Goal: Task Accomplishment & Management: Use online tool/utility

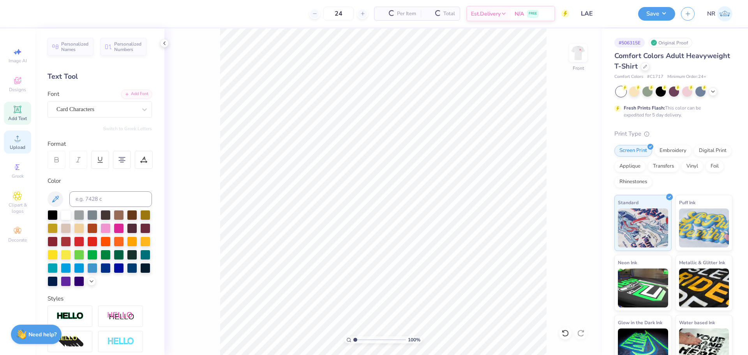
click at [18, 144] on span "Upload" at bounding box center [18, 147] width 16 height 6
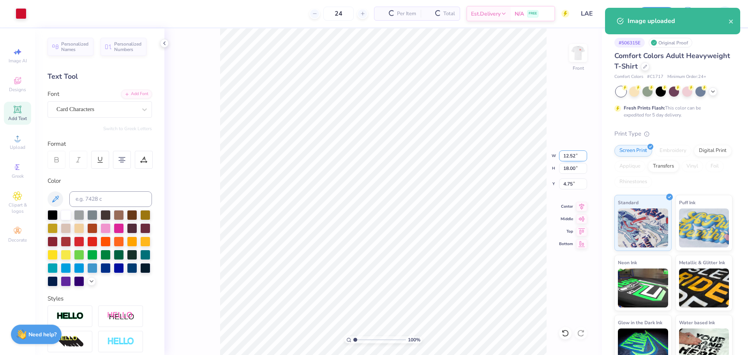
click at [568, 156] on input "12.52" at bounding box center [573, 155] width 28 height 11
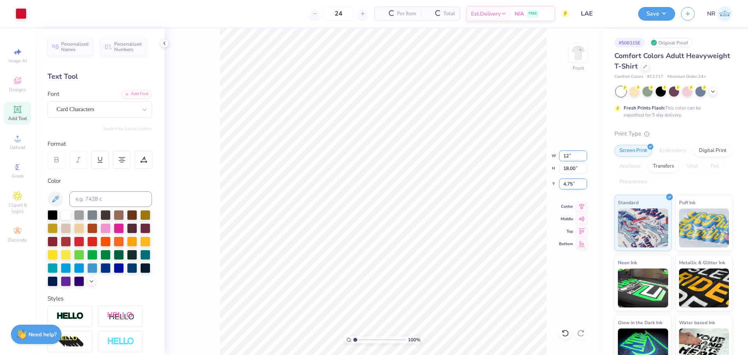
type input "12.00"
type input "17.24"
click at [570, 183] on input "5.13" at bounding box center [573, 183] width 28 height 11
type input "3.00"
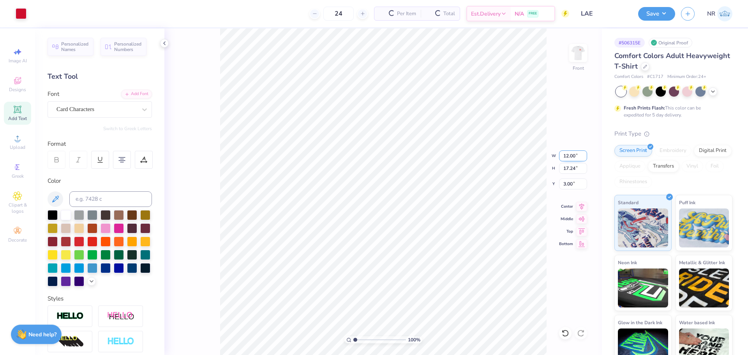
click at [566, 159] on input "12.00" at bounding box center [573, 155] width 28 height 11
type input "10.00"
type input "14.37"
type input "4.44"
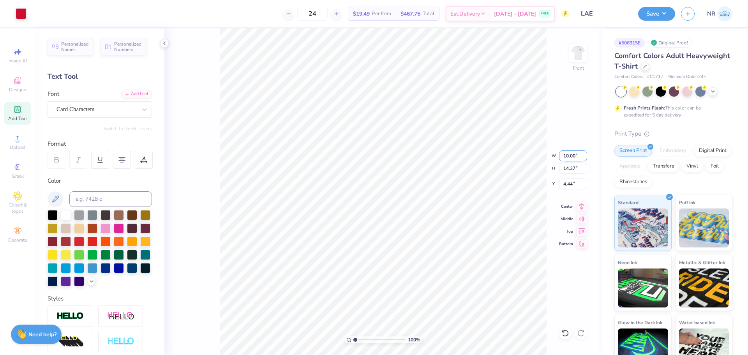
click at [569, 152] on input "10.00" at bounding box center [573, 155] width 28 height 11
click at [565, 183] on input "4.44" at bounding box center [573, 183] width 28 height 11
type input "3.00"
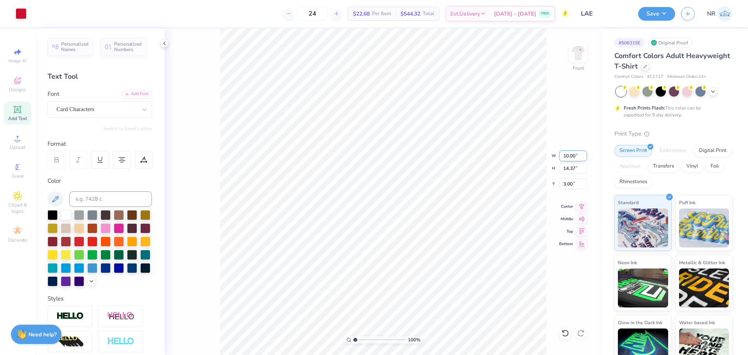
click at [569, 157] on input "10.00" at bounding box center [573, 155] width 28 height 11
drag, startPoint x: 569, startPoint y: 157, endPoint x: 574, endPoint y: 157, distance: 5.1
click at [569, 157] on input "10.00" at bounding box center [573, 155] width 28 height 11
type input "11.00"
type input "15.81"
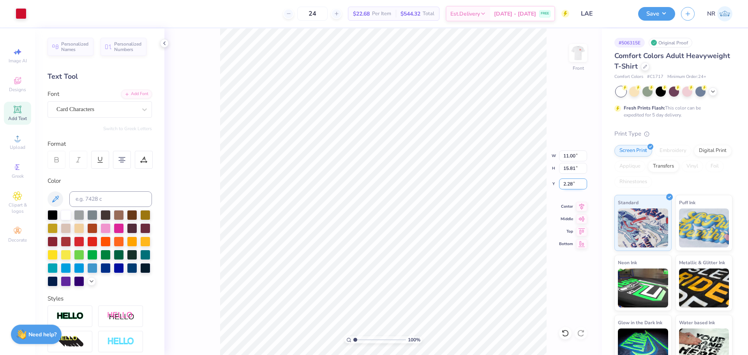
click at [572, 182] on input "2.28" at bounding box center [573, 183] width 28 height 11
click at [570, 185] on input "2.283" at bounding box center [573, 183] width 28 height 11
type input "3.00"
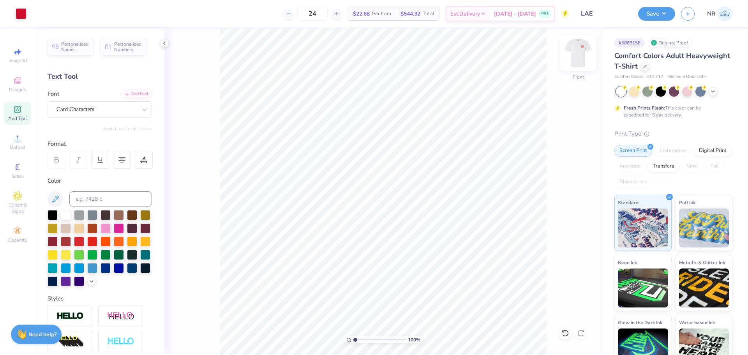
click at [582, 56] on img at bounding box center [578, 52] width 31 height 31
click at [517, 76] on div "Almost there" at bounding box center [456, 191] width 584 height 326
click at [19, 139] on icon at bounding box center [17, 138] width 9 height 9
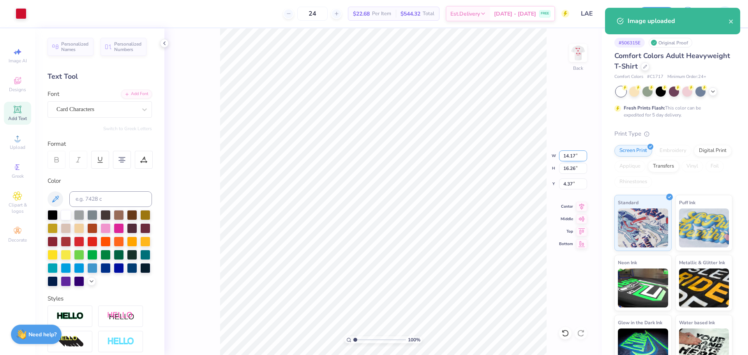
click at [568, 157] on input "14.17" at bounding box center [573, 155] width 28 height 11
type input "3.00"
type input "3.44"
click at [568, 183] on input "10.78" at bounding box center [573, 183] width 28 height 11
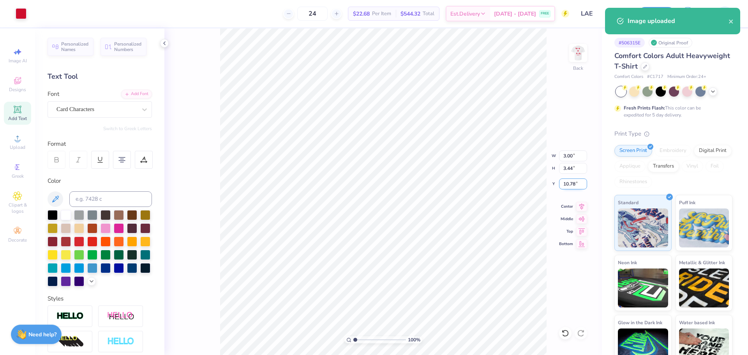
click at [568, 183] on input "10.78" at bounding box center [573, 183] width 28 height 11
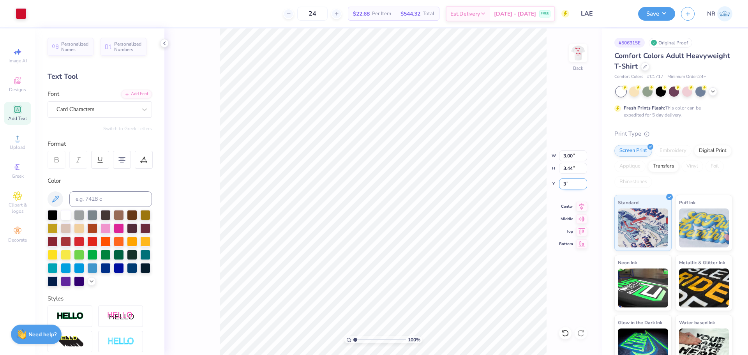
type input "3.00"
click at [563, 170] on input "3.44" at bounding box center [573, 168] width 28 height 11
type input "3.00"
type input "2.61"
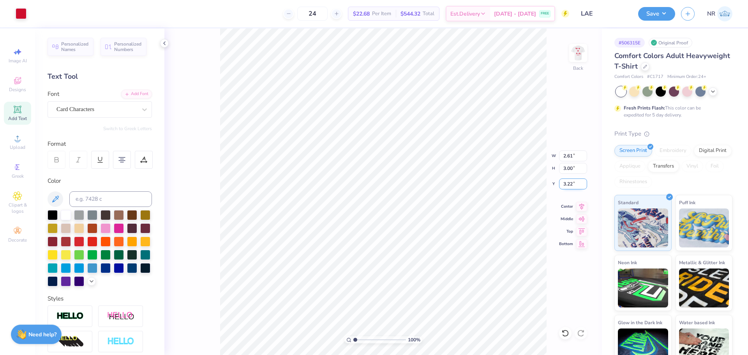
click at [566, 183] on input "3.22" at bounding box center [573, 183] width 28 height 11
type input "3.00"
click at [580, 55] on img at bounding box center [578, 52] width 31 height 31
click at [572, 53] on img at bounding box center [578, 52] width 31 height 31
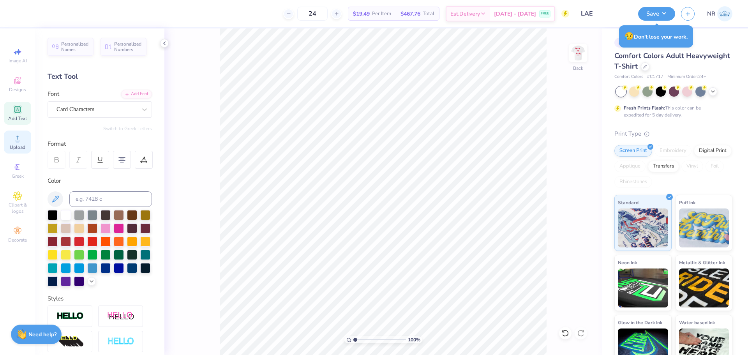
click at [20, 143] on div "Upload" at bounding box center [17, 142] width 27 height 23
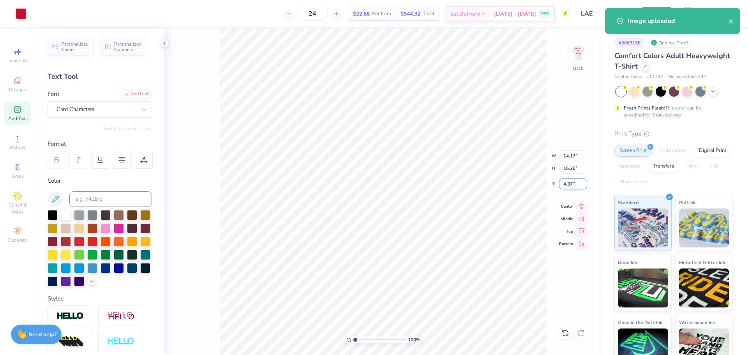
click at [566, 179] on input "4.37" at bounding box center [573, 183] width 28 height 11
type input "3.00"
click at [568, 169] on input "16.26" at bounding box center [573, 168] width 28 height 11
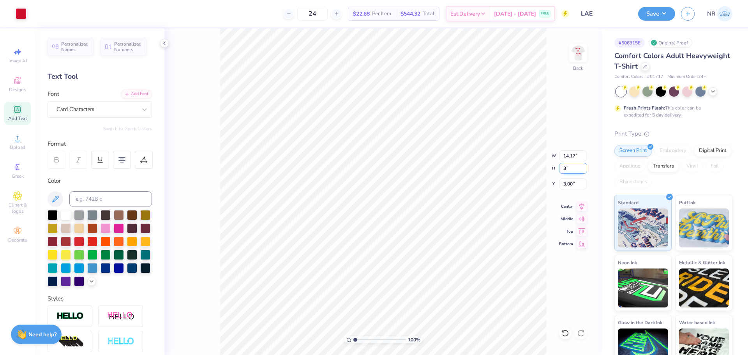
type input "3"
type input "2.62"
type input "3.00"
click at [568, 183] on input "9.63" at bounding box center [573, 183] width 28 height 11
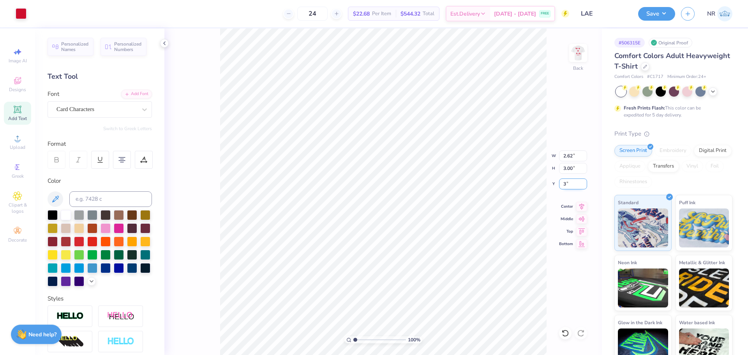
type input "3.00"
click at [577, 54] on img at bounding box center [578, 52] width 31 height 31
click at [583, 53] on img at bounding box center [578, 52] width 31 height 31
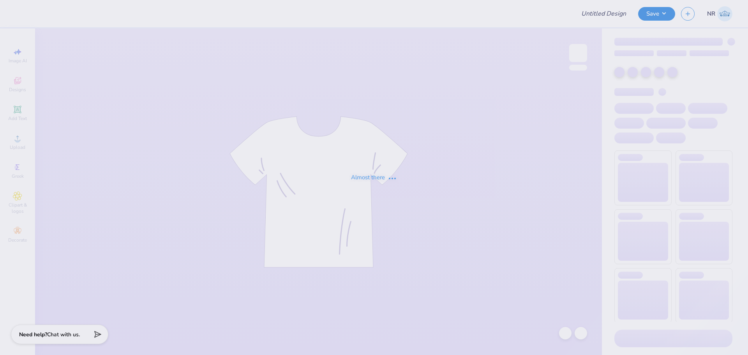
type input "LAE"
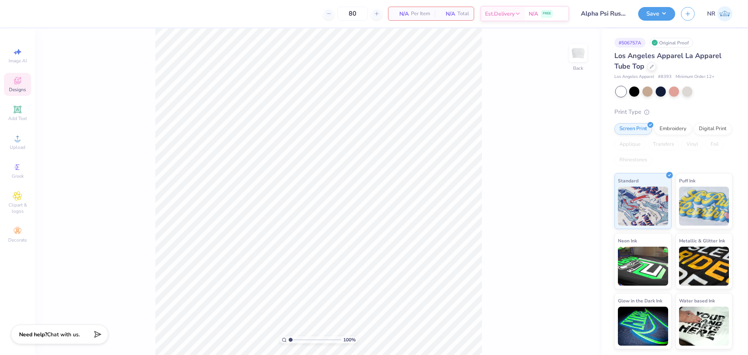
click at [23, 83] on div "Designs" at bounding box center [17, 84] width 27 height 23
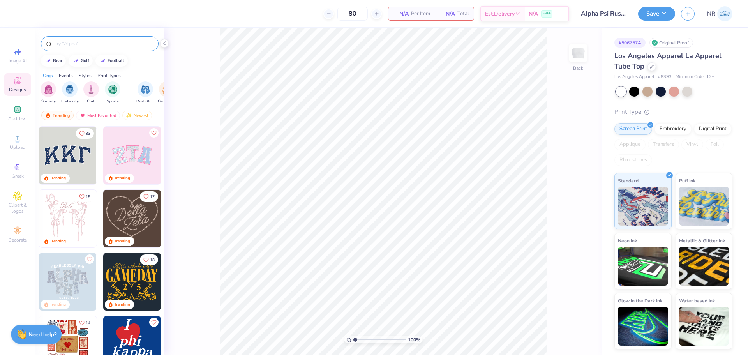
click at [88, 42] on input "text" at bounding box center [104, 44] width 100 height 8
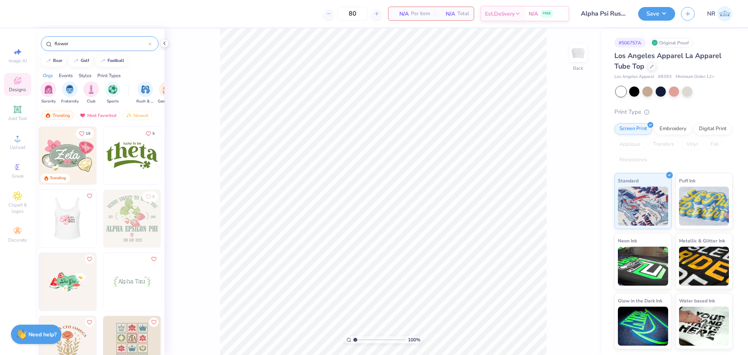
type input "flower"
click at [71, 218] on img at bounding box center [68, 219] width 58 height 58
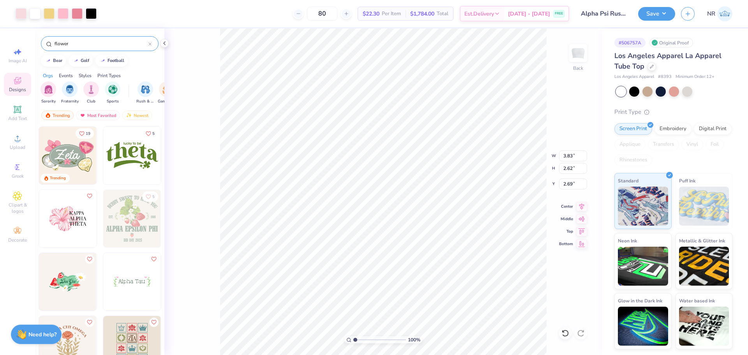
click at [548, 93] on div "100 % Back W 3.83 3.83 " H 2.62 2.62 " Y 2.69 2.69 " Center Middle Top Bottom" at bounding box center [382, 191] width 437 height 326
type input "5.76"
type input "3.93"
type input "1.38"
type input "8.16"
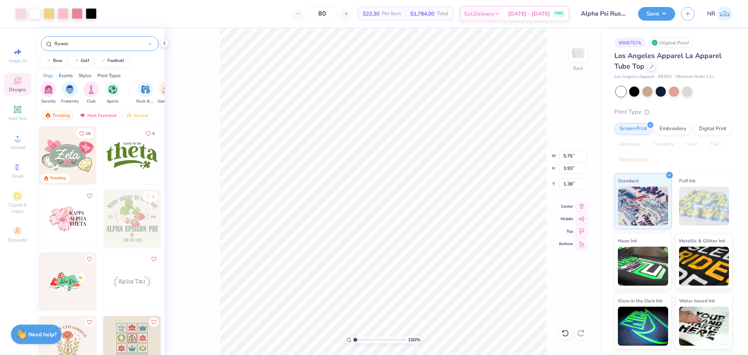
type input "5.58"
type input "1.21"
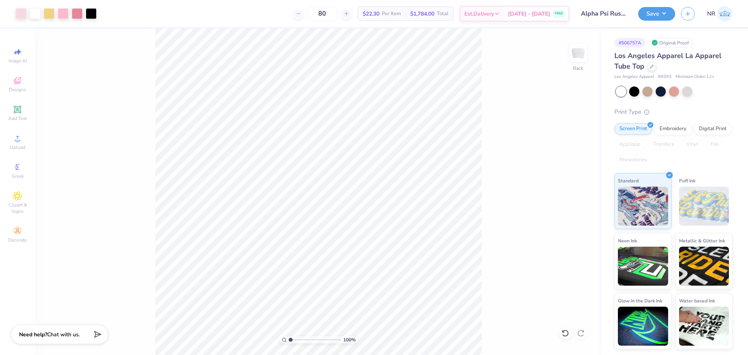
click at [513, 49] on div "100 % Back" at bounding box center [318, 191] width 567 height 326
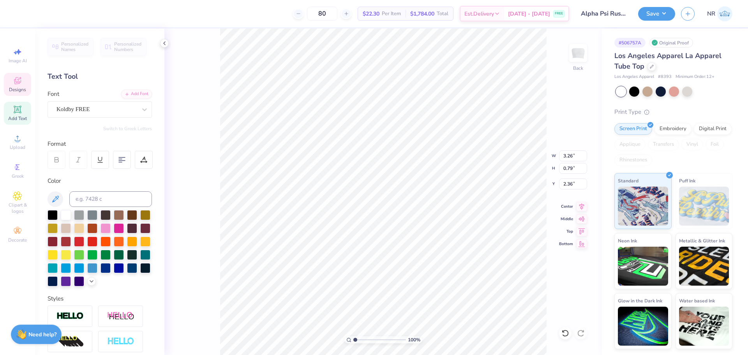
scroll to position [7, 1]
type textarea "a"
type textarea "ALPHA"
type input "3.72"
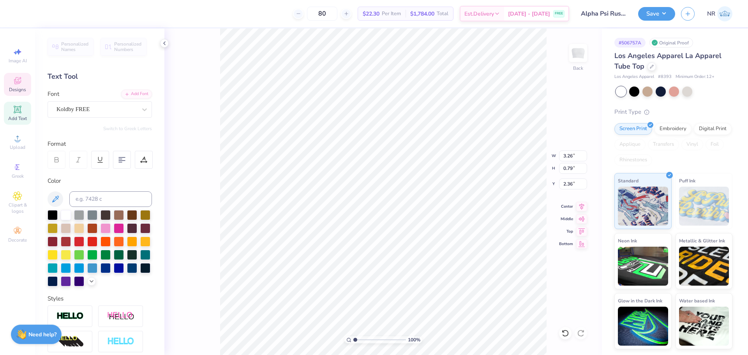
type input "0.83"
type input "3.54"
type textarea "PSI"
type input "3.70"
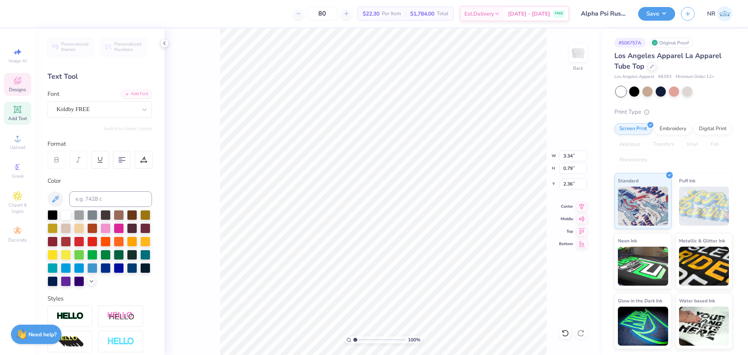
type input "0.83"
type input "4.72"
type input "3.26"
type input "3.34"
type input "0.79"
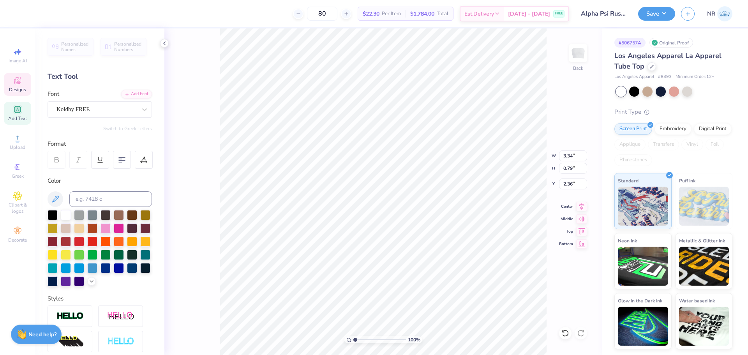
type input "2.25"
type input "6.56"
type input "5.58"
type input "1.21"
type input "6.41"
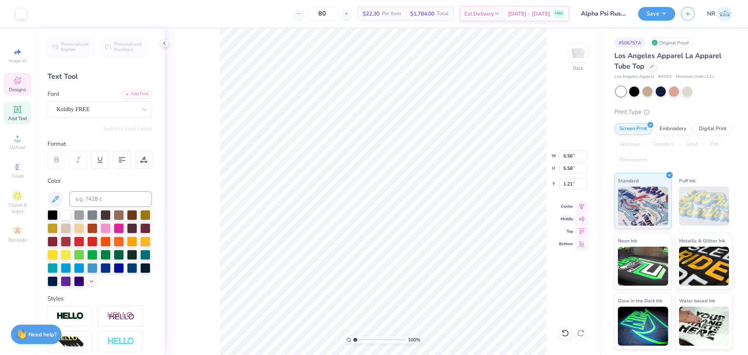
type input "5.27"
type input "1.37"
type input "1.61"
type input "0.86"
type input "1.98"
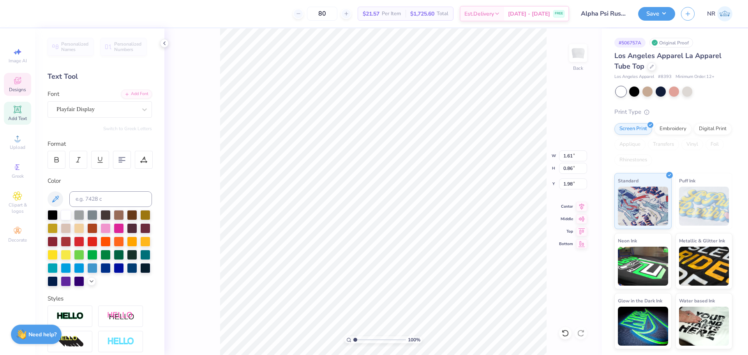
type input "3.34"
type input "0.79"
type input "0.88"
type input "6.52"
type input "5.46"
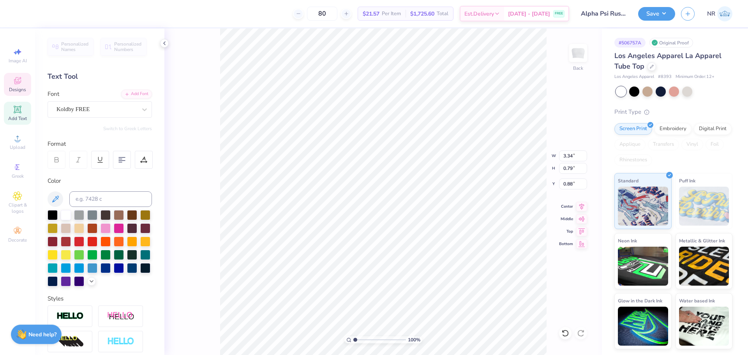
type input "1.26"
click at [36, 14] on div at bounding box center [35, 12] width 11 height 11
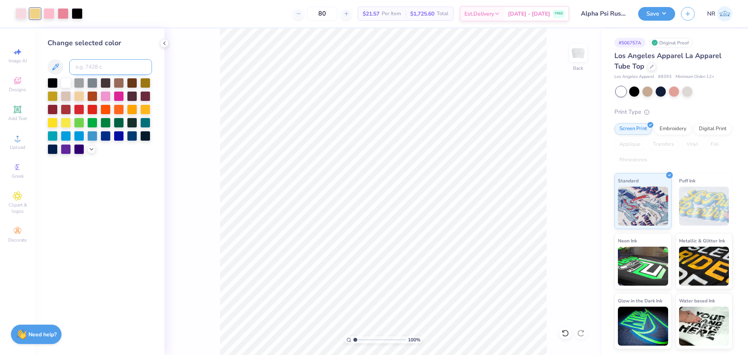
click at [88, 65] on input at bounding box center [110, 67] width 83 height 16
type input "701"
drag, startPoint x: 356, startPoint y: 341, endPoint x: 358, endPoint y: 336, distance: 4.9
click at [358, 337] on input "range" at bounding box center [379, 339] width 53 height 7
type input "1.48"
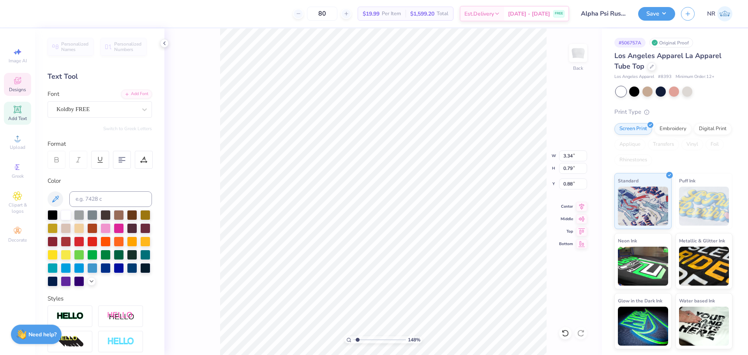
click at [522, 149] on div "148 % Back W 3.34 3.34 " H 0.79 0.79 " Y 0.88 0.88 " Center Middle Top Bottom" at bounding box center [382, 191] width 437 height 326
type input "1.61"
type input "0.86"
type input "5.92"
type input "3.34"
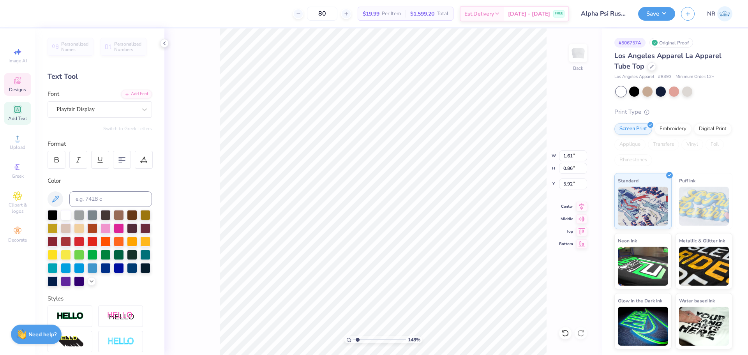
type input "0.79"
type input "6.60"
type input "1.61"
type input "0.86"
type input "6.53"
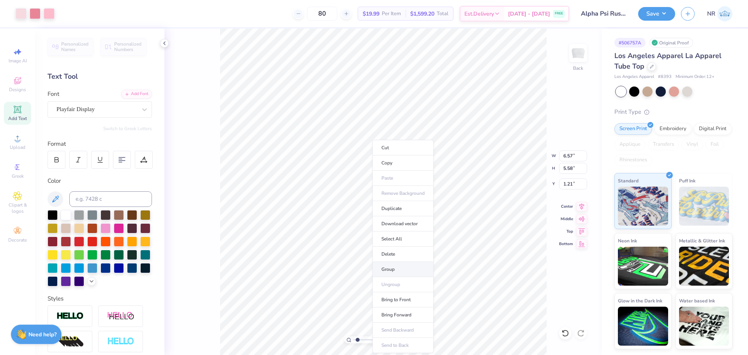
click at [395, 267] on li "Group" at bounding box center [402, 269] width 61 height 15
type input "0.96"
type input "1.61"
type input "0.86"
type input "6.53"
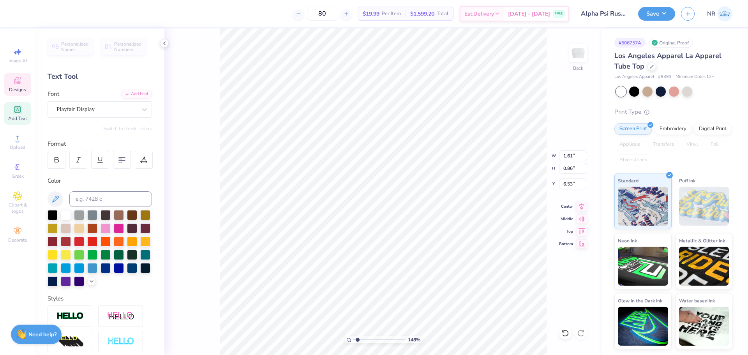
type input "6.57"
type input "5.58"
type input "0.96"
type input "6.12"
type input "5.80"
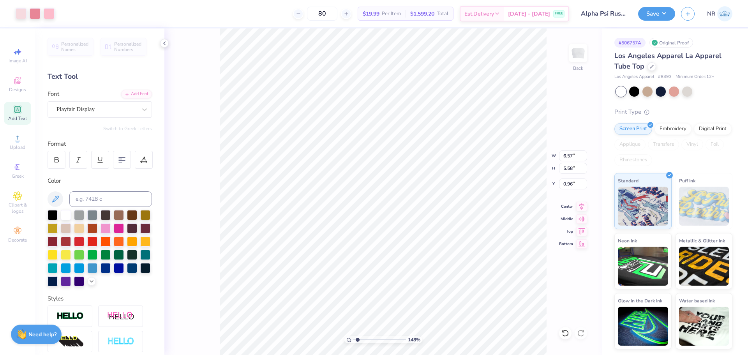
type input "0.72"
type input "5.56"
type input "6.39"
type input "0.60"
type input "6.29"
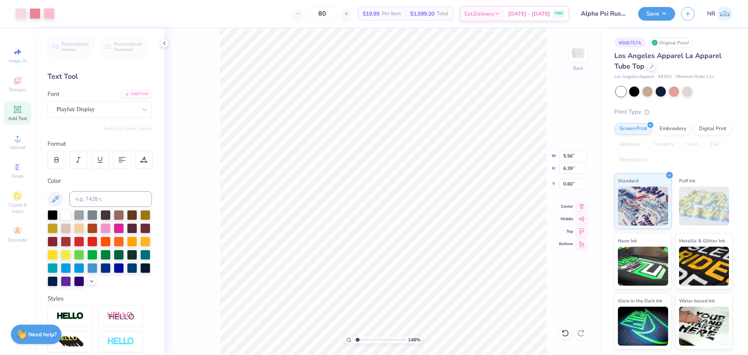
type input "5.72"
type input "0.72"
click at [561, 233] on div "148 % Back W 6.29 6.29 " H 5.72 5.72 " Y 0.72 0.72 " Center Middle Top Bottom" at bounding box center [382, 191] width 437 height 326
drag, startPoint x: 355, startPoint y: 339, endPoint x: 344, endPoint y: 335, distance: 10.7
type input "1"
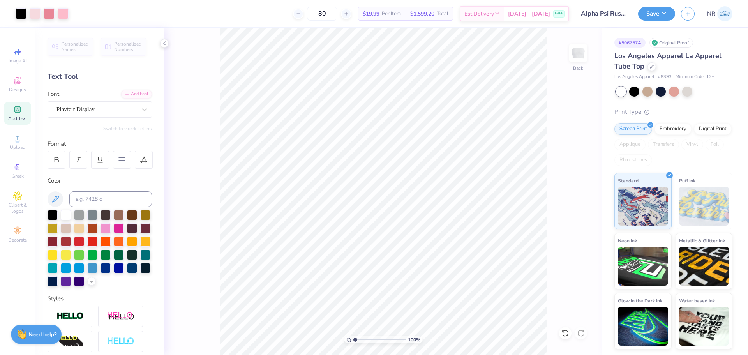
click at [353, 336] on input "range" at bounding box center [379, 339] width 53 height 7
type input "1.53"
type input "0.82"
type input "6.79"
type input "6.17"
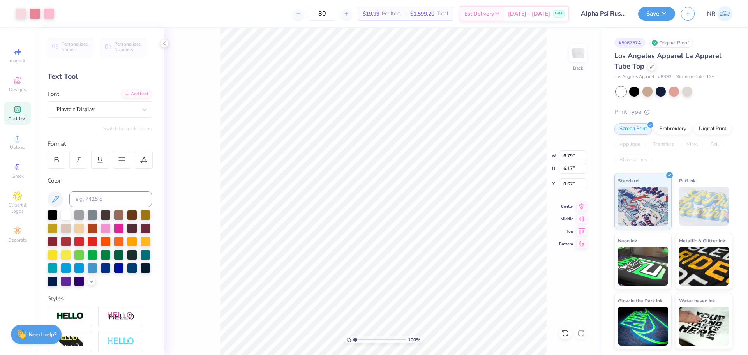
type input "1.22"
type input "7.22"
type input "6.56"
type input "0.75"
type input "0.83"
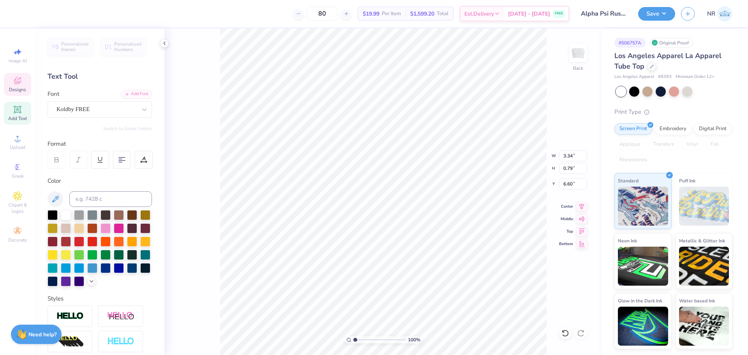
type input "7.22"
type input "6.56"
type input "0.83"
type input "3.34"
type input "0.79"
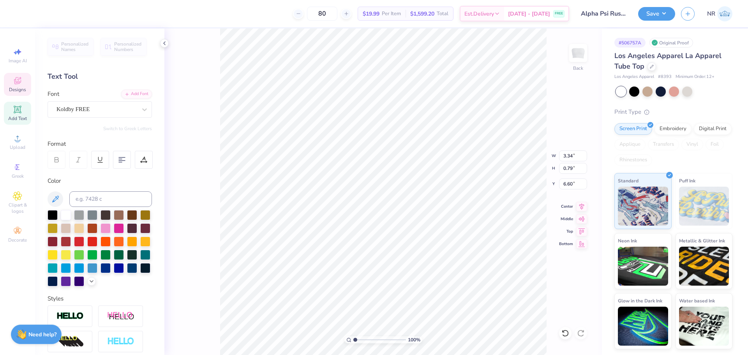
type input "1.39"
type input "7.22"
type input "6.56"
type input "0.83"
click at [441, 330] on li "Send Backward" at bounding box center [443, 330] width 61 height 15
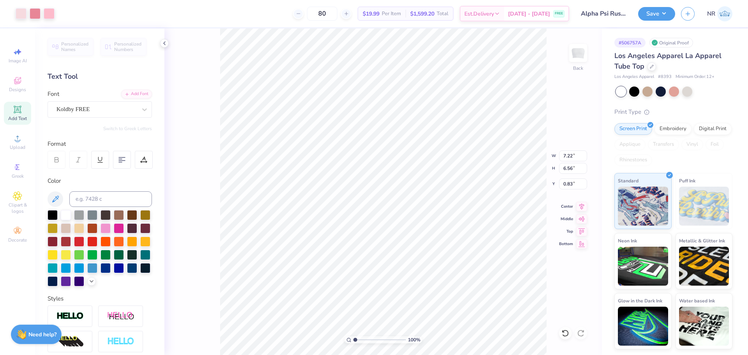
type input "1.61"
type input "0.86"
type input "2.52"
type input "7.22"
type input "6.56"
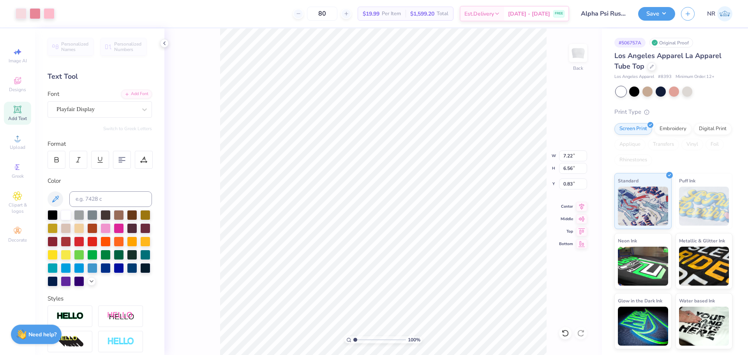
type input "0.94"
type input "1.57"
type input "1.61"
type input "0.86"
type input "2.59"
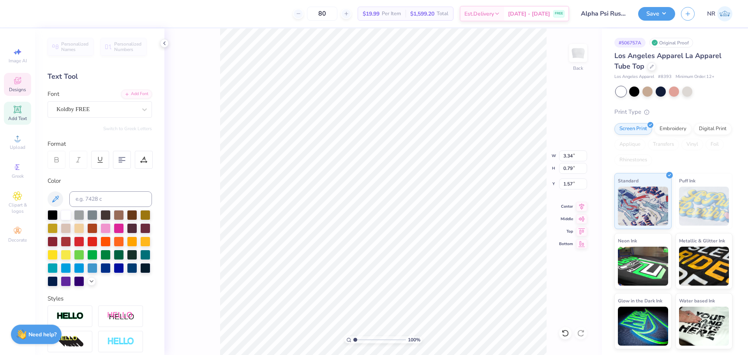
type input "7.22"
type input "6.56"
type input "0.94"
type input "1.61"
type input "0.86"
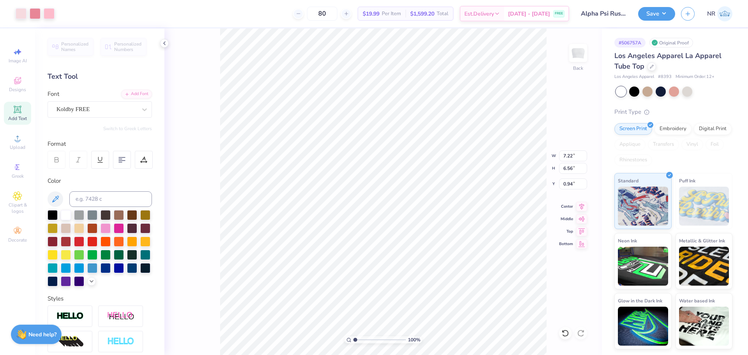
type input "2.59"
type input "3.34"
type input "1.88"
type input "1.57"
click at [82, 197] on input at bounding box center [110, 199] width 83 height 16
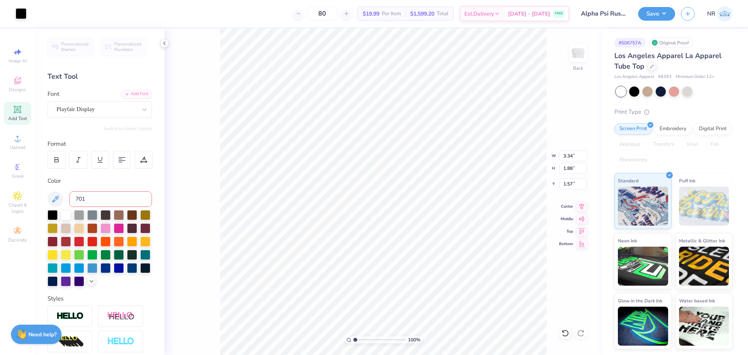
type input "701"
click at [94, 195] on input at bounding box center [110, 199] width 83 height 16
type input "701"
type input "8.72"
type input "6.56"
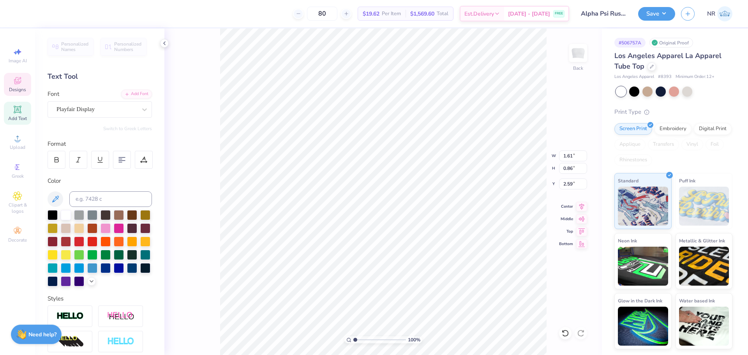
type input "0.94"
type input "1.88"
type input "1.28"
drag, startPoint x: 355, startPoint y: 341, endPoint x: 359, endPoint y: 336, distance: 6.2
type input "1.71"
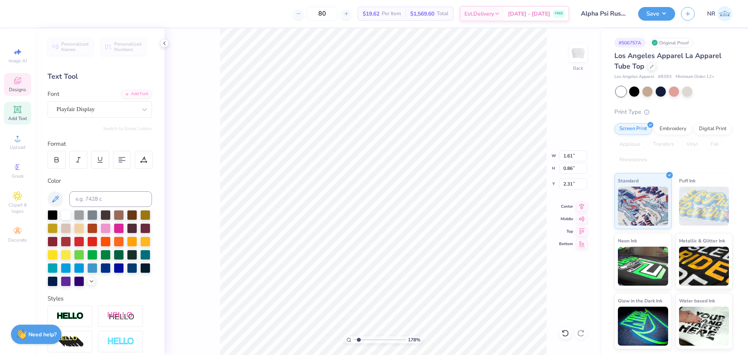
click at [359, 336] on input "range" at bounding box center [379, 339] width 53 height 7
type input "2.22"
type input "3.34"
type input "0.79"
type input "1.28"
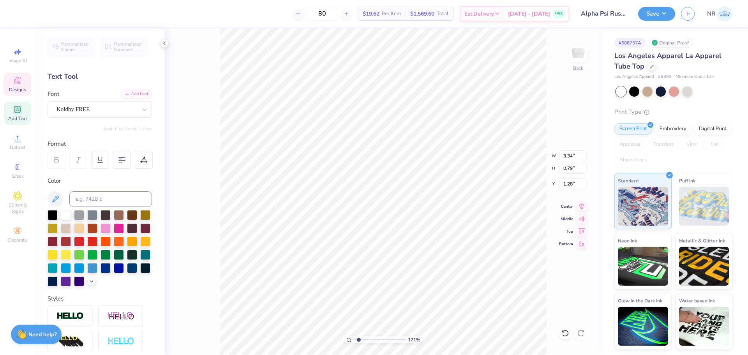
type input "1.79"
type input "1.01"
drag, startPoint x: 360, startPoint y: 340, endPoint x: 351, endPoint y: 336, distance: 9.6
type input "1"
click at [353, 336] on input "range" at bounding box center [379, 339] width 53 height 7
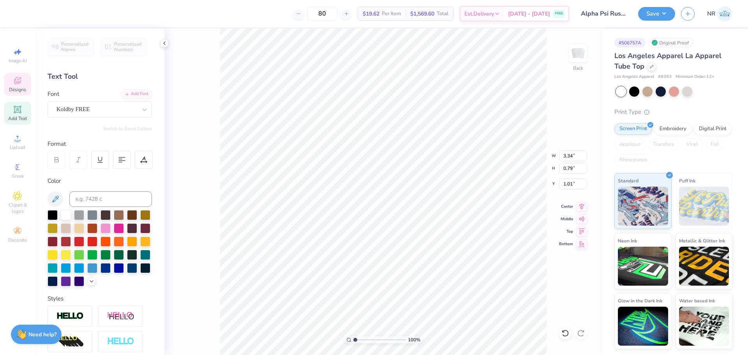
type input "1.79"
type input "0.85"
type input "1.79"
type input "2.92"
type input "1.57"
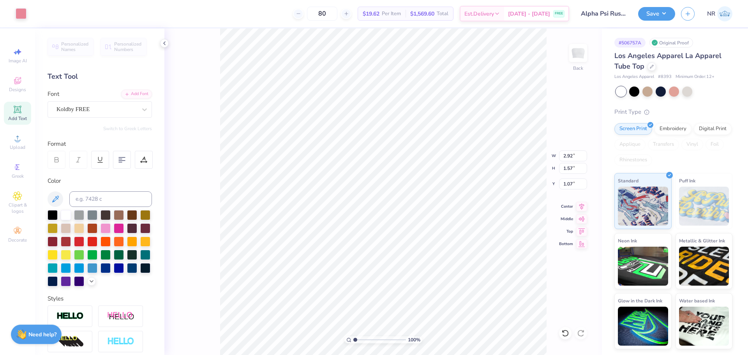
type input "1.05"
type input "2.92"
type input "1.57"
type input "2.34"
type input "4.06"
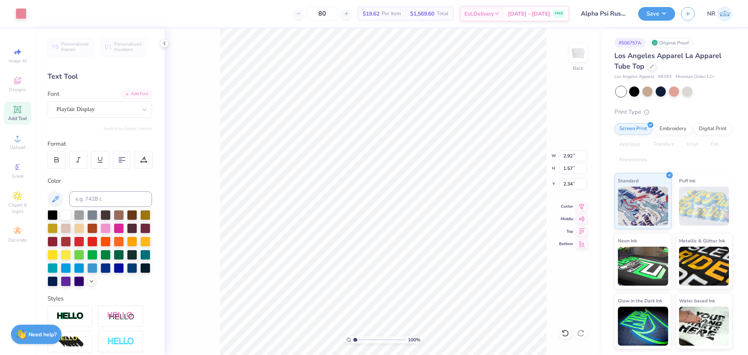
type input "2.18"
type input "1.29"
type input "7.22"
type input "6.56"
type input "0.94"
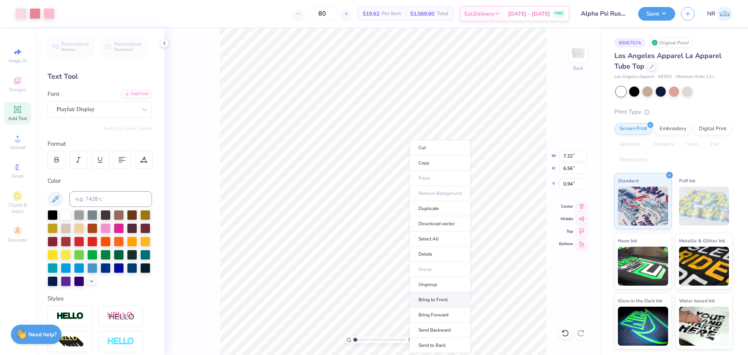
click at [439, 300] on li "Bring to Front" at bounding box center [439, 299] width 61 height 15
type input "2.23"
type input "1.19"
click at [565, 330] on icon at bounding box center [565, 333] width 8 height 8
type input "1.96"
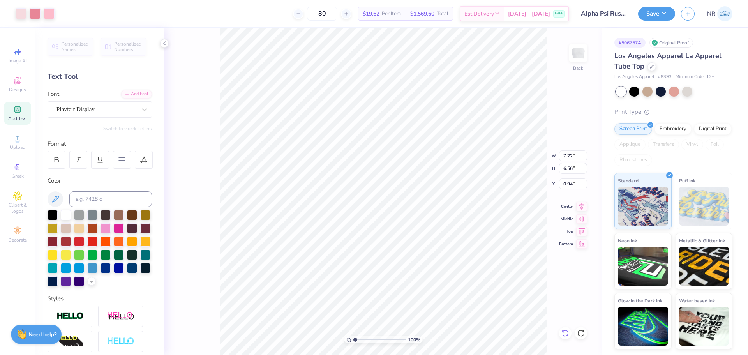
type input "1.04"
type input "2.42"
type input "4.06"
type input "2.18"
type input "0.94"
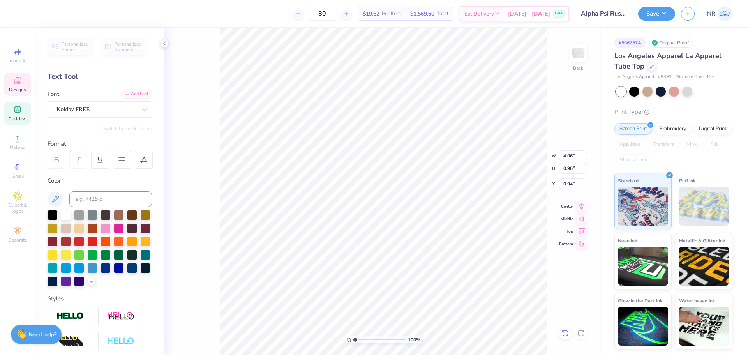
type input "8.75"
type input "6.56"
type input "4.06"
type input "2.18"
type input "0.94"
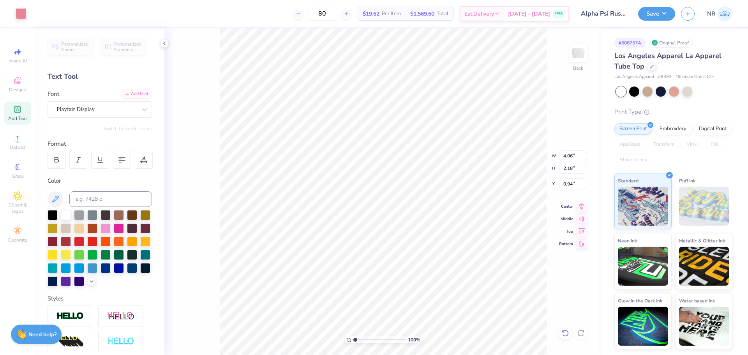
type input "3.51"
type input "1.88"
type input "3.51"
type input "1.88"
type input "0.94"
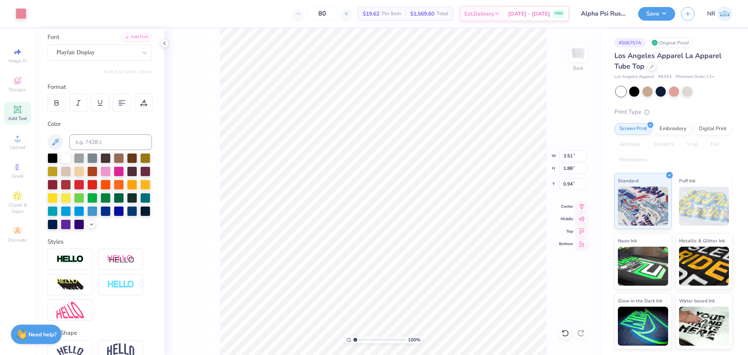
scroll to position [58, 0]
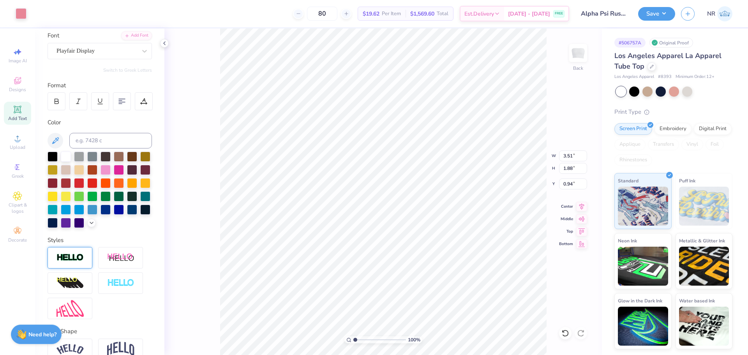
click at [73, 262] on img at bounding box center [69, 257] width 27 height 9
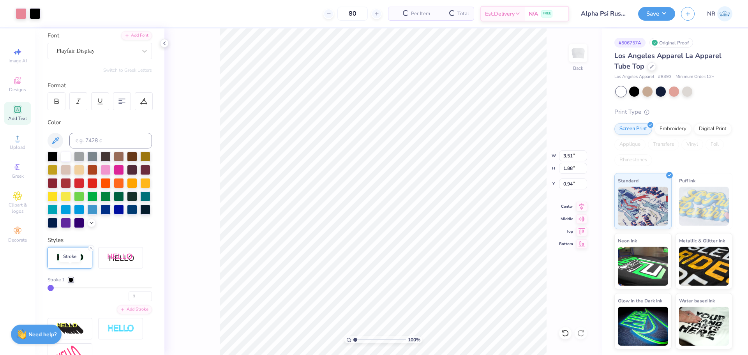
type input "1.90"
click at [113, 140] on input at bounding box center [110, 141] width 83 height 16
type input "701"
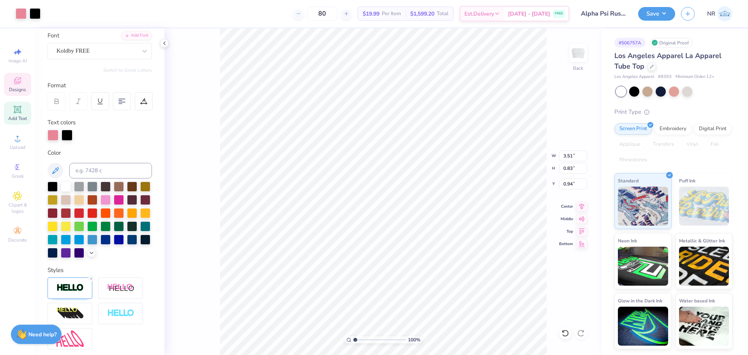
type input "3.53"
type input "0.86"
type input "0.93"
click at [68, 292] on img at bounding box center [69, 287] width 27 height 9
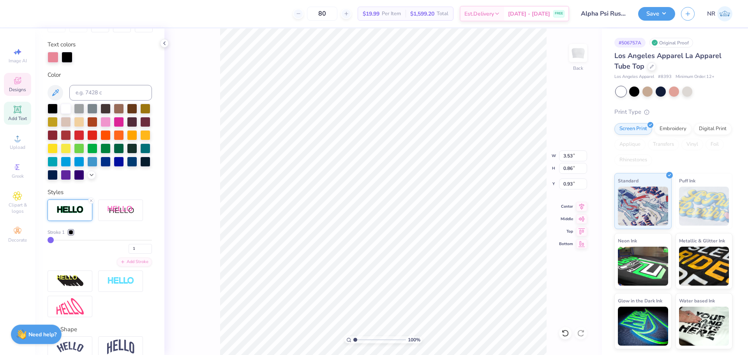
scroll to position [175, 0]
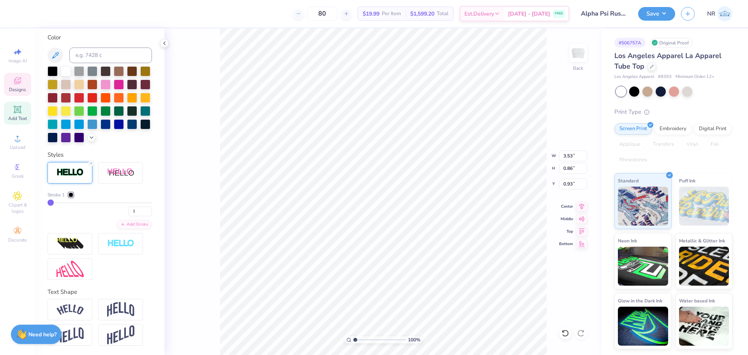
click at [71, 197] on div at bounding box center [71, 194] width 5 height 5
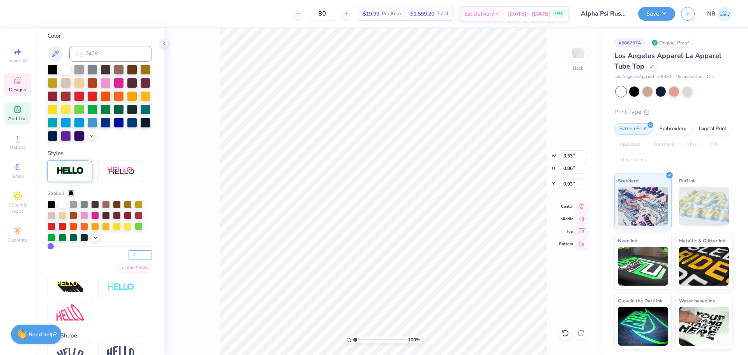
drag, startPoint x: 133, startPoint y: 268, endPoint x: 118, endPoint y: 265, distance: 15.9
click at [120, 260] on div "1" at bounding box center [100, 253] width 104 height 14
type input "7"
click at [215, 169] on div "100 % Back W 3.53 3.53 " H 0.86 0.86 " Y 0.93 0.93 " Center Middle Top Bottom" at bounding box center [382, 191] width 437 height 326
click at [71, 196] on div at bounding box center [71, 193] width 5 height 5
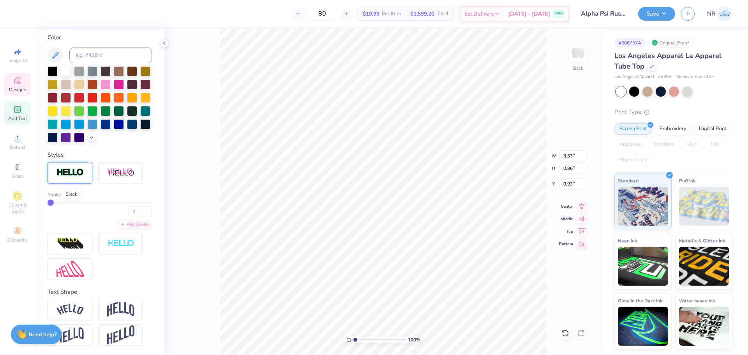
click at [71, 197] on div at bounding box center [71, 194] width 5 height 5
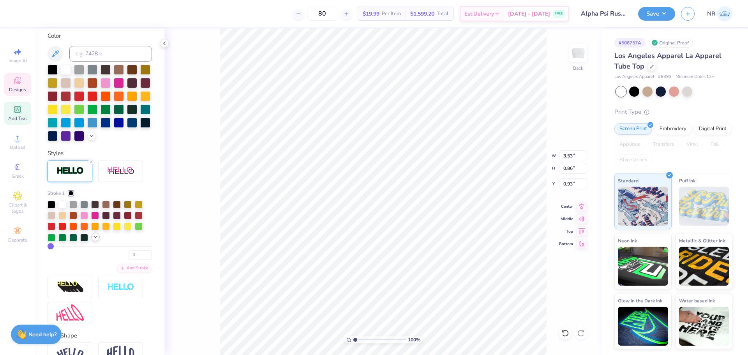
click at [97, 238] on polyline at bounding box center [95, 237] width 3 height 2
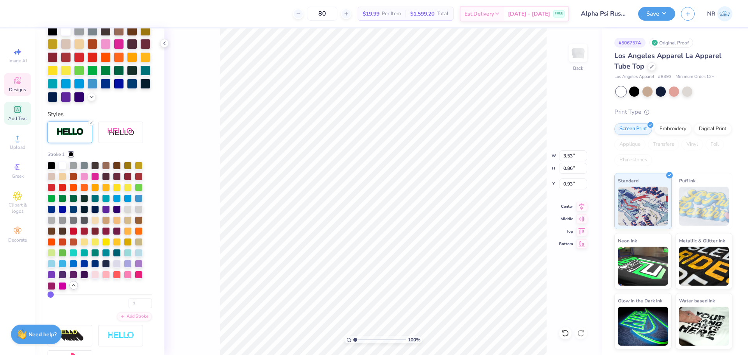
scroll to position [97, 0]
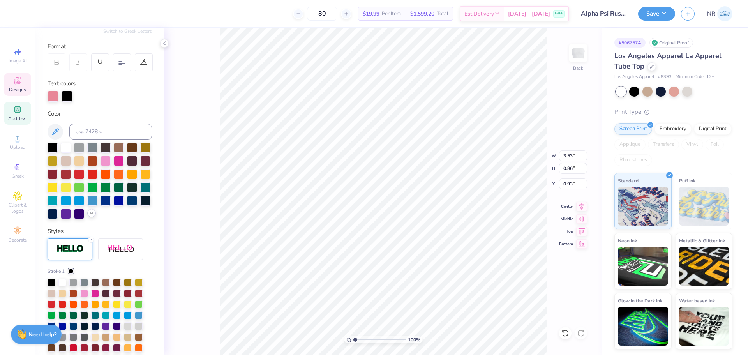
click at [88, 216] on icon at bounding box center [91, 213] width 6 height 6
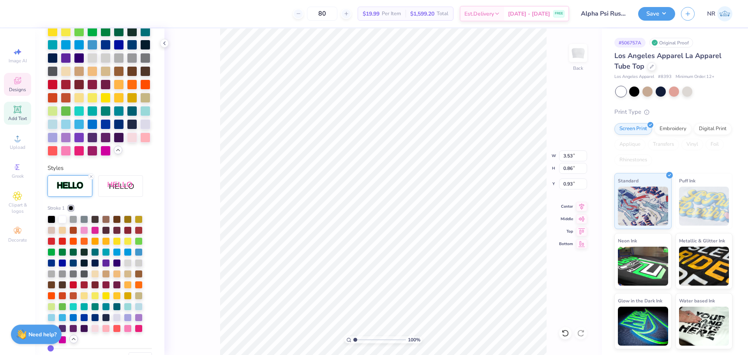
scroll to position [292, 0]
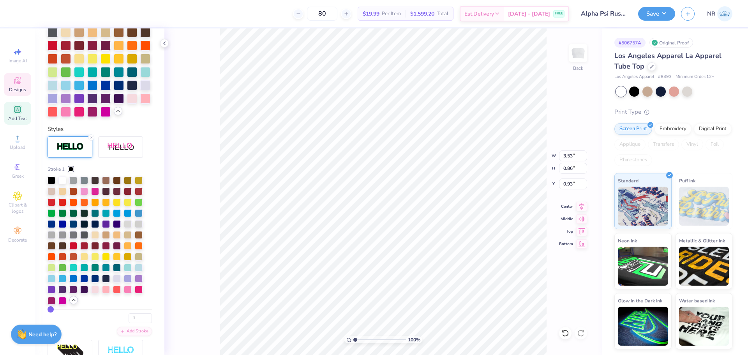
click at [209, 233] on div "100 % Back W 3.53 3.53 " H 0.86 0.86 " Y 0.93 0.93 " Center Middle Top Bottom" at bounding box center [382, 191] width 437 height 326
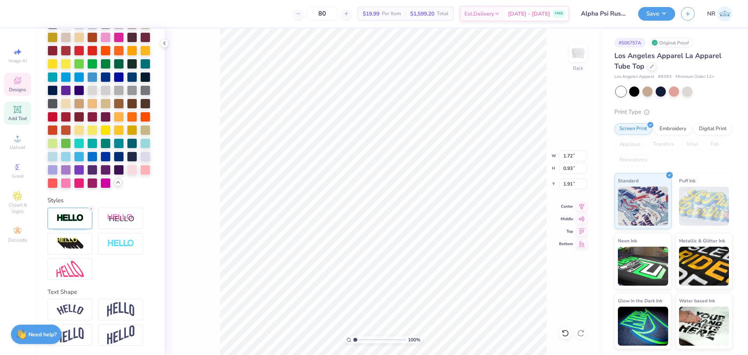
type input "3.53"
type input "1.91"
type input "0.93"
click at [92, 210] on icon at bounding box center [91, 208] width 5 height 5
type input "1.90"
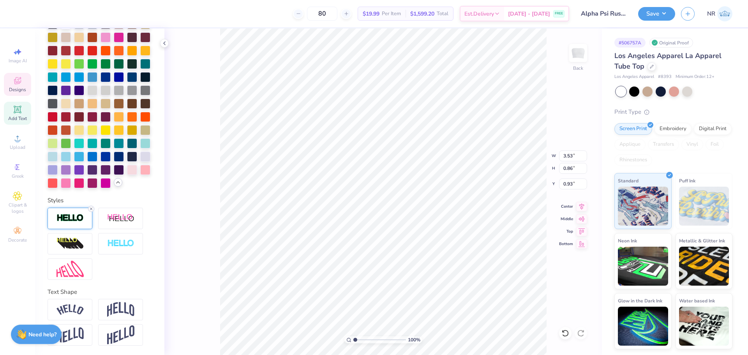
click at [90, 207] on icon at bounding box center [91, 208] width 5 height 5
type input "3.51"
type input "0.83"
type input "0.94"
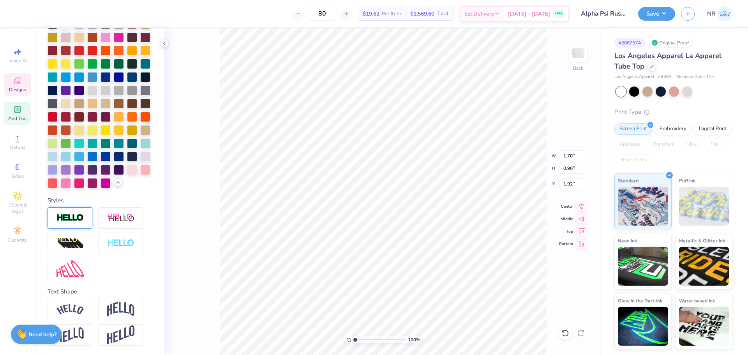
type input "3.51"
type input "1.88"
type input "0.94"
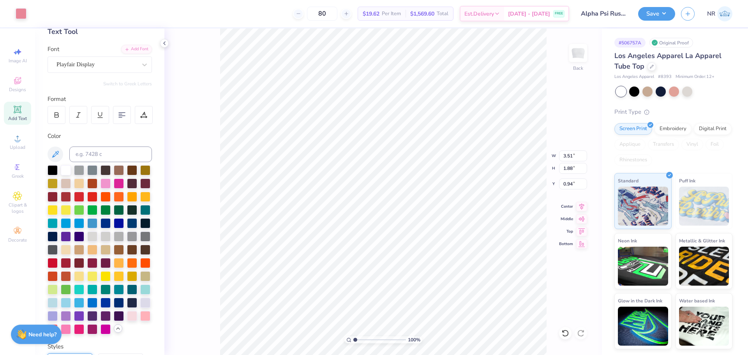
scroll to position [0, 0]
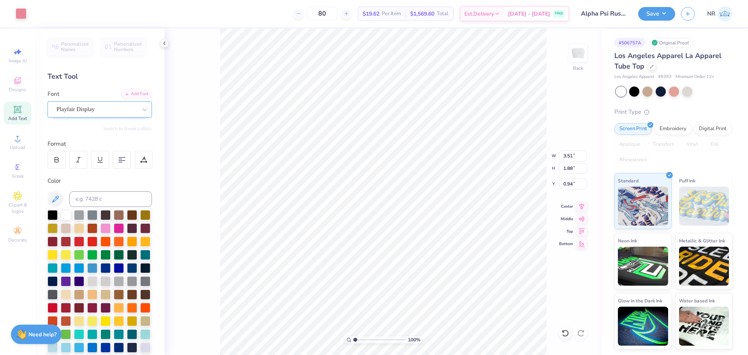
click at [131, 110] on div "Playfair Display" at bounding box center [97, 109] width 82 height 12
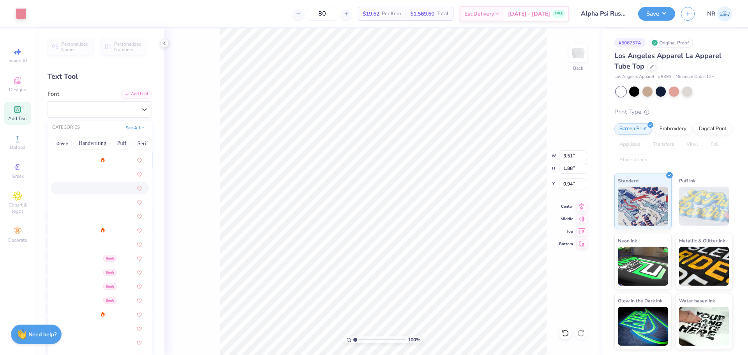
scroll to position [117, 0]
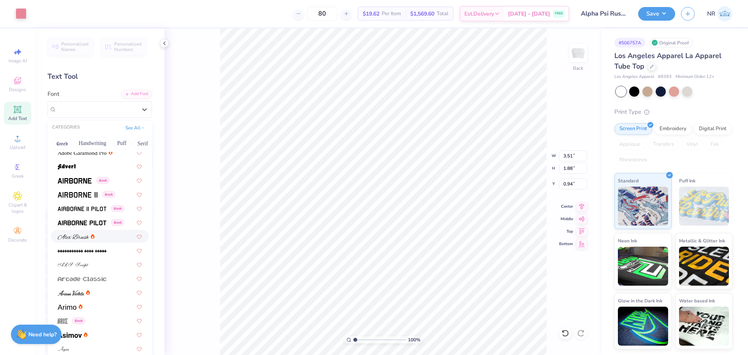
click at [96, 236] on div at bounding box center [100, 236] width 84 height 8
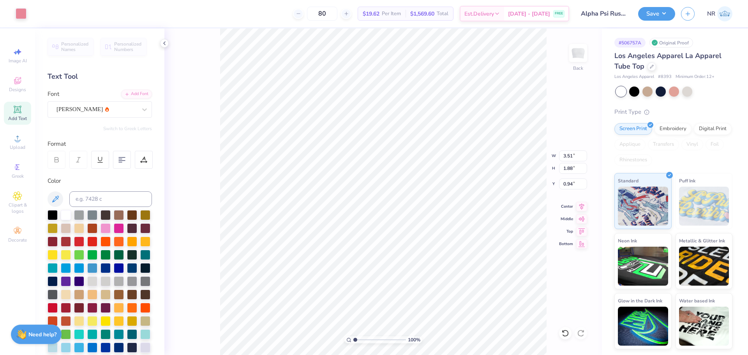
type input "4.22"
type input "1.93"
type input "3.24"
type input "1.00"
type input "1.87"
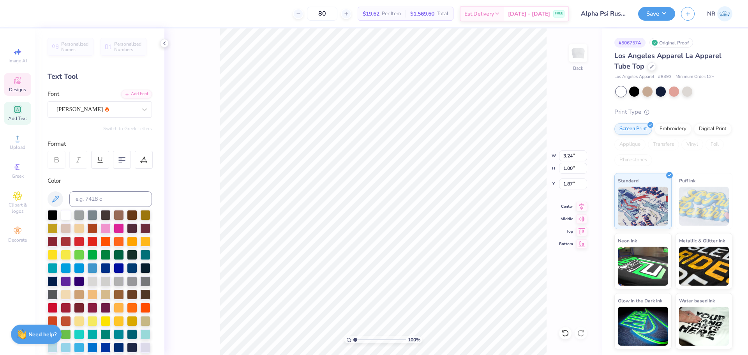
scroll to position [7, 1]
type textarea "Psi"
click at [130, 110] on div "Alex Brush" at bounding box center [97, 109] width 82 height 12
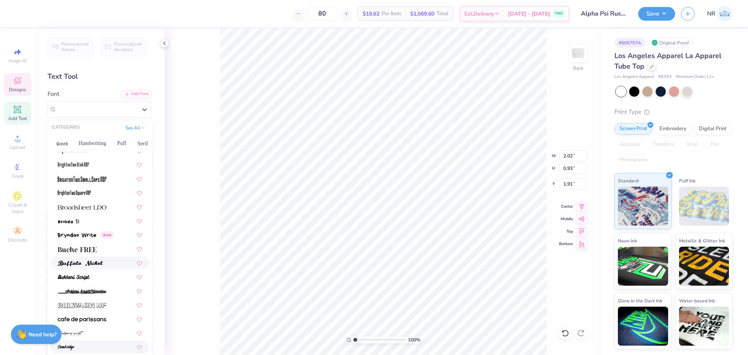
scroll to position [740, 0]
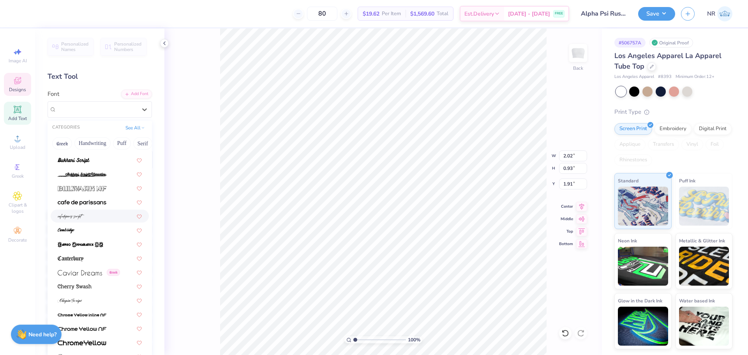
click at [90, 217] on div at bounding box center [100, 216] width 84 height 8
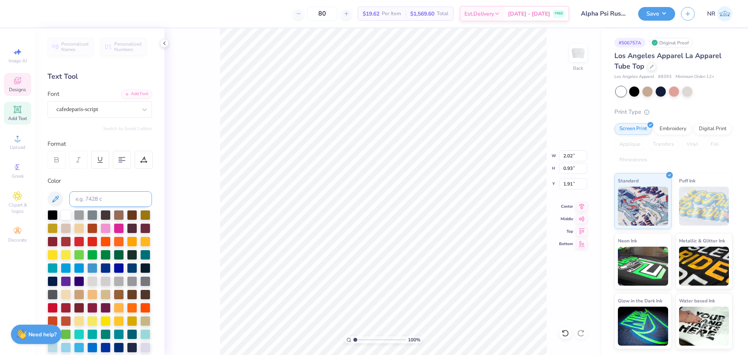
type input "1.28"
type input "1.17"
type input "1.79"
click at [93, 111] on div "cafedeparis-script" at bounding box center [97, 109] width 82 height 12
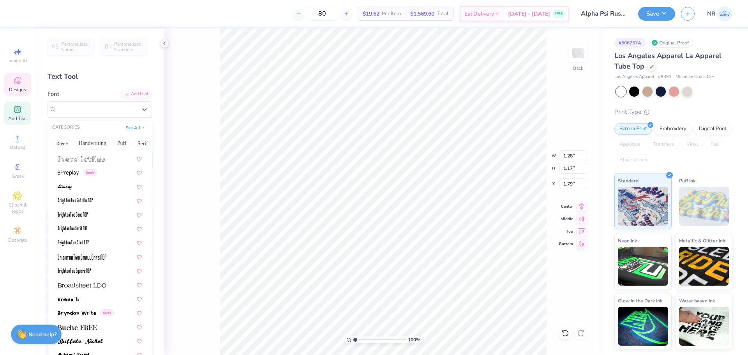
scroll to position [701, 0]
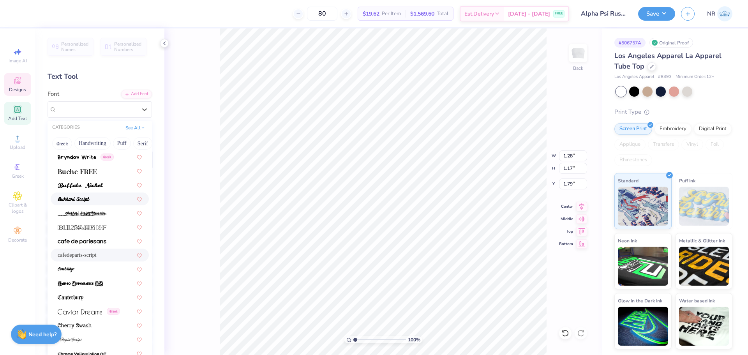
click at [100, 199] on div at bounding box center [100, 199] width 84 height 8
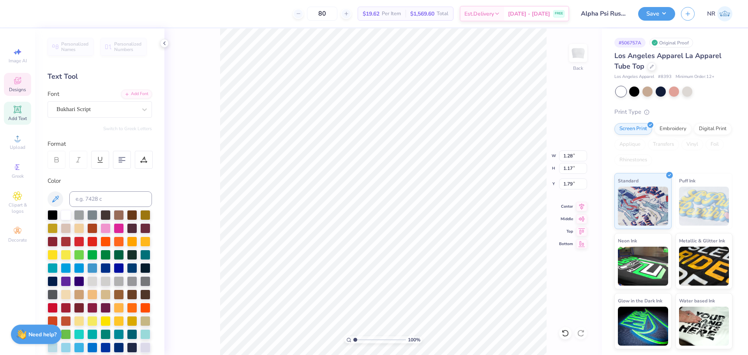
type input "1.90"
type input "1.12"
type input "1.82"
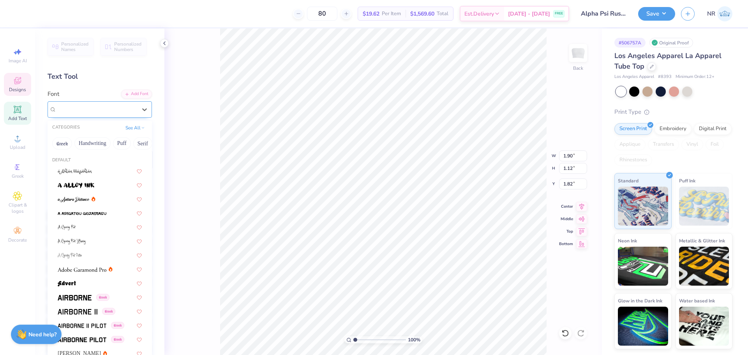
click at [89, 107] on div "Bukhari Script" at bounding box center [97, 109] width 82 height 12
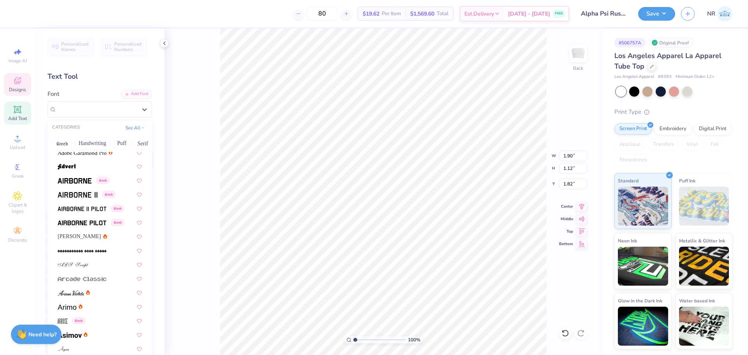
scroll to position [156, 0]
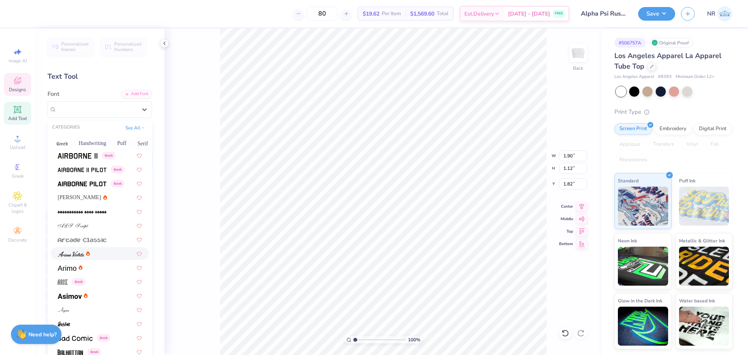
click at [106, 251] on div at bounding box center [100, 253] width 84 height 8
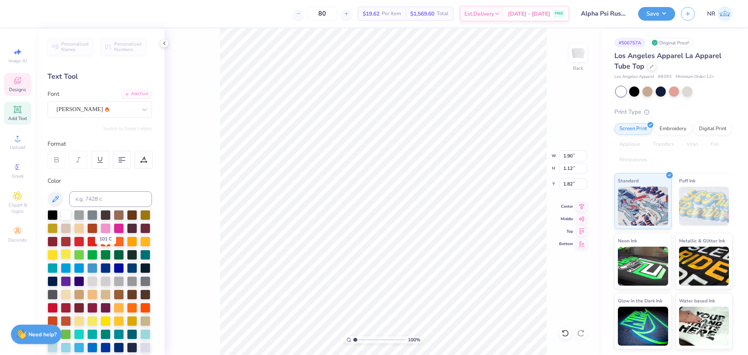
type input "0.92"
type input "0.96"
type input "1.89"
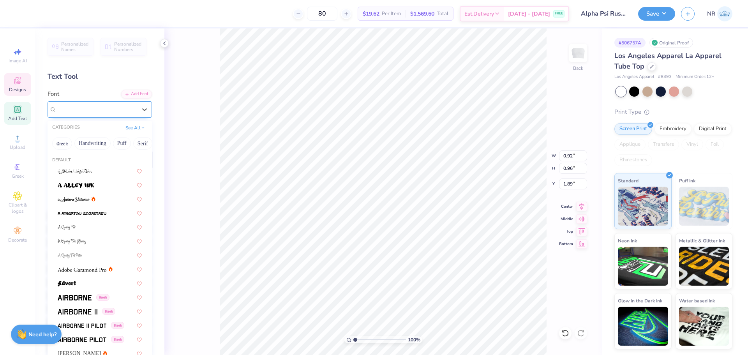
click at [100, 109] on div "Ariana Violeta" at bounding box center [97, 109] width 82 height 12
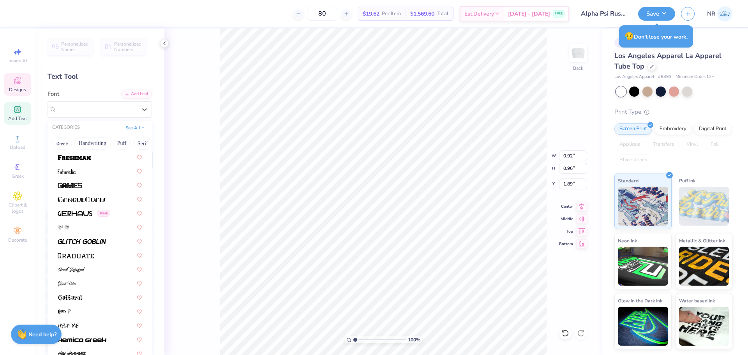
scroll to position [1792, 0]
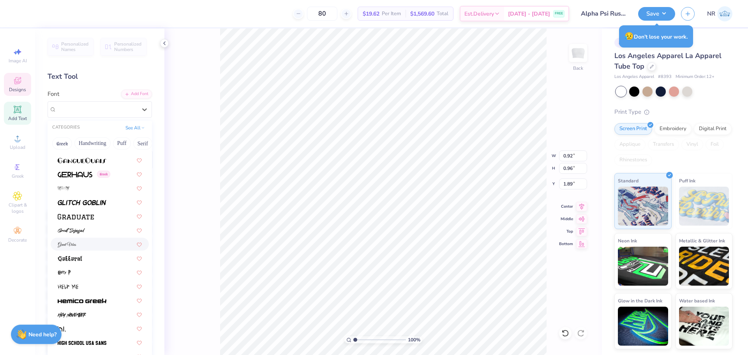
click at [91, 243] on div at bounding box center [100, 244] width 84 height 8
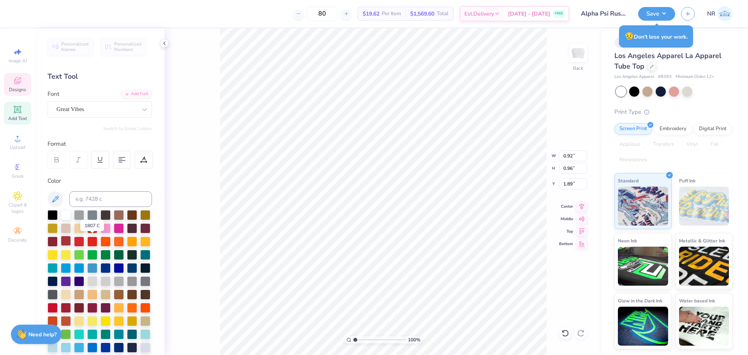
type input "1.70"
type input "1.04"
type input "1.85"
type input "3.51"
type input "0.83"
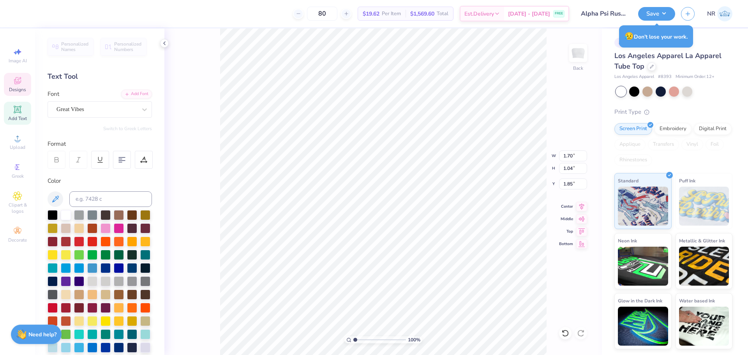
type input "0.94"
type input "1.77"
type input "1.70"
type input "1.04"
type input "1.77"
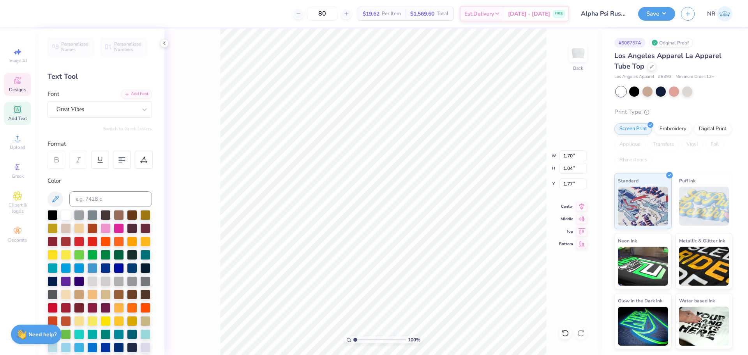
type input "3.51"
type input "0.83"
type input "0.94"
click at [80, 105] on div "Koldby FREE" at bounding box center [97, 109] width 82 height 12
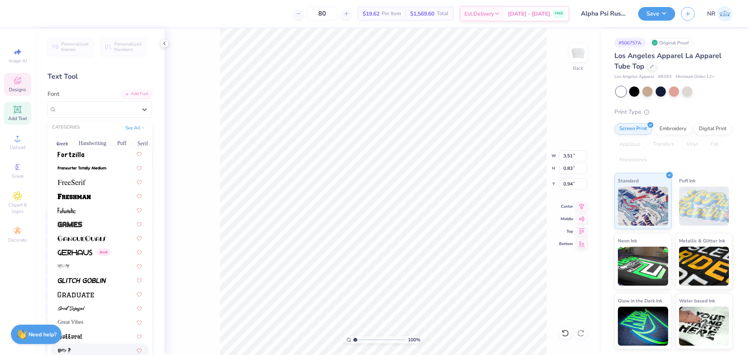
scroll to position [1753, 0]
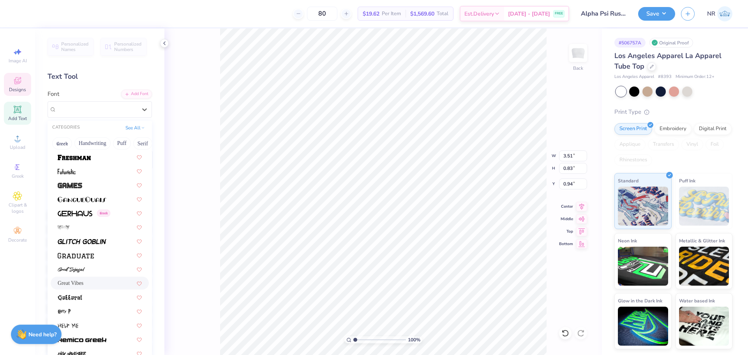
click at [93, 280] on div "Great Vibes" at bounding box center [100, 283] width 84 height 8
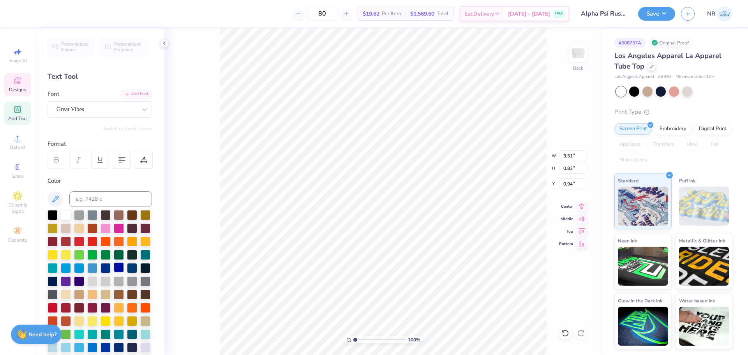
type input "5.58"
type input "1.41"
type input "0.65"
type textarea "Alpha"
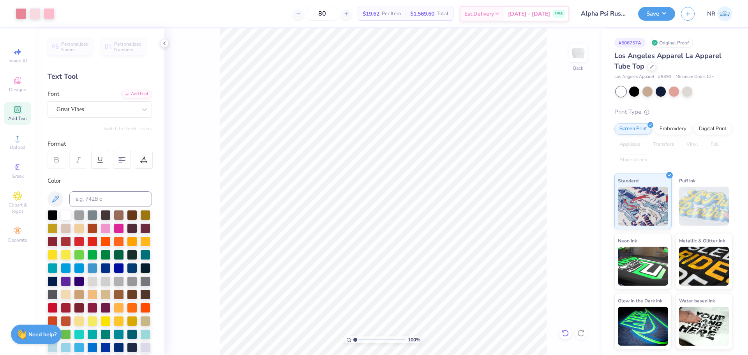
click at [568, 333] on icon at bounding box center [565, 333] width 7 height 7
click at [567, 332] on icon at bounding box center [565, 333] width 8 height 8
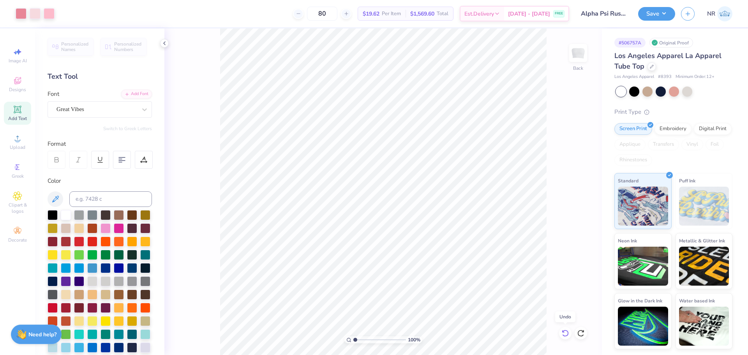
click at [567, 332] on icon at bounding box center [565, 333] width 8 height 8
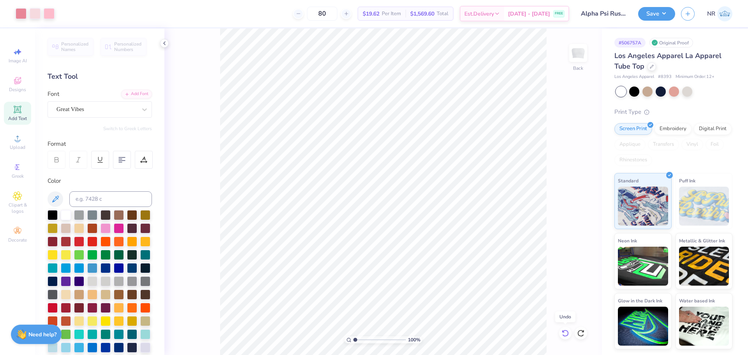
click at [567, 332] on icon at bounding box center [565, 333] width 8 height 8
click at [566, 332] on icon at bounding box center [565, 333] width 8 height 8
click at [583, 333] on icon at bounding box center [581, 333] width 8 height 8
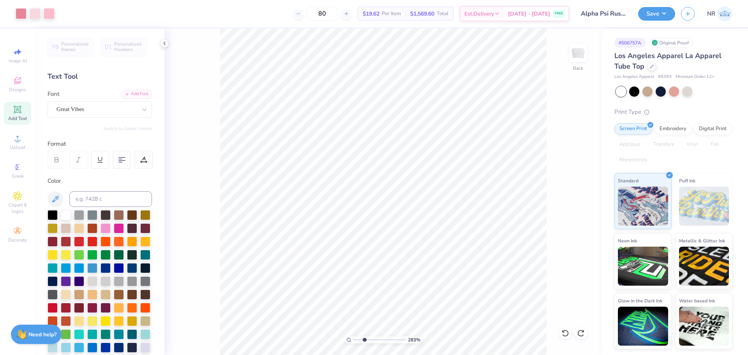
drag, startPoint x: 356, startPoint y: 340, endPoint x: 364, endPoint y: 338, distance: 8.0
click at [364, 338] on input "range" at bounding box center [379, 339] width 53 height 7
drag, startPoint x: 365, startPoint y: 340, endPoint x: 352, endPoint y: 335, distance: 13.7
click at [353, 336] on input "range" at bounding box center [379, 339] width 53 height 7
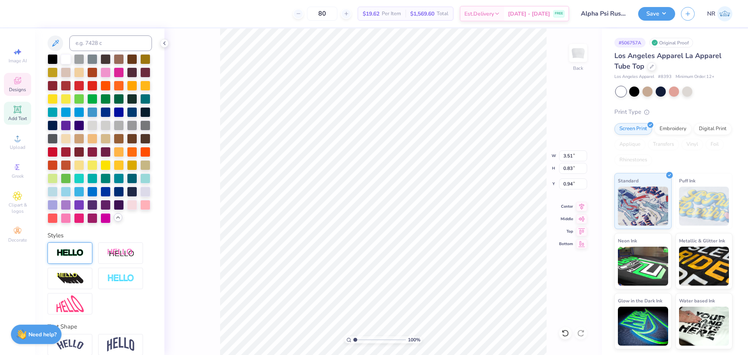
click at [76, 258] on img at bounding box center [69, 253] width 27 height 9
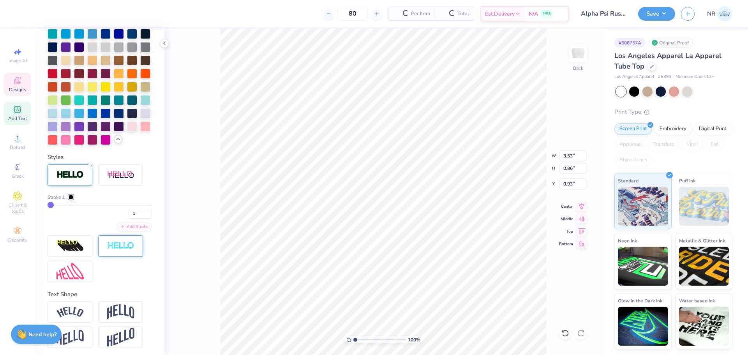
scroll to position [293, 0]
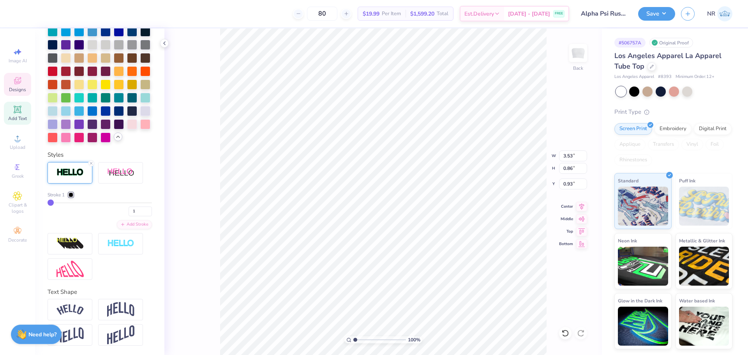
click at [71, 196] on div at bounding box center [71, 194] width 5 height 5
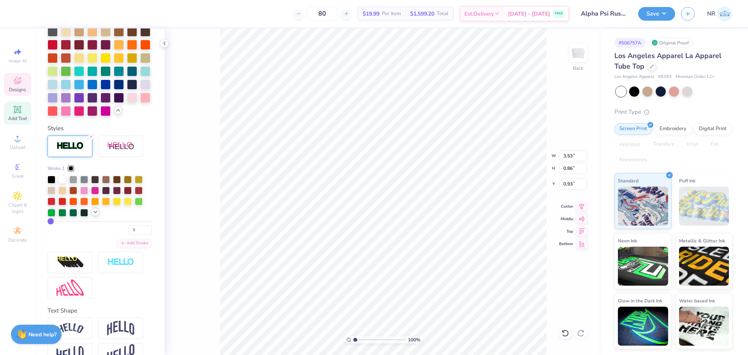
click at [95, 213] on polyline at bounding box center [95, 212] width 3 height 2
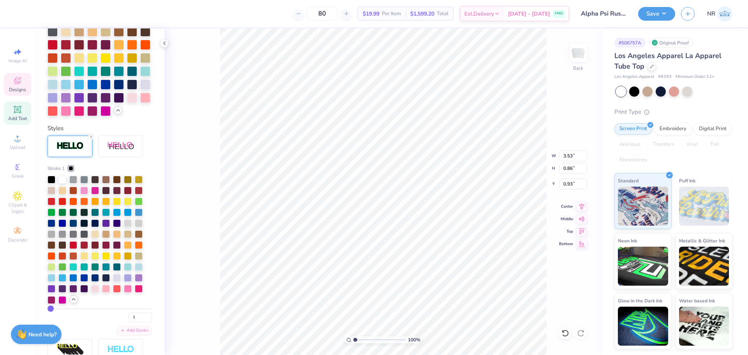
scroll to position [332, 0]
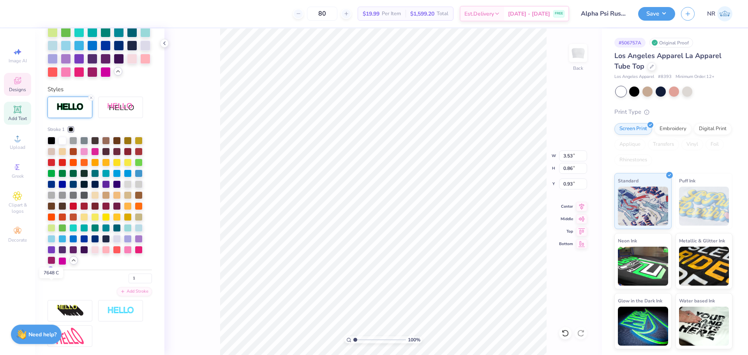
click at [51, 264] on div at bounding box center [52, 260] width 8 height 8
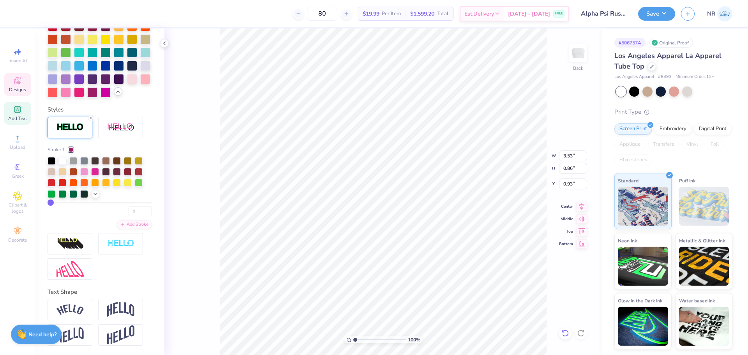
click at [563, 334] on icon at bounding box center [565, 333] width 8 height 8
click at [566, 332] on icon at bounding box center [565, 333] width 8 height 8
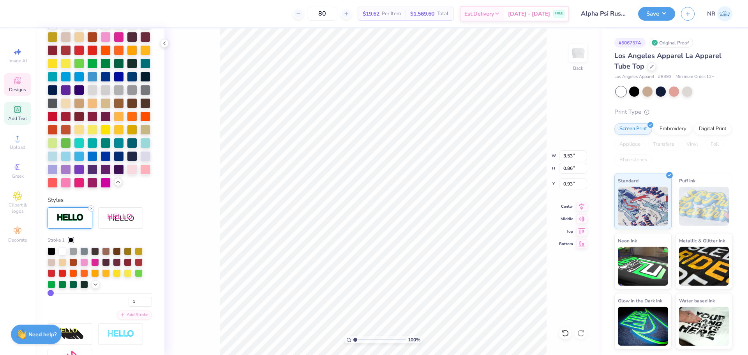
click at [90, 211] on icon at bounding box center [91, 208] width 5 height 5
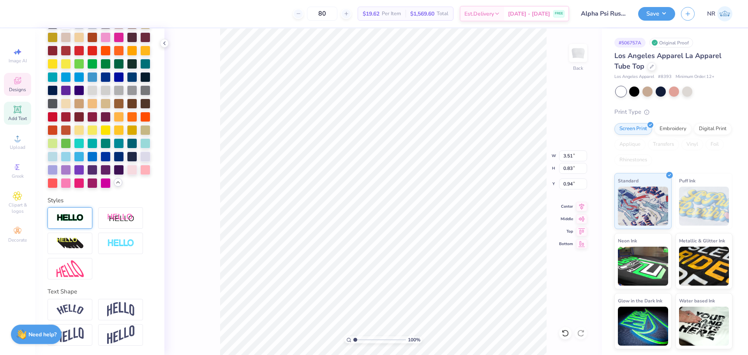
scroll to position [191, 0]
click at [11, 78] on div "Designs" at bounding box center [17, 84] width 27 height 23
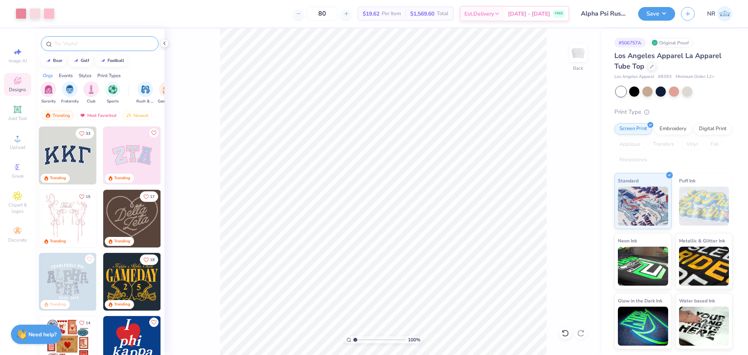
click at [89, 44] on input "text" at bounding box center [104, 44] width 100 height 8
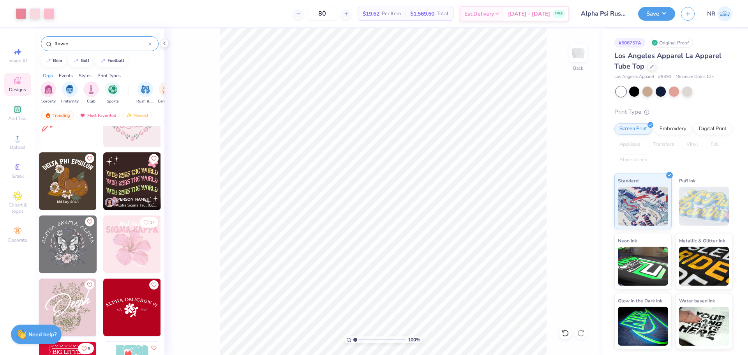
scroll to position [402, 0]
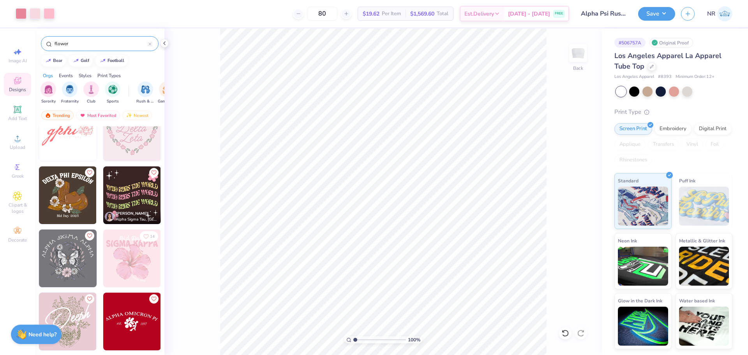
click at [120, 260] on img at bounding box center [132, 258] width 58 height 58
click at [135, 252] on img at bounding box center [132, 258] width 58 height 58
click at [131, 262] on img at bounding box center [132, 258] width 58 height 58
click at [132, 254] on img at bounding box center [132, 258] width 58 height 58
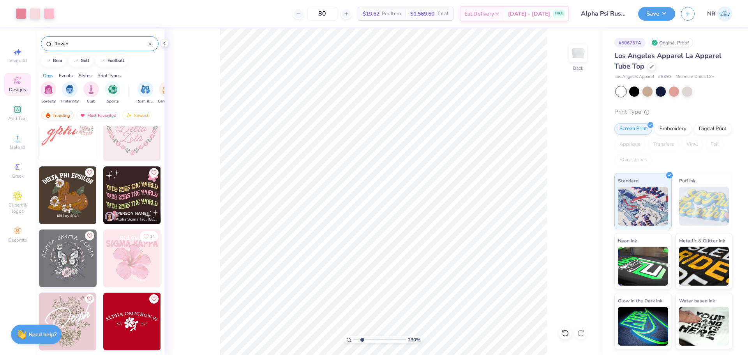
drag, startPoint x: 356, startPoint y: 339, endPoint x: 362, endPoint y: 337, distance: 6.2
click at [362, 337] on input "range" at bounding box center [379, 339] width 53 height 7
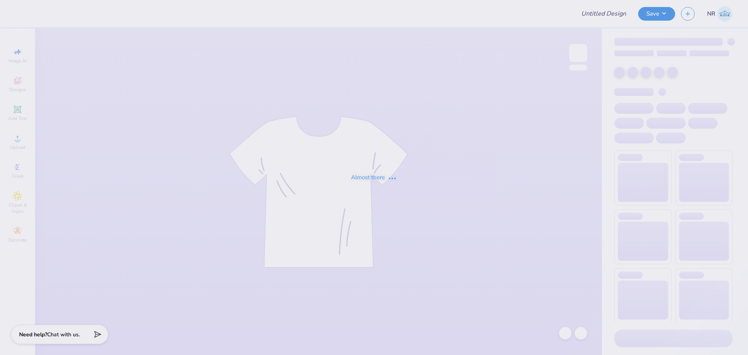
type input "Alpha Psi Rush Tops"
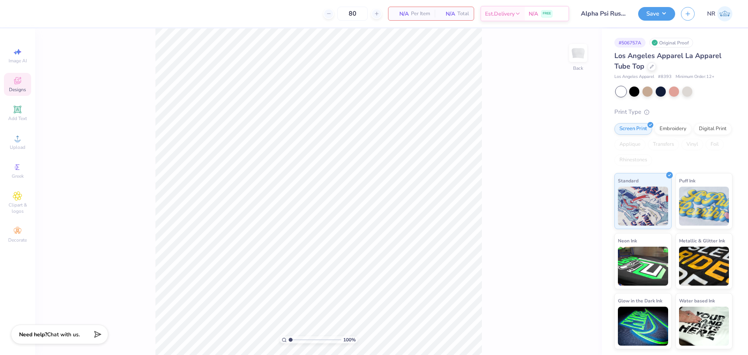
click at [21, 86] on div "Designs" at bounding box center [17, 84] width 27 height 23
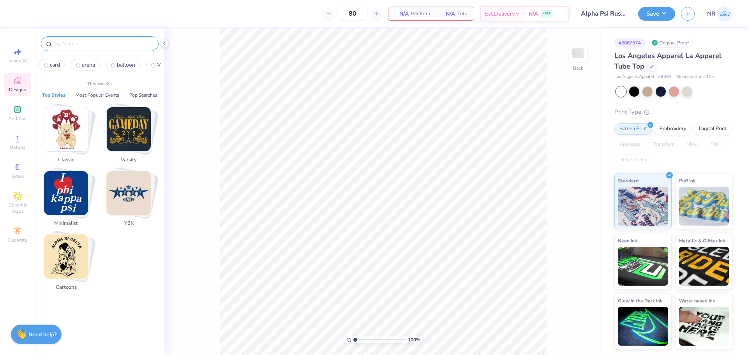
click at [118, 46] on input "text" at bounding box center [104, 44] width 100 height 8
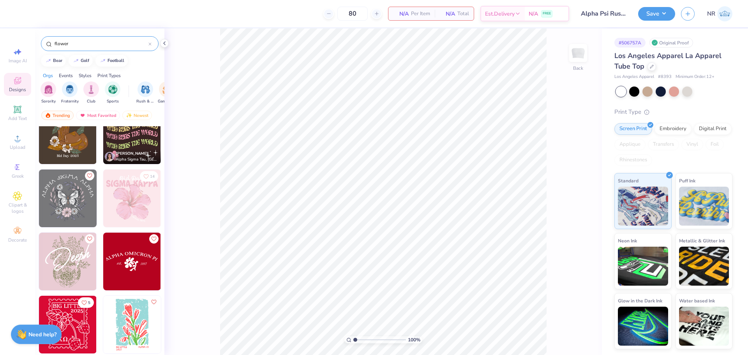
scroll to position [456, 0]
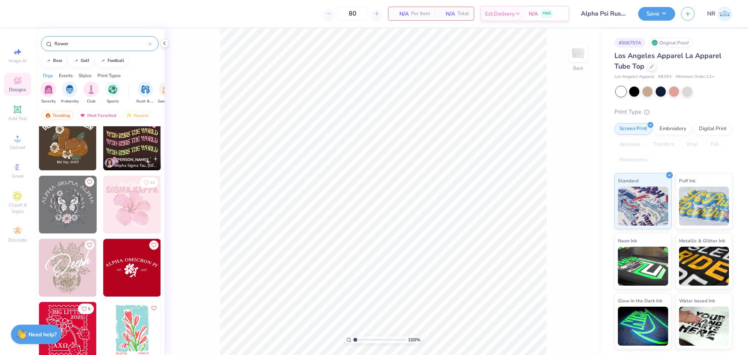
type input "flower"
click at [135, 211] on img at bounding box center [132, 205] width 58 height 58
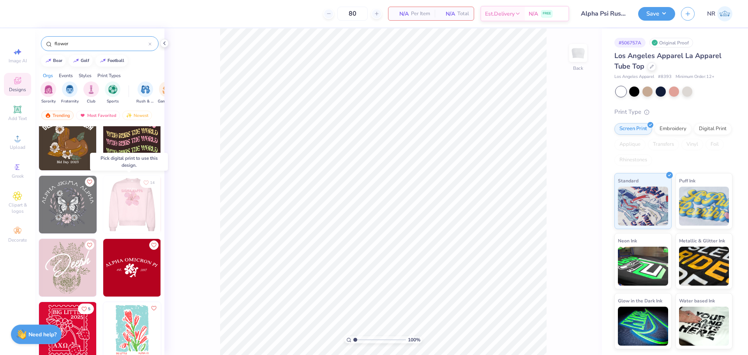
click at [111, 194] on img at bounding box center [132, 205] width 58 height 58
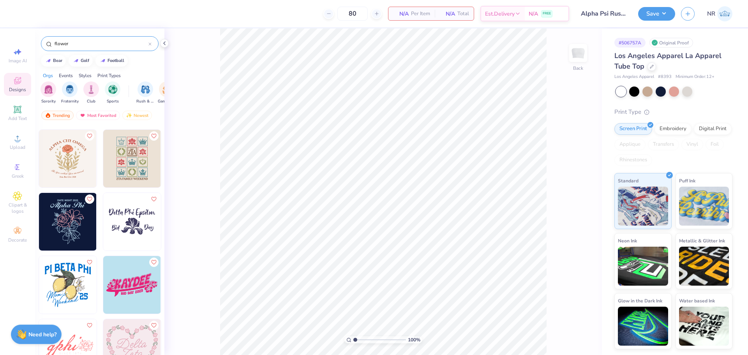
scroll to position [69, 0]
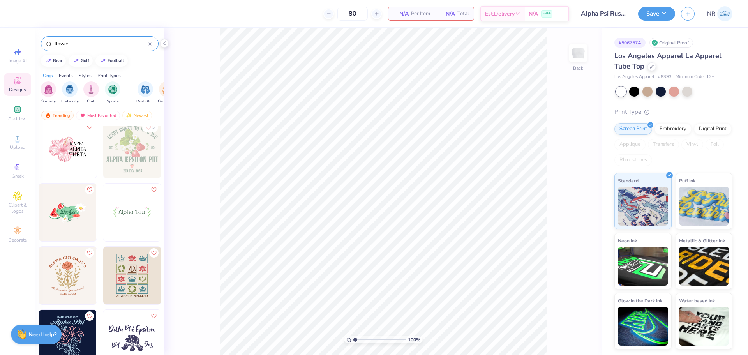
click at [101, 45] on input "flower" at bounding box center [101, 44] width 95 height 8
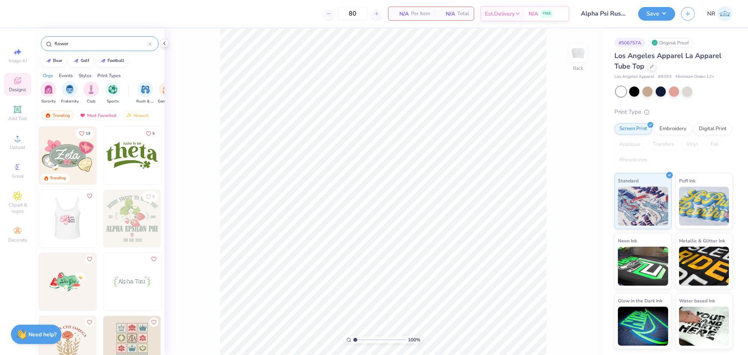
click at [65, 218] on img at bounding box center [68, 219] width 58 height 58
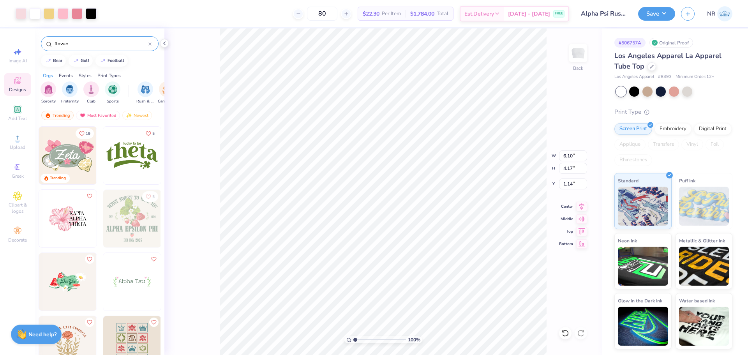
type input "6.10"
type input "4.17"
type input "1.14"
type input "8.61"
type input "5.88"
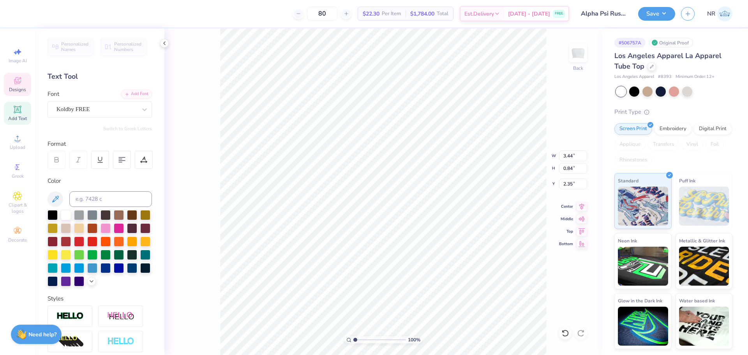
type input "3.91"
type input "0.88"
type input "4.84"
type input "3.93"
type input "2.12"
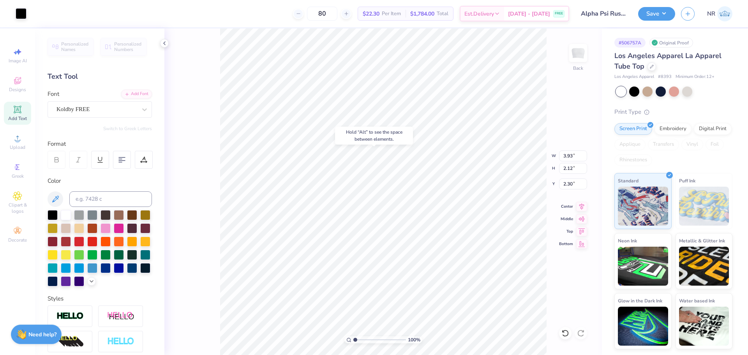
type input "2.30"
drag, startPoint x: 356, startPoint y: 338, endPoint x: 361, endPoint y: 339, distance: 4.7
type input "2.15"
click at [361, 339] on input "range" at bounding box center [379, 339] width 53 height 7
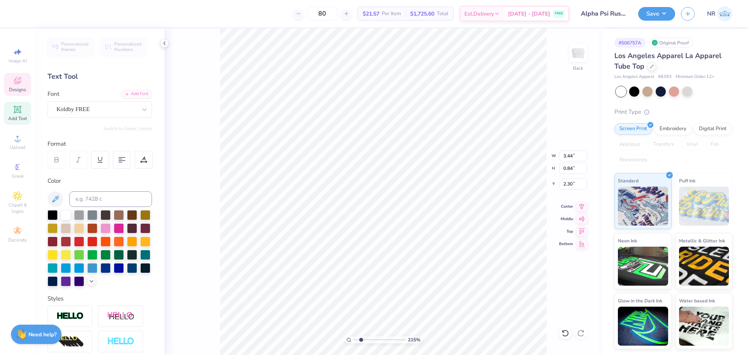
type input "3.93"
type input "0.88"
type input "3.54"
type input "4.70"
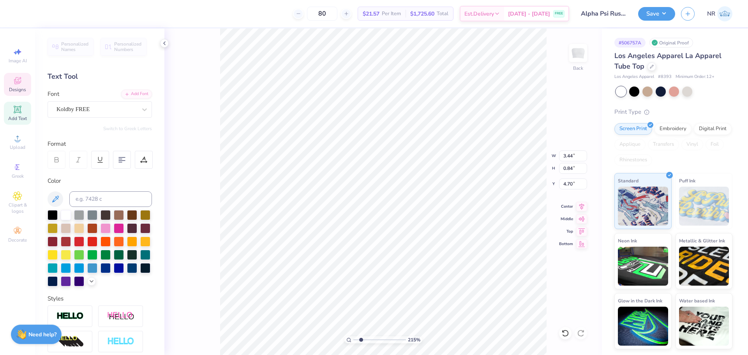
type textarea "p"
type textarea "PSI"
type input "6.88"
type input "5.76"
type input "1.19"
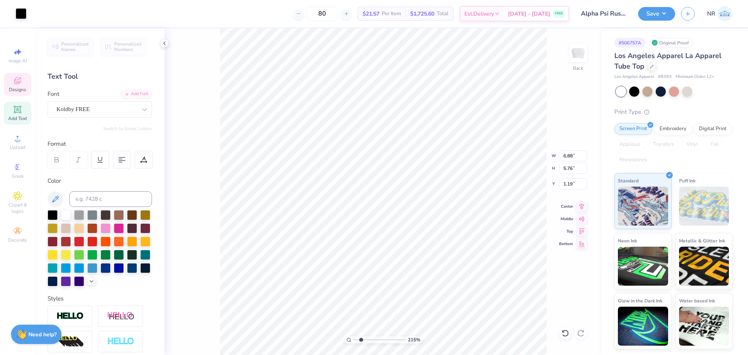
type input "3.93"
type input "0.88"
type input "3.54"
type input "1.52"
type input "0.82"
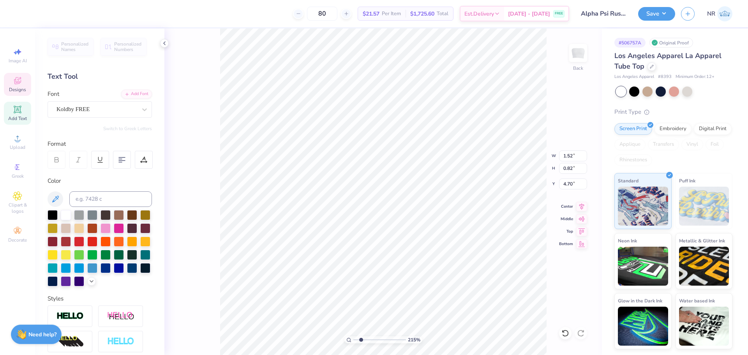
type input "4.68"
drag, startPoint x: 361, startPoint y: 339, endPoint x: 353, endPoint y: 337, distance: 8.3
type input "1"
click at [353, 337] on input "range" at bounding box center [379, 339] width 53 height 7
type input "1.96"
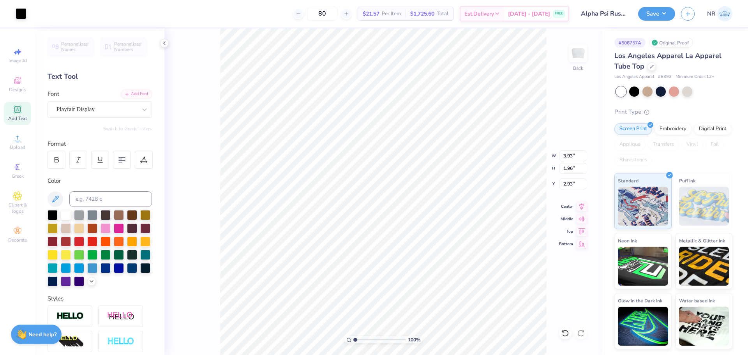
type input "2.93"
drag, startPoint x: 355, startPoint y: 340, endPoint x: 363, endPoint y: 338, distance: 9.2
type input "1.78"
click at [359, 341] on input "range" at bounding box center [379, 339] width 53 height 7
type input "1.96"
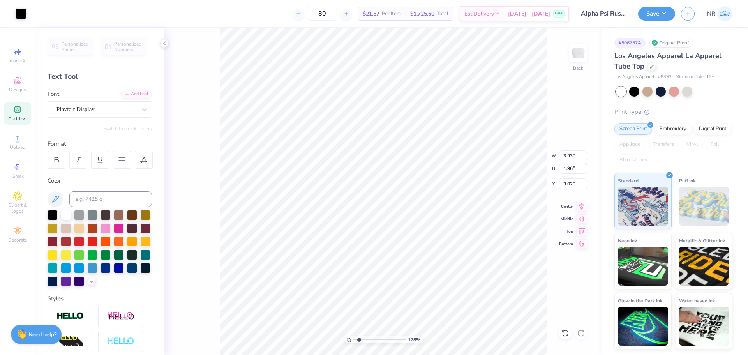
type input "3.02"
drag, startPoint x: 358, startPoint y: 340, endPoint x: 350, endPoint y: 338, distance: 8.4
type input "1"
click at [353, 338] on input "range" at bounding box center [379, 339] width 53 height 7
click at [567, 332] on icon at bounding box center [565, 333] width 8 height 8
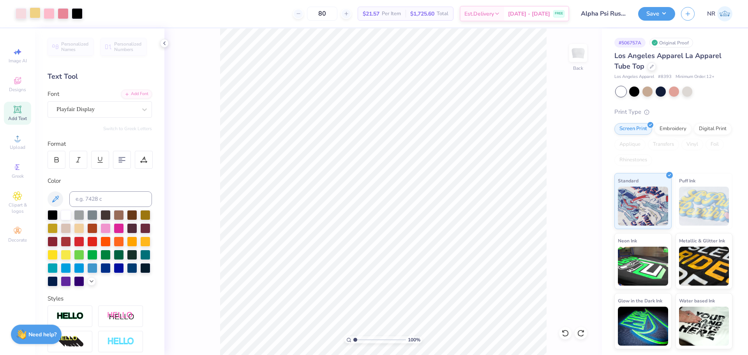
click at [35, 16] on div at bounding box center [35, 12] width 11 height 11
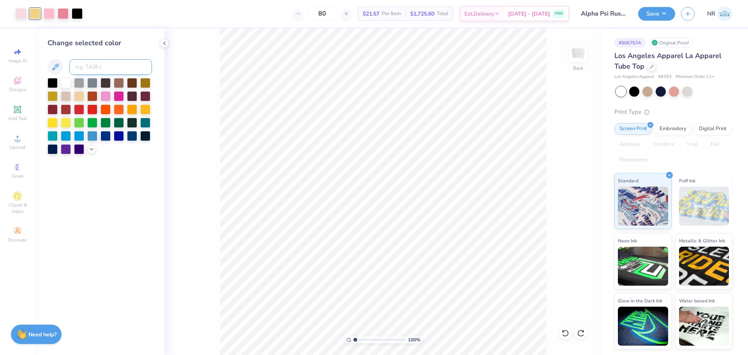
click at [85, 65] on input at bounding box center [110, 67] width 83 height 16
type input "701"
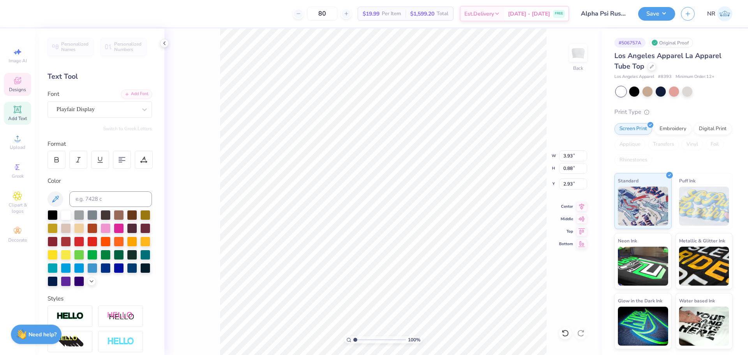
type input "1.96"
click at [21, 14] on div at bounding box center [21, 12] width 11 height 11
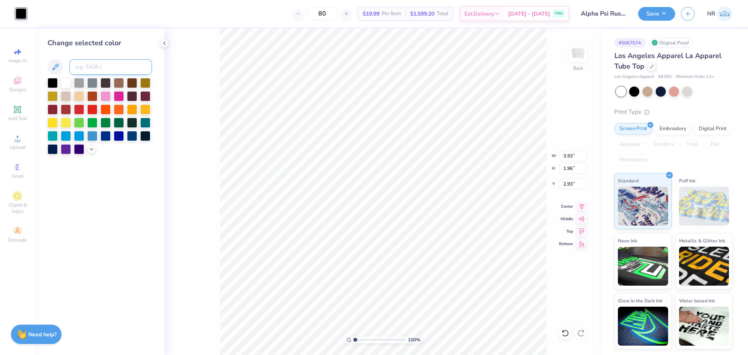
click at [98, 66] on input at bounding box center [110, 67] width 83 height 16
type input "701"
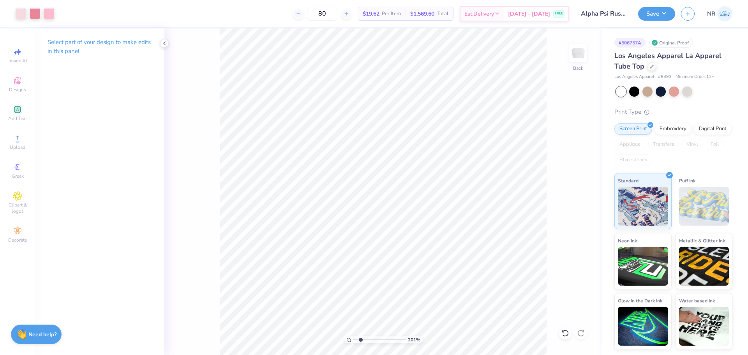
drag, startPoint x: 355, startPoint y: 340, endPoint x: 360, endPoint y: 338, distance: 5.6
type input "2.01"
click at [360, 338] on input "range" at bounding box center [379, 339] width 53 height 7
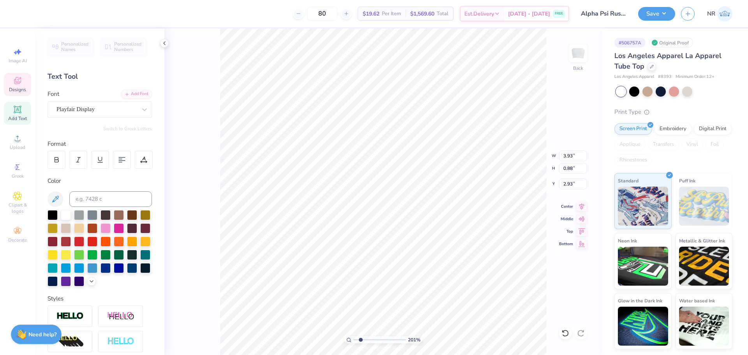
type input "1.96"
type input "2.75"
drag, startPoint x: 361, startPoint y: 339, endPoint x: 351, endPoint y: 338, distance: 10.2
type input "1"
click at [353, 339] on input "range" at bounding box center [379, 339] width 53 height 7
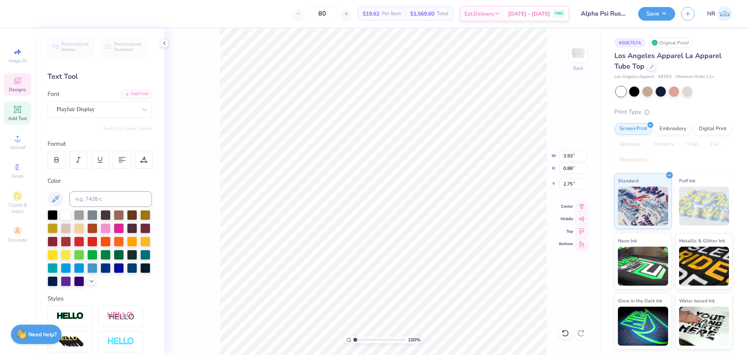
type input "1.96"
type input "3.36"
type input "1.67"
type input "3.04"
drag, startPoint x: 355, startPoint y: 340, endPoint x: 362, endPoint y: 340, distance: 6.6
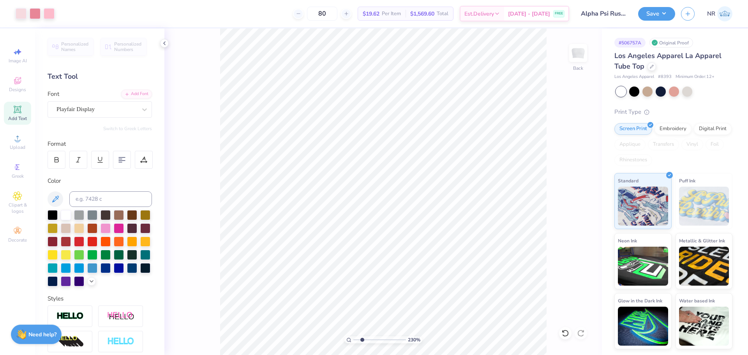
type input "2.3"
click at [362, 340] on input "range" at bounding box center [379, 339] width 53 height 7
type input "3.36"
type input "1.67"
type input "2.89"
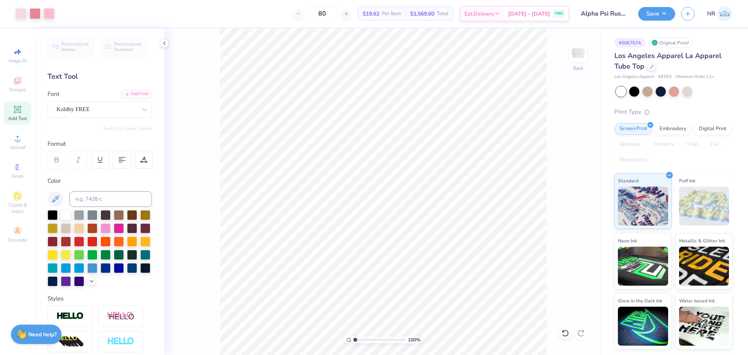
drag, startPoint x: 362, startPoint y: 340, endPoint x: 345, endPoint y: 338, distance: 17.3
type input "1"
click at [353, 338] on input "range" at bounding box center [379, 339] width 53 height 7
type input "1.30"
type input "0.70"
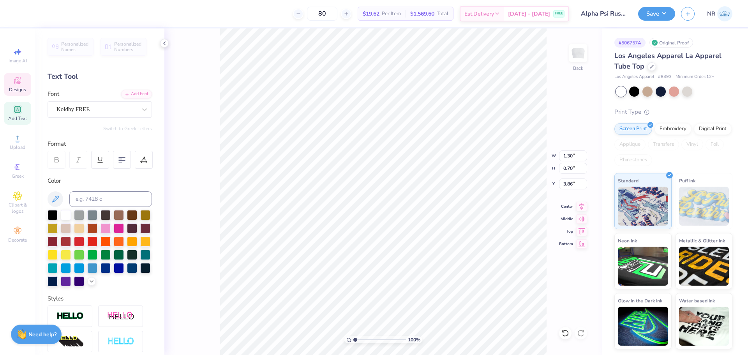
type input "3.76"
type input "3.36"
type input "0.75"
type input "2.89"
type input "1.57"
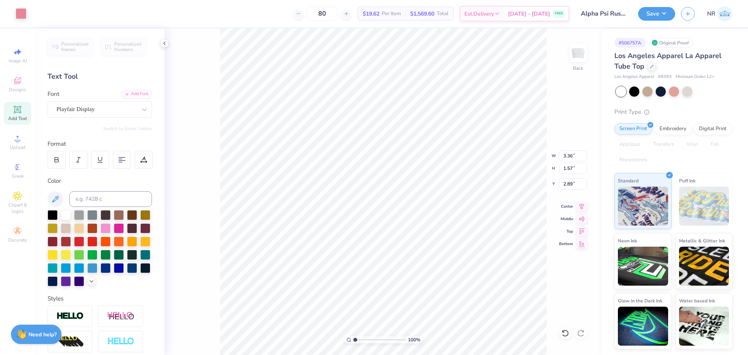
type input "2.77"
type input "6.77"
type input "5.89"
type input "1.02"
click at [565, 331] on icon at bounding box center [565, 333] width 8 height 8
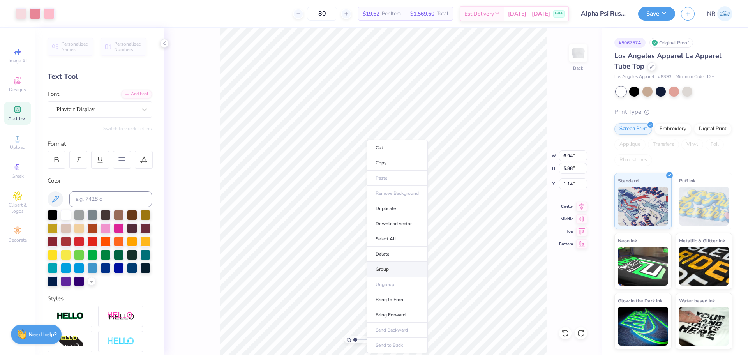
click at [385, 270] on li "Group" at bounding box center [397, 269] width 61 height 15
type input "6.65"
type input "5.64"
type input "1.38"
type input "6.57"
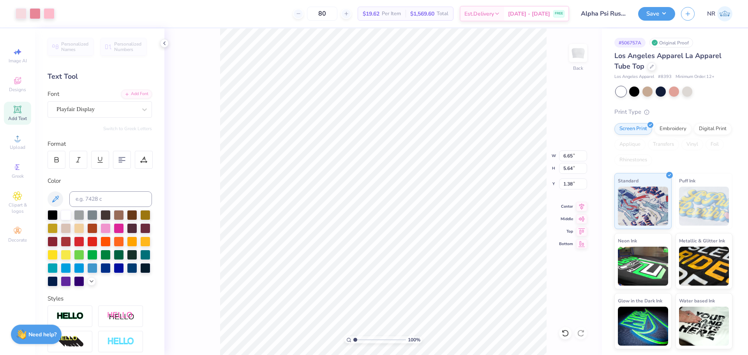
type input "5.73"
type input "0.89"
type input "7.38"
type input "6.43"
type input "0.78"
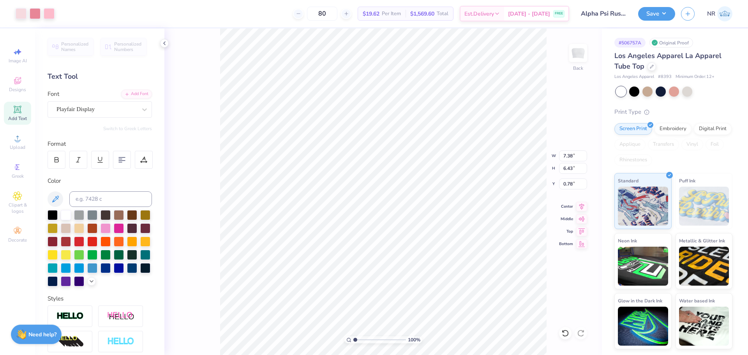
type input "7.57"
type input "6.59"
type input "0.60"
type input "7.88"
type input "6.87"
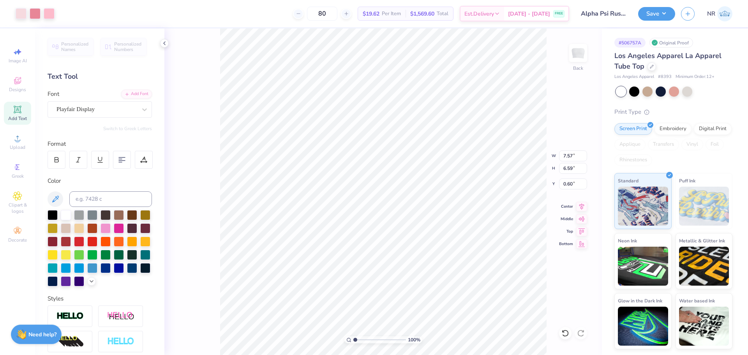
type input "0.56"
type input "0.57"
type input "1.57"
click at [495, 314] on li "Bring Forward" at bounding box center [492, 314] width 61 height 15
type input "5.42"
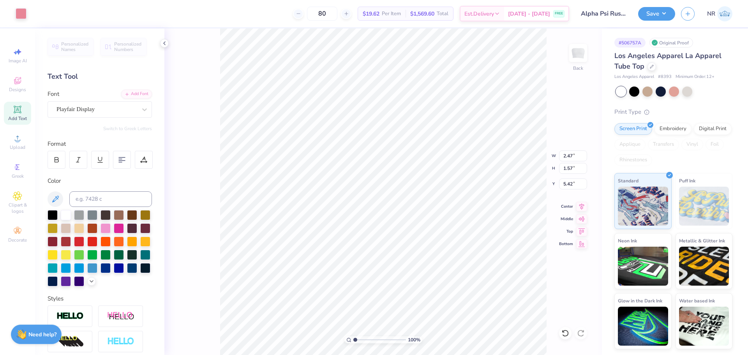
type input "2.47"
type input "1.16"
type input "5.55"
type input "1.16"
type input "4.08"
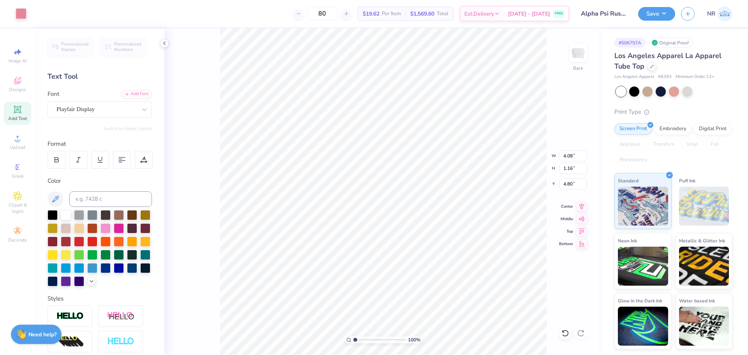
type input "1.91"
type input "3.05"
drag, startPoint x: 371, startPoint y: 335, endPoint x: 372, endPoint y: 326, distance: 9.8
click at [372, 336] on input "range" at bounding box center [379, 339] width 53 height 7
drag, startPoint x: 373, startPoint y: 339, endPoint x: 352, endPoint y: 333, distance: 22.1
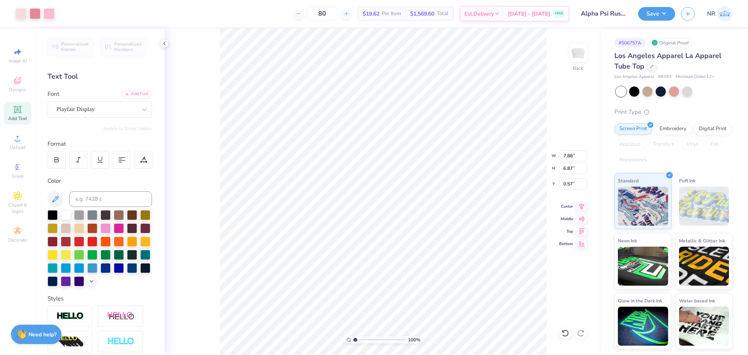
click at [353, 336] on input "range" at bounding box center [379, 339] width 53 height 7
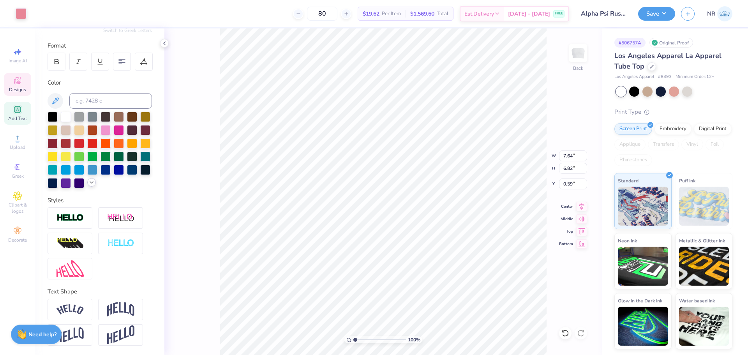
click at [88, 185] on icon at bounding box center [91, 182] width 6 height 6
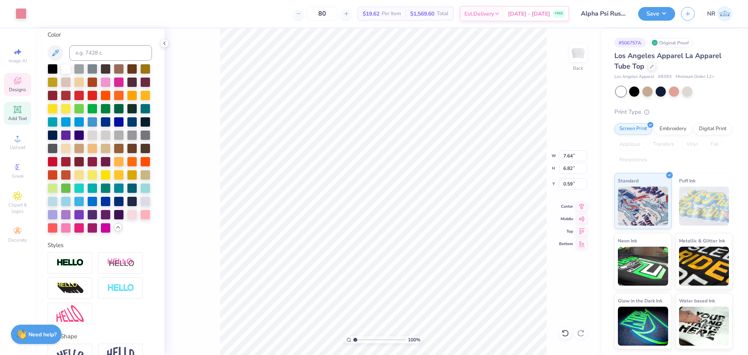
scroll to position [147, 0]
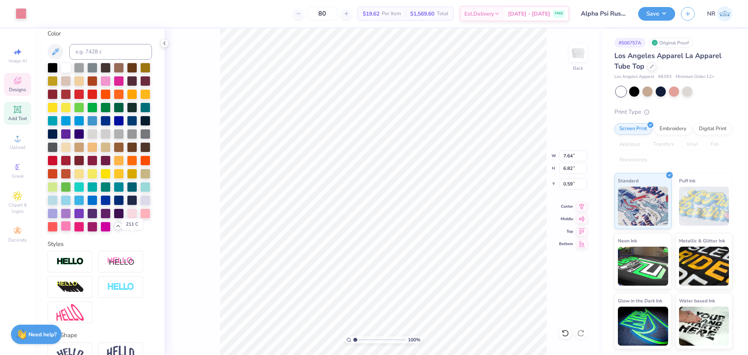
click at [71, 231] on div at bounding box center [66, 226] width 10 height 10
click at [565, 334] on icon at bounding box center [565, 333] width 8 height 8
click at [563, 330] on icon at bounding box center [565, 333] width 8 height 8
click at [71, 231] on div at bounding box center [66, 226] width 10 height 10
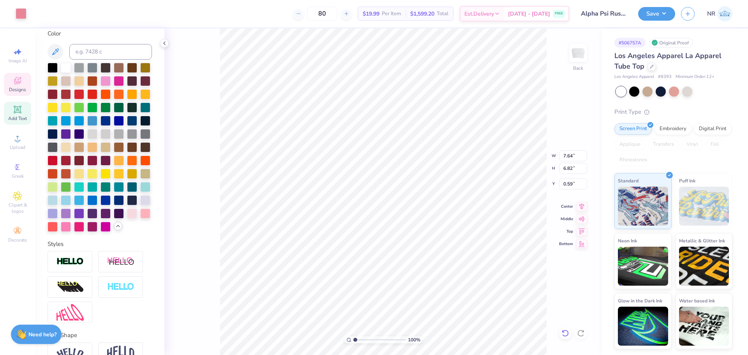
click at [565, 330] on icon at bounding box center [565, 333] width 8 height 8
click at [71, 231] on div at bounding box center [66, 226] width 10 height 10
click at [219, 53] on div "100 % Back" at bounding box center [382, 191] width 437 height 326
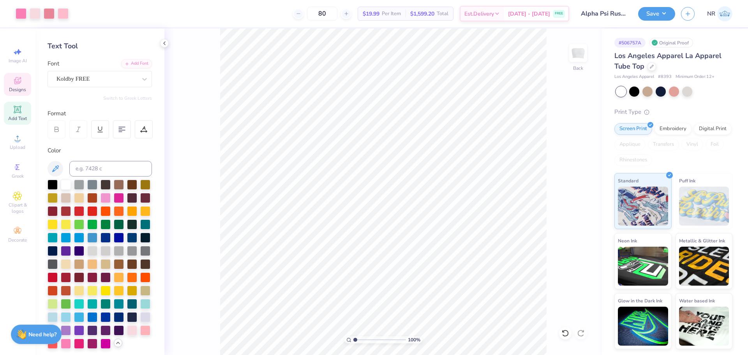
click at [14, 84] on icon at bounding box center [17, 80] width 9 height 9
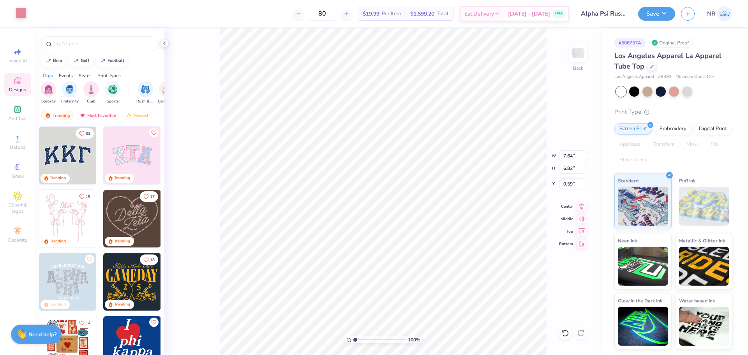
click at [19, 10] on div at bounding box center [21, 12] width 11 height 11
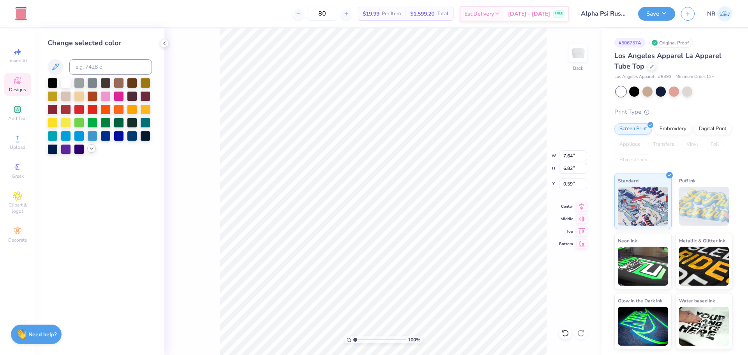
click at [89, 151] on icon at bounding box center [91, 148] width 6 height 6
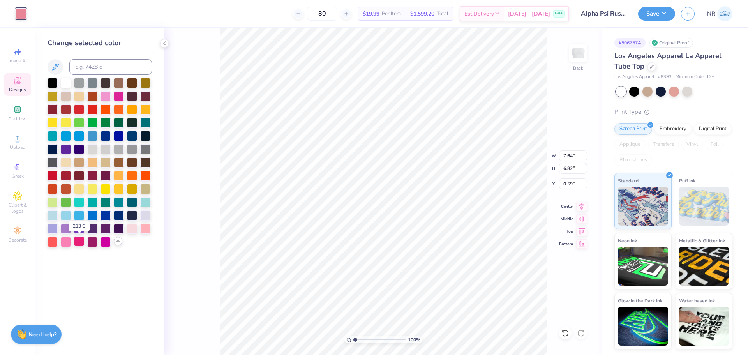
click at [80, 243] on div at bounding box center [79, 241] width 10 height 10
click at [66, 242] on div at bounding box center [66, 241] width 10 height 10
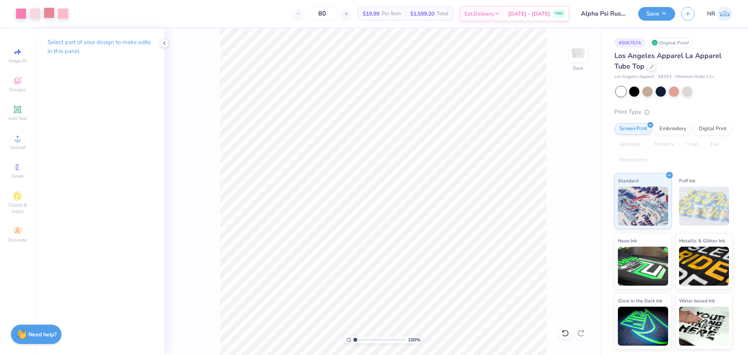
click at [48, 14] on div at bounding box center [49, 12] width 11 height 11
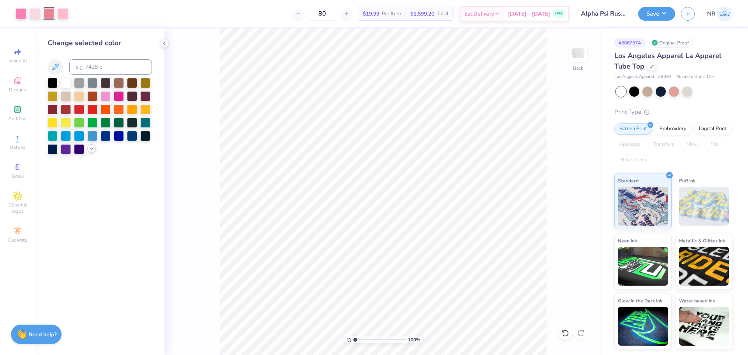
click at [93, 150] on icon at bounding box center [91, 148] width 6 height 6
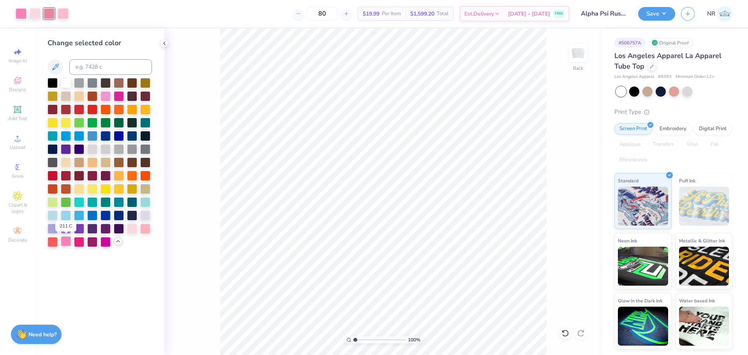
click at [66, 243] on div at bounding box center [66, 241] width 10 height 10
click at [51, 13] on div at bounding box center [49, 12] width 11 height 11
click at [144, 229] on div at bounding box center [145, 228] width 10 height 10
click at [103, 95] on div at bounding box center [106, 95] width 10 height 10
click at [36, 14] on div at bounding box center [35, 12] width 11 height 11
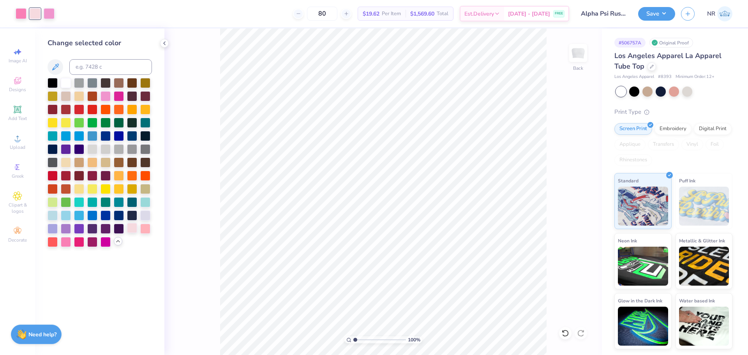
click at [131, 228] on div at bounding box center [132, 228] width 10 height 10
click at [19, 14] on div at bounding box center [21, 12] width 11 height 11
click at [132, 83] on div at bounding box center [132, 82] width 10 height 10
click at [49, 12] on div at bounding box center [49, 12] width 11 height 11
click at [65, 242] on div at bounding box center [66, 241] width 10 height 10
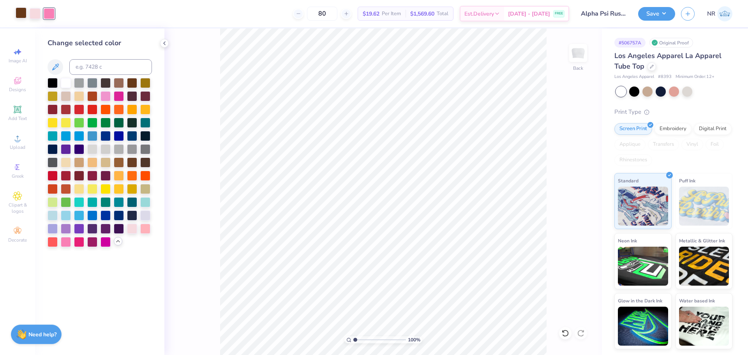
click at [20, 14] on div at bounding box center [21, 12] width 11 height 11
click at [104, 98] on div at bounding box center [106, 95] width 10 height 10
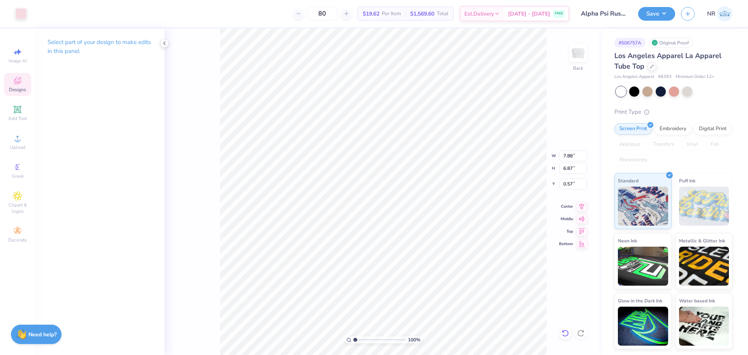
click at [563, 333] on icon at bounding box center [565, 333] width 8 height 8
drag, startPoint x: 356, startPoint y: 339, endPoint x: 363, endPoint y: 337, distance: 7.8
type input "2.53"
click at [363, 337] on input "range" at bounding box center [379, 339] width 53 height 7
type input "7.64"
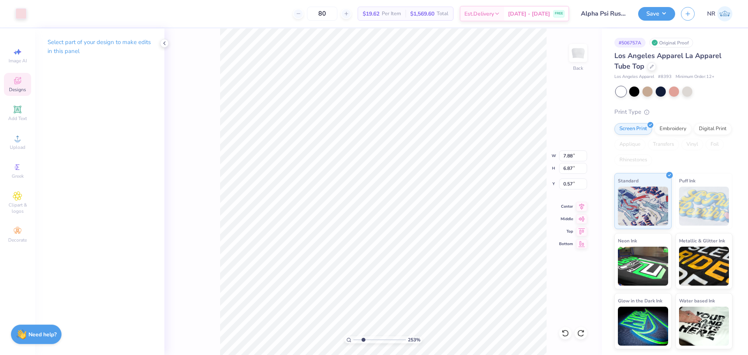
type input "6.82"
click at [564, 332] on icon at bounding box center [564, 331] width 2 height 2
type input "0.59"
click at [378, 332] on li "Send Backward" at bounding box center [371, 330] width 61 height 15
drag, startPoint x: 364, startPoint y: 340, endPoint x: 351, endPoint y: 336, distance: 14.3
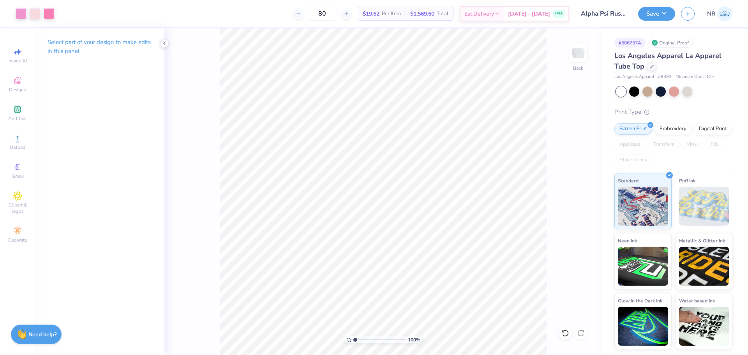
type input "1"
click at [353, 337] on input "range" at bounding box center [379, 339] width 53 height 7
drag, startPoint x: 354, startPoint y: 341, endPoint x: 346, endPoint y: 337, distance: 9.1
click at [353, 339] on input "range" at bounding box center [379, 339] width 53 height 7
drag, startPoint x: 353, startPoint y: 339, endPoint x: 343, endPoint y: 334, distance: 10.5
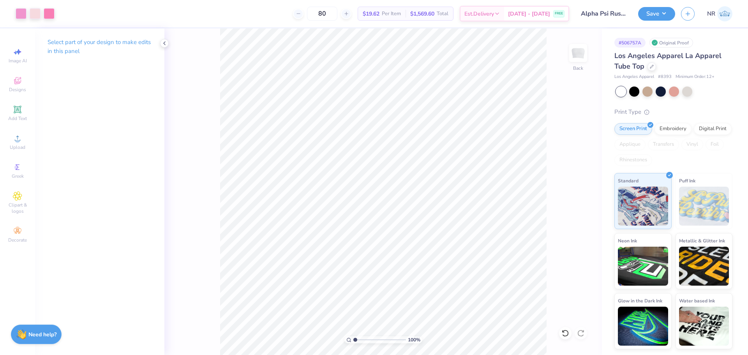
click at [353, 336] on input "range" at bounding box center [379, 339] width 53 height 7
click at [21, 13] on div at bounding box center [21, 12] width 11 height 11
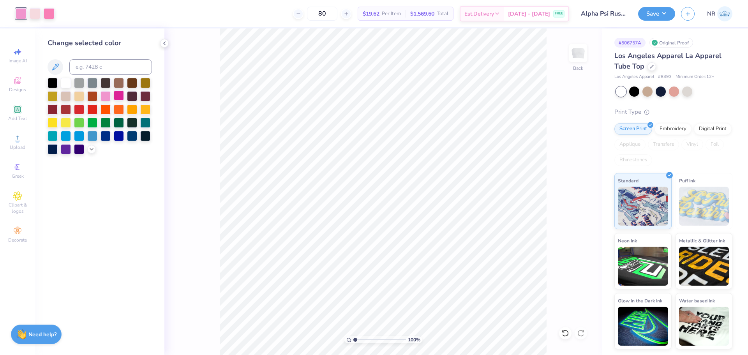
click at [116, 93] on div at bounding box center [119, 95] width 10 height 10
click at [564, 332] on icon at bounding box center [565, 333] width 8 height 8
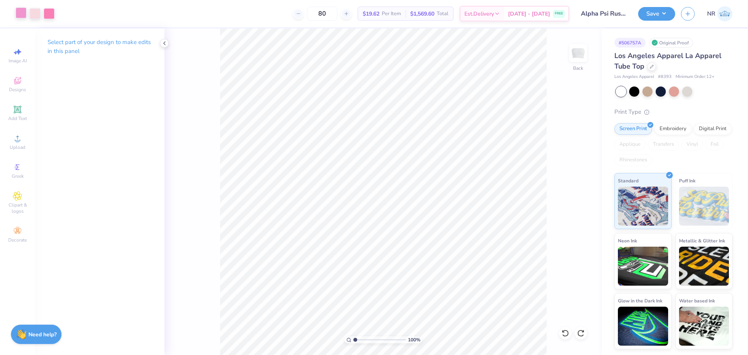
click at [22, 16] on div at bounding box center [21, 12] width 11 height 11
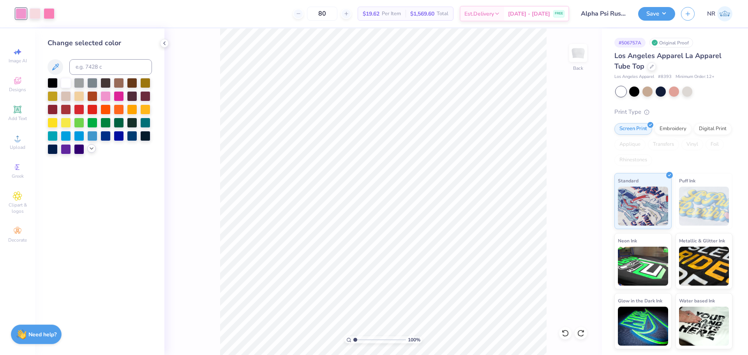
click at [92, 148] on icon at bounding box center [91, 148] width 6 height 6
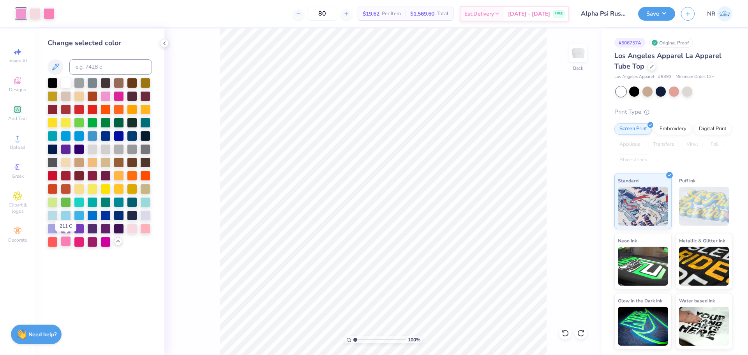
click at [65, 243] on div at bounding box center [66, 241] width 10 height 10
click at [563, 332] on icon at bounding box center [564, 331] width 2 height 2
click at [93, 242] on div at bounding box center [92, 241] width 10 height 10
click at [564, 331] on icon at bounding box center [565, 333] width 8 height 8
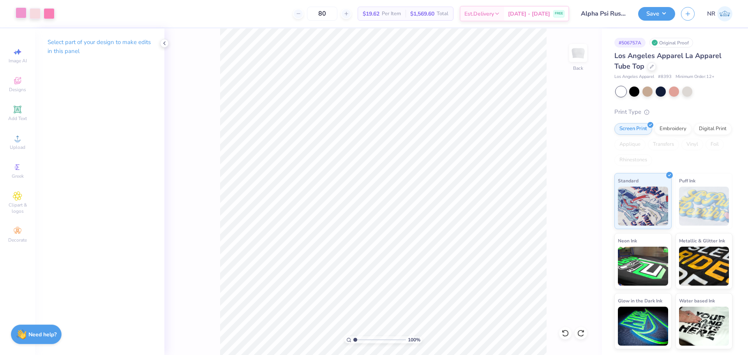
click at [19, 10] on div at bounding box center [21, 12] width 11 height 11
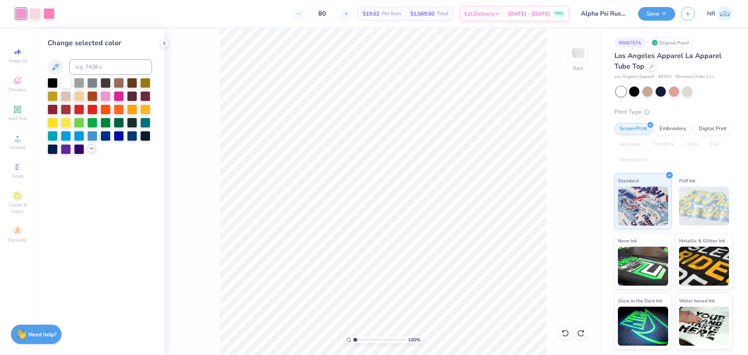
click at [93, 150] on icon at bounding box center [91, 148] width 6 height 6
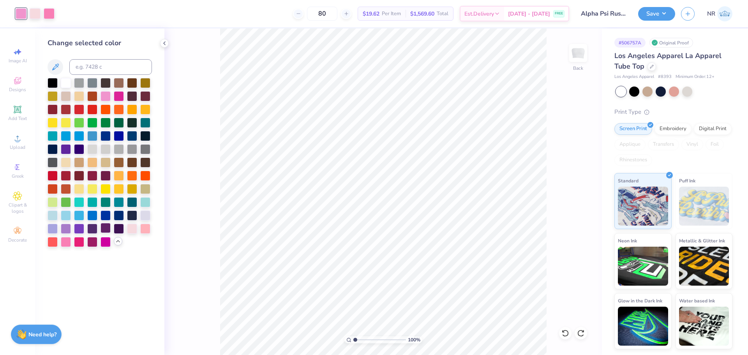
click at [109, 228] on div at bounding box center [106, 228] width 10 height 10
click at [563, 333] on icon at bounding box center [565, 333] width 8 height 8
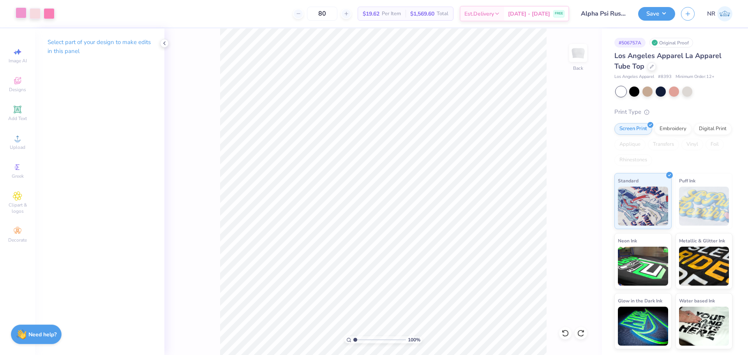
click at [23, 13] on div at bounding box center [21, 12] width 11 height 11
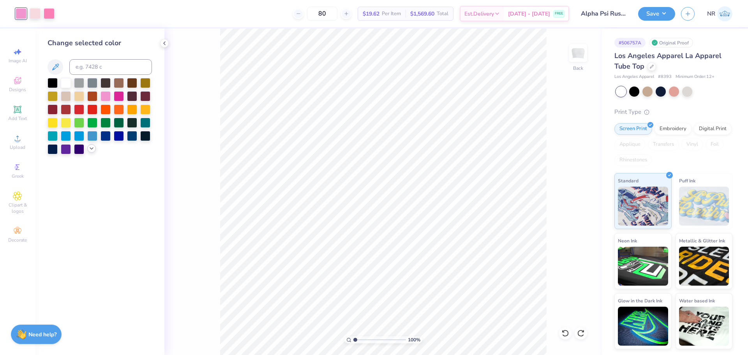
click at [93, 151] on icon at bounding box center [91, 148] width 6 height 6
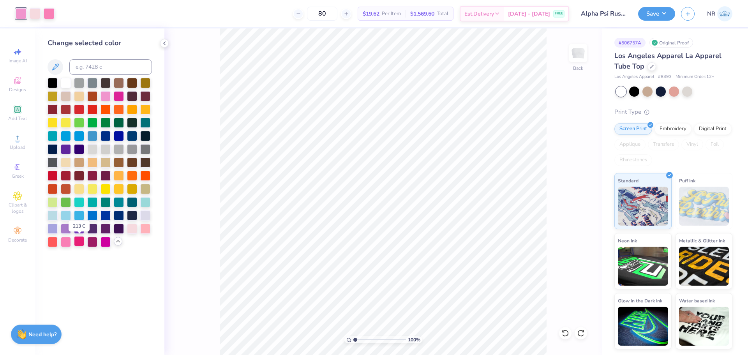
click at [80, 243] on div at bounding box center [79, 241] width 10 height 10
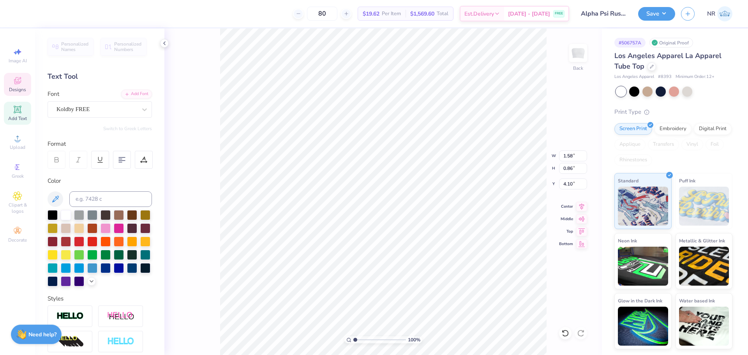
type input "1.61"
type input "4.08"
type input "0.91"
type input "2.73"
type input "1.58"
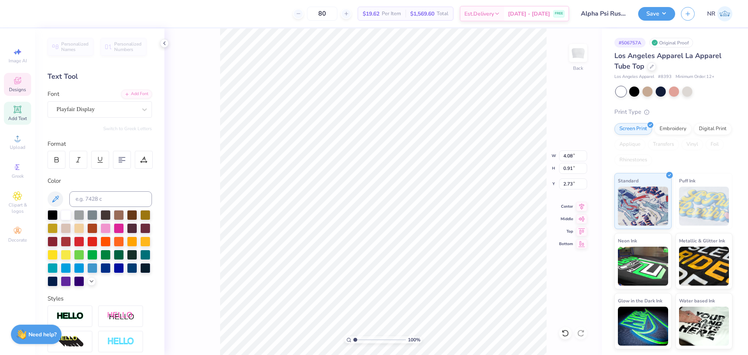
type input "0.86"
type input "3.84"
type input "4.08"
type input "0.91"
type input "2.73"
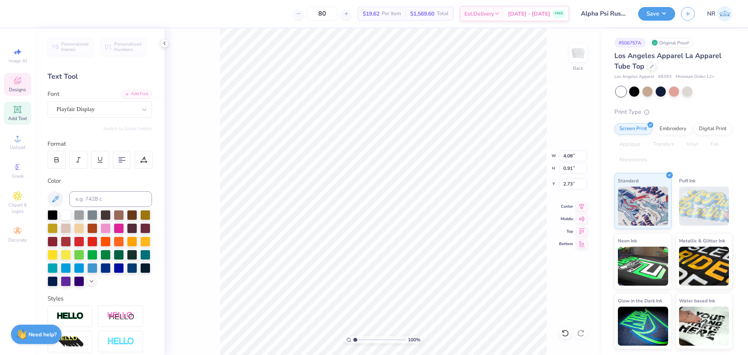
type input "1.97"
click at [505, 300] on li "Bring to Front" at bounding box center [503, 299] width 61 height 15
type input "1.58"
type input "0.86"
type input "3.84"
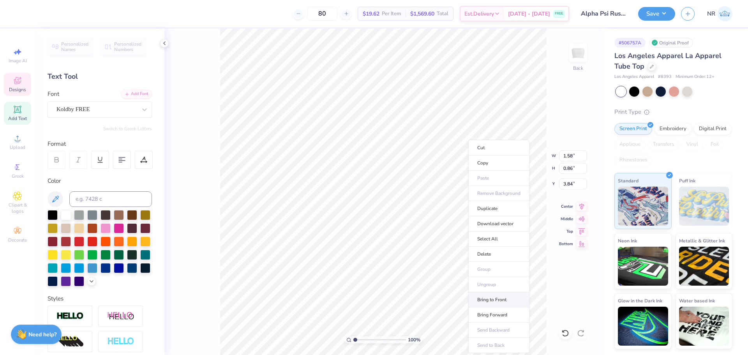
click at [503, 301] on li "Bring to Front" at bounding box center [498, 299] width 61 height 15
type input "7.11"
type input "6.35"
type input "1.12"
click at [566, 333] on icon at bounding box center [565, 333] width 8 height 8
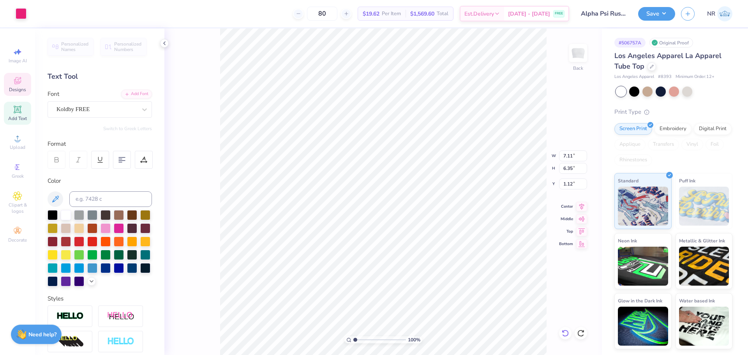
type input "7.64"
type input "6.82"
type input "0.59"
click at [383, 266] on li "Group" at bounding box center [394, 269] width 61 height 15
type input "4.08"
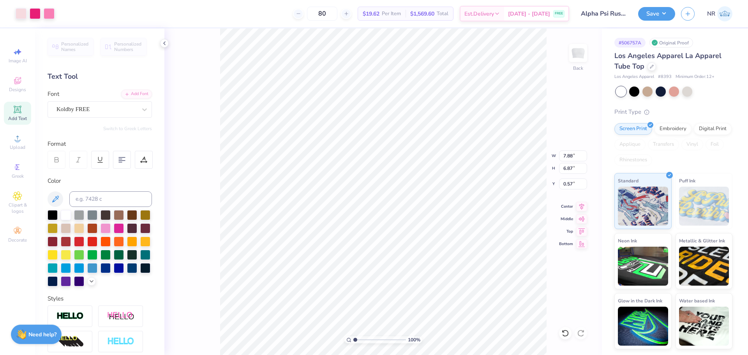
type input "0.91"
type input "2.73"
type input "1.97"
type input "5.31"
type input "2.56"
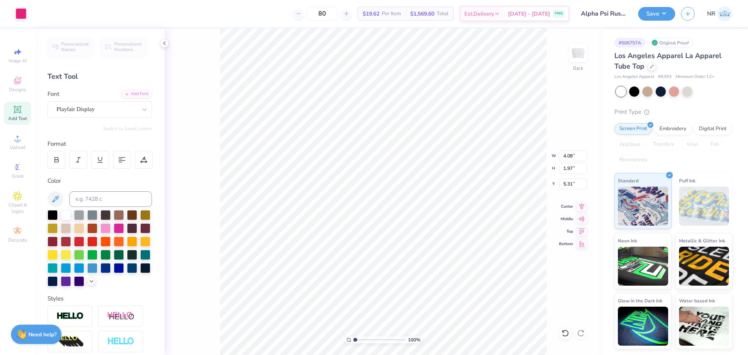
type input "1.24"
type input "5.53"
click at [583, 206] on icon at bounding box center [581, 205] width 5 height 7
type input "7.88"
type input "6.87"
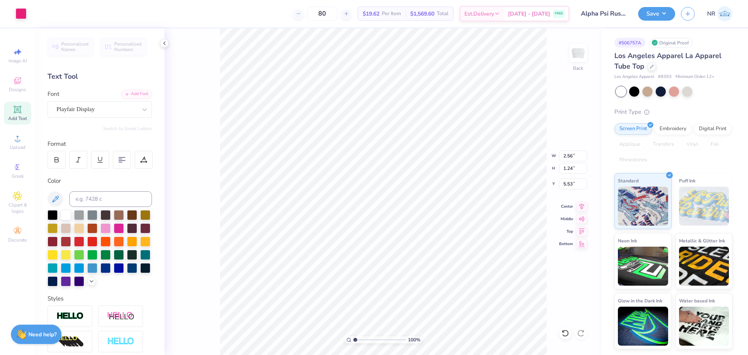
type input "0.57"
click at [566, 155] on input "7.88" at bounding box center [573, 155] width 28 height 11
type input "3.00"
type input "2.61"
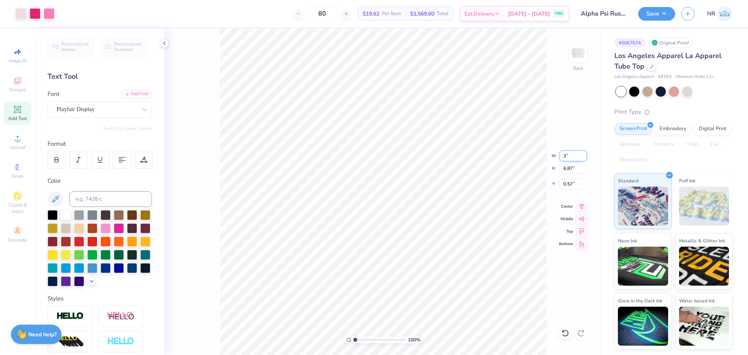
type input "2.69"
type input "2.56"
type input "0.57"
type input "5.53"
type input "1.24"
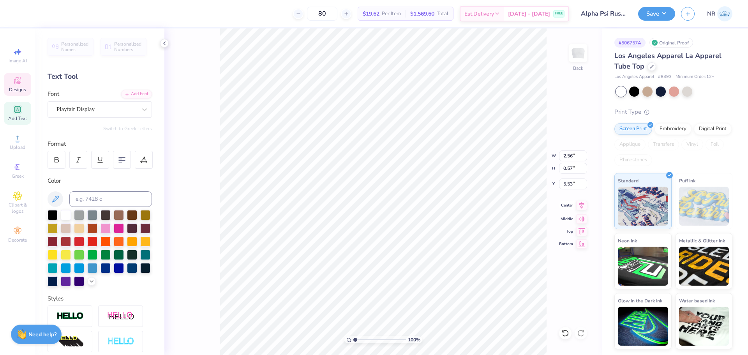
click at [584, 206] on icon at bounding box center [581, 205] width 11 height 9
type input "0.99"
type input "0.54"
type input "6.24"
click at [581, 207] on icon at bounding box center [581, 205] width 5 height 7
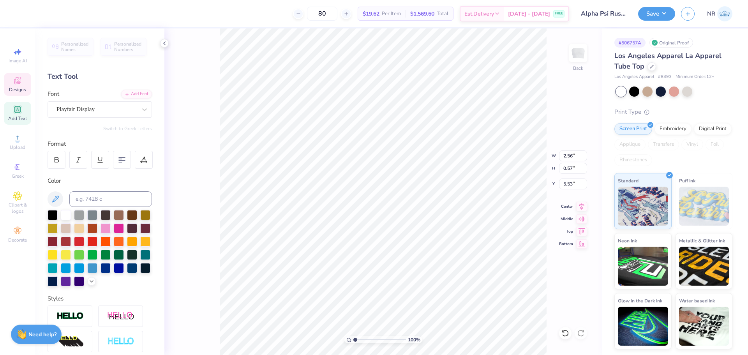
type input "1.24"
type input "5.50"
type input "3.00"
type input "2.61"
type input "2.69"
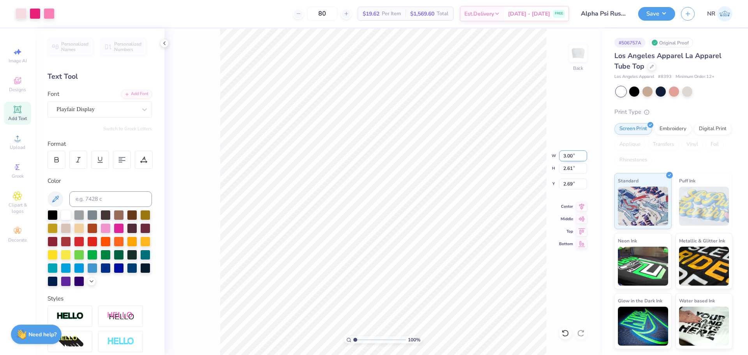
click at [566, 156] on input "3.00" at bounding box center [573, 155] width 28 height 11
type input "7.00"
type input "6.10"
type input "0.95"
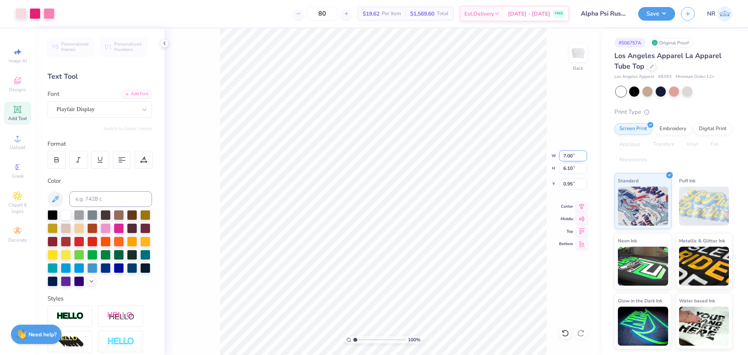
click at [565, 153] on input "7.00" at bounding box center [573, 155] width 28 height 11
type input "8.00"
type input "6.97"
type input "0.51"
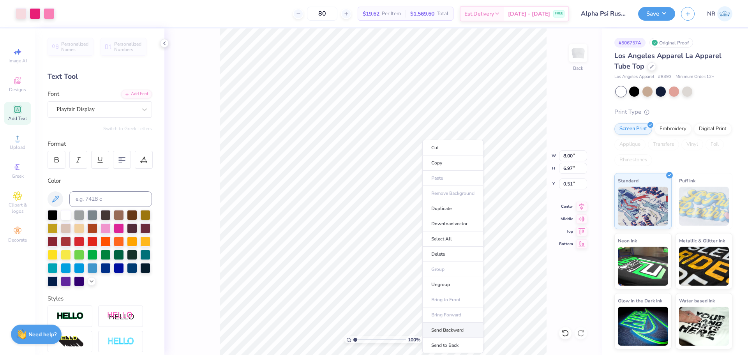
click at [451, 329] on li "Send Backward" at bounding box center [452, 330] width 61 height 15
click at [451, 345] on li "Send to Back" at bounding box center [449, 345] width 61 height 15
type input "0.99"
type input "0.54"
type input "6.22"
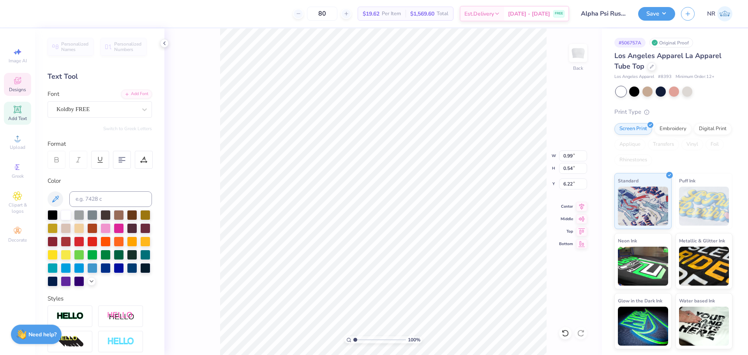
type input "2.56"
type input "0.57"
type input "5.50"
click at [360, 339] on input "range" at bounding box center [379, 339] width 53 height 7
type input "1.04"
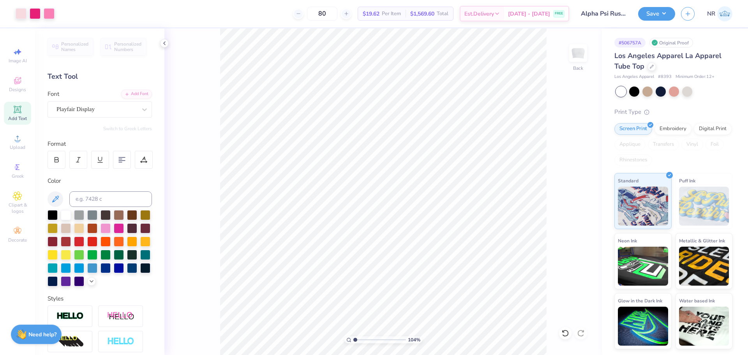
click at [355, 340] on input "range" at bounding box center [379, 339] width 53 height 7
type input "1.26"
type input "2.36"
type input "1.16"
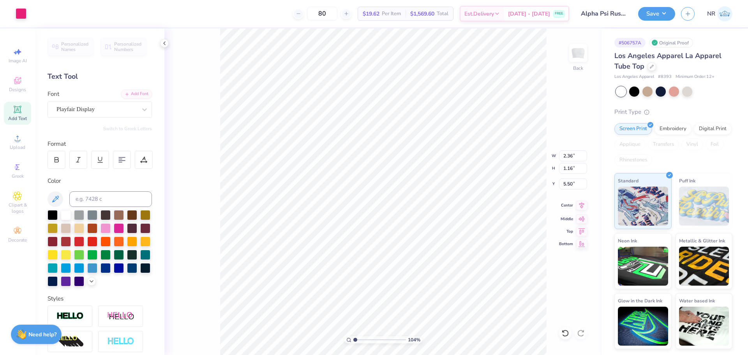
click at [579, 206] on icon at bounding box center [581, 205] width 11 height 9
type input "1.16"
type input "8.00"
type input "6.97"
type input "0.51"
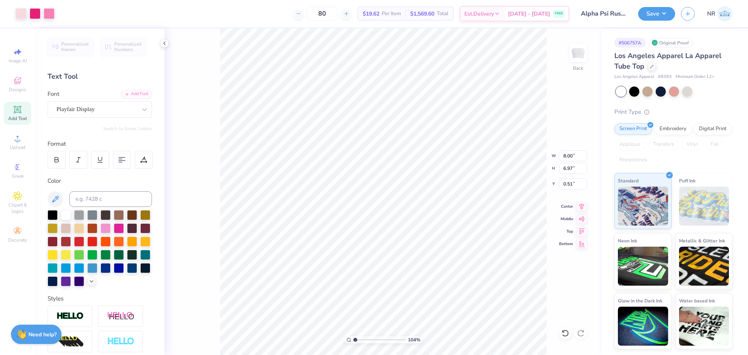
type input "2.36"
type input "0.53"
type input "5.50"
click at [580, 209] on icon at bounding box center [581, 205] width 11 height 9
click at [584, 206] on icon at bounding box center [581, 205] width 11 height 9
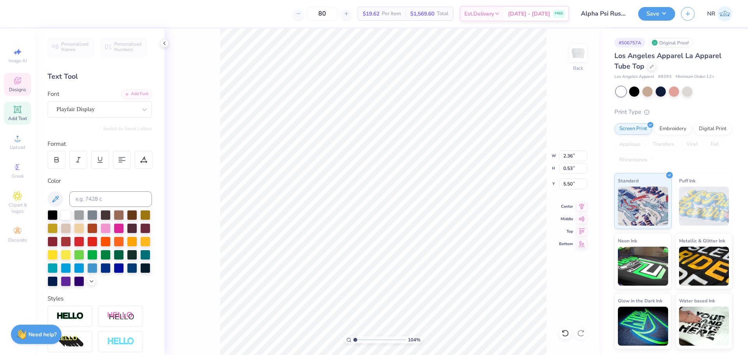
type input "1.16"
type input "5.52"
drag, startPoint x: 355, startPoint y: 339, endPoint x: 351, endPoint y: 336, distance: 5.0
click at [353, 337] on input "range" at bounding box center [379, 339] width 53 height 7
drag, startPoint x: 355, startPoint y: 339, endPoint x: 360, endPoint y: 337, distance: 5.3
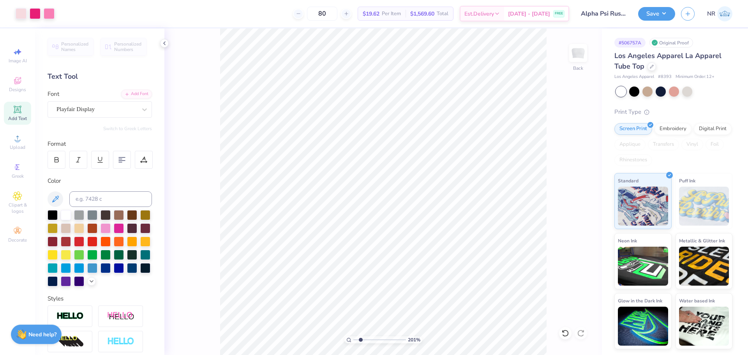
click at [360, 337] on input "range" at bounding box center [379, 339] width 53 height 7
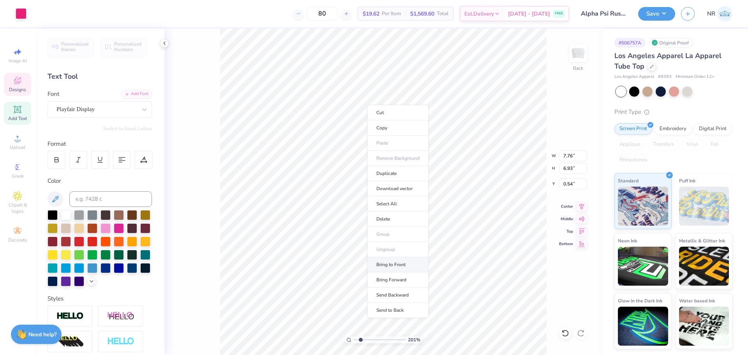
click at [406, 266] on li "Bring to Front" at bounding box center [397, 264] width 61 height 15
drag, startPoint x: 361, startPoint y: 341, endPoint x: 355, endPoint y: 340, distance: 6.4
click at [355, 340] on input "range" at bounding box center [379, 339] width 53 height 7
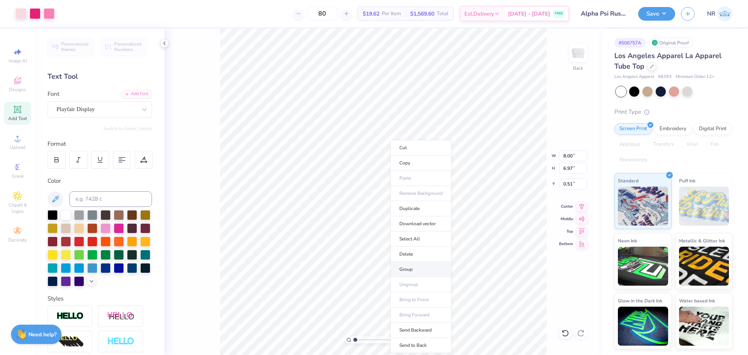
click at [410, 266] on li "Group" at bounding box center [420, 269] width 61 height 15
drag, startPoint x: 355, startPoint y: 340, endPoint x: 359, endPoint y: 334, distance: 7.0
type input "1.78"
click at [359, 336] on input "range" at bounding box center [379, 339] width 53 height 7
drag, startPoint x: 565, startPoint y: 334, endPoint x: 549, endPoint y: 320, distance: 21.5
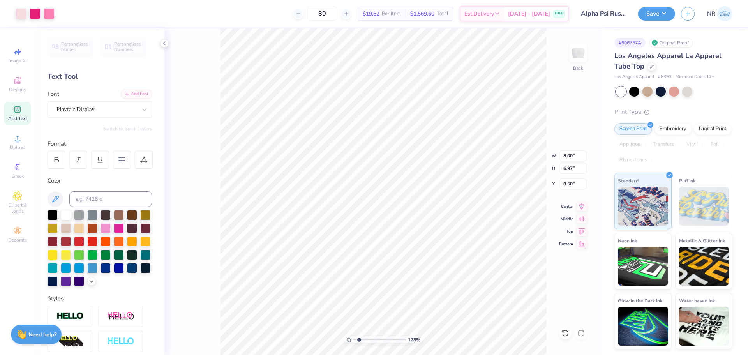
click at [565, 334] on icon at bounding box center [565, 333] width 8 height 8
type input "0.51"
drag, startPoint x: 359, startPoint y: 339, endPoint x: 354, endPoint y: 339, distance: 5.1
type input "1"
click at [354, 339] on input "range" at bounding box center [379, 339] width 53 height 7
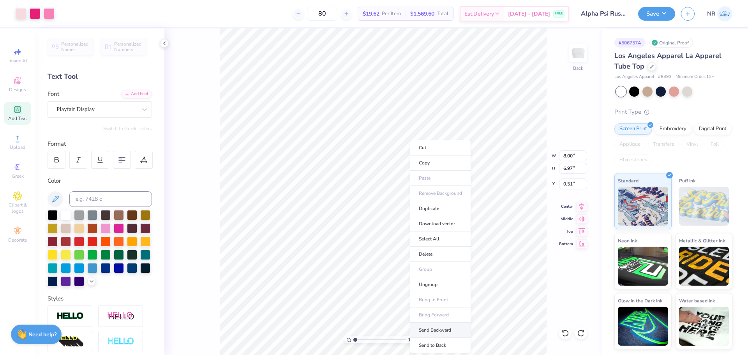
click at [443, 329] on li "Send Backward" at bounding box center [440, 330] width 61 height 15
click at [432, 342] on li "Send to Back" at bounding box center [435, 345] width 61 height 15
type input "1.16"
click at [72, 108] on div "Playfair Display" at bounding box center [97, 109] width 82 height 12
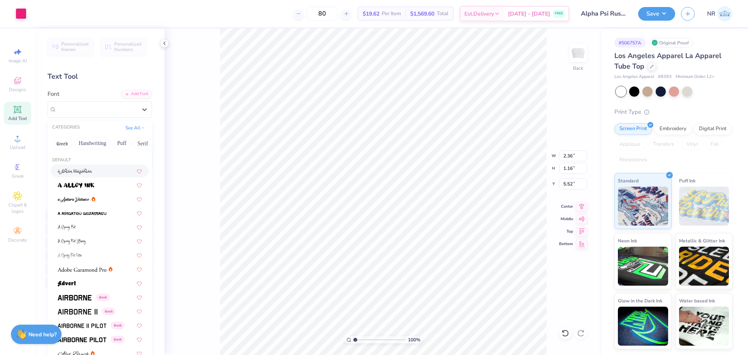
click at [127, 72] on div "Text Tool" at bounding box center [100, 76] width 104 height 11
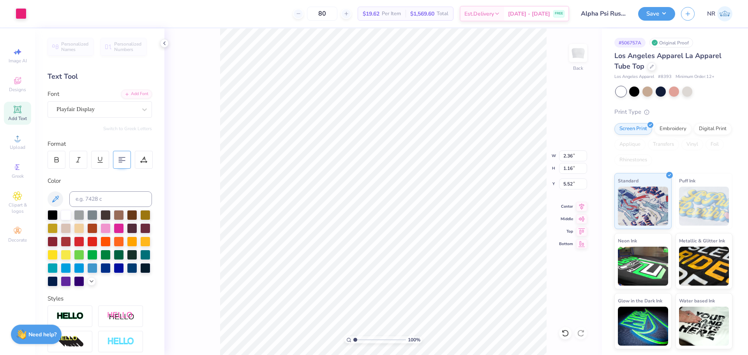
click at [122, 156] on div at bounding box center [122, 160] width 18 height 18
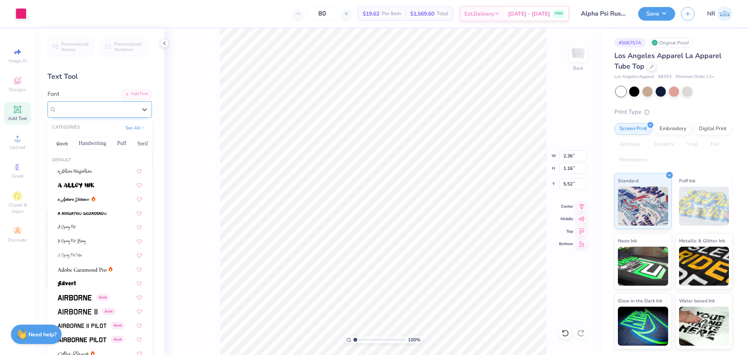
click at [102, 103] on div "Playfair Display" at bounding box center [100, 109] width 104 height 16
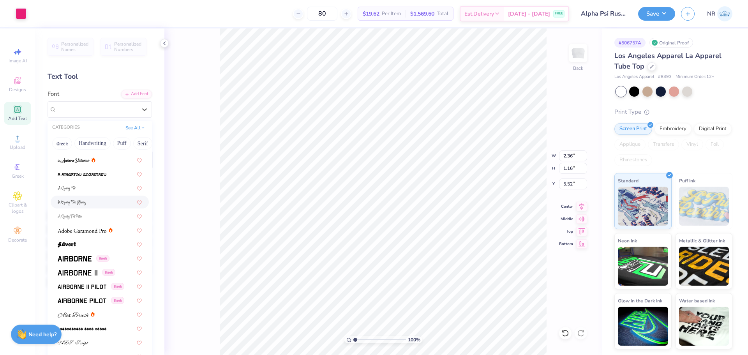
scroll to position [0, 0]
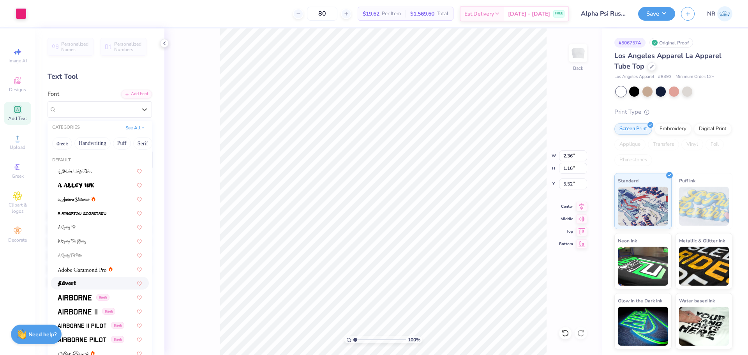
click at [81, 281] on div at bounding box center [100, 283] width 84 height 8
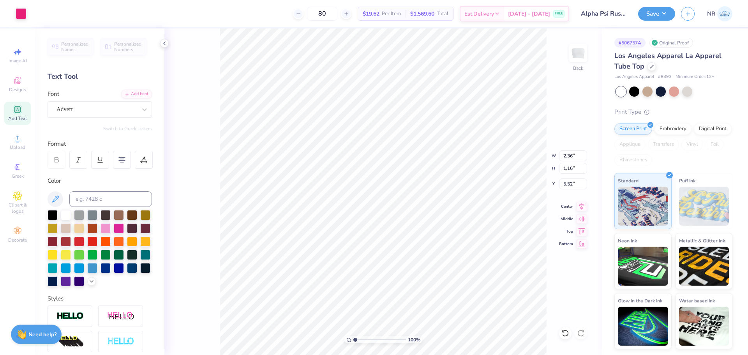
type input "2.56"
type input "1.24"
type input "5.43"
drag, startPoint x: 564, startPoint y: 333, endPoint x: 157, endPoint y: 194, distance: 429.6
click at [564, 333] on icon at bounding box center [565, 333] width 8 height 8
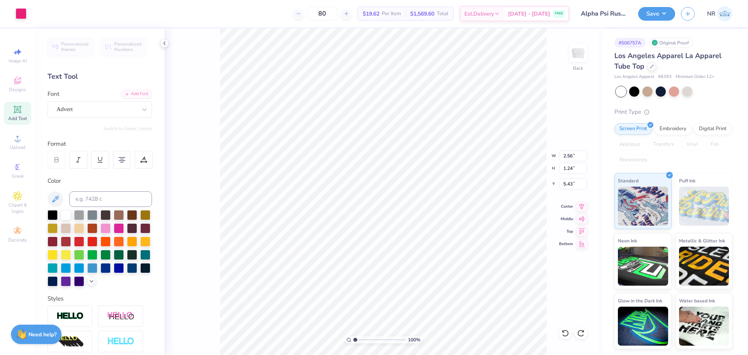
type input "2.36"
type input "1.16"
type input "5.52"
drag, startPoint x: 81, startPoint y: 101, endPoint x: 86, endPoint y: 104, distance: 6.6
click at [82, 102] on div "Advert" at bounding box center [100, 109] width 104 height 16
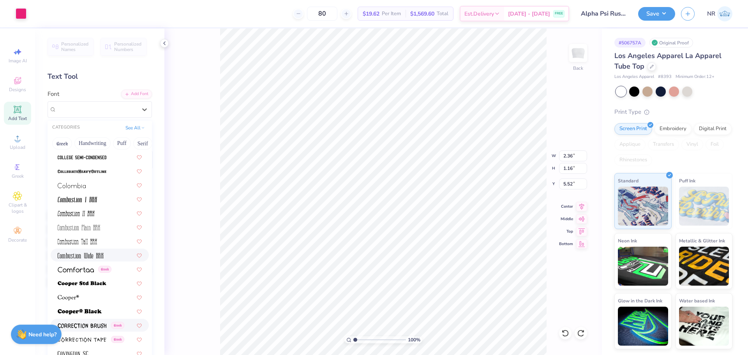
scroll to position [1091, 0]
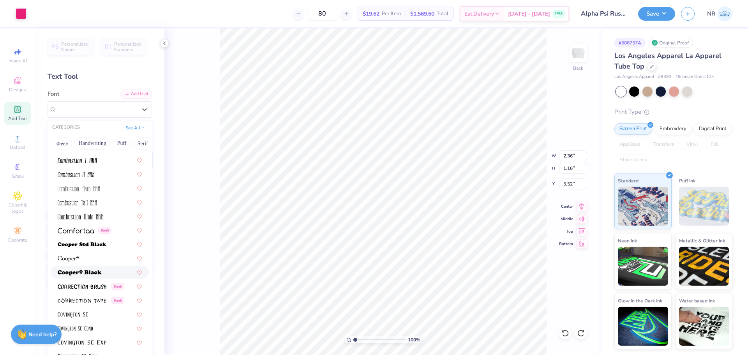
click at [103, 273] on div at bounding box center [100, 272] width 84 height 8
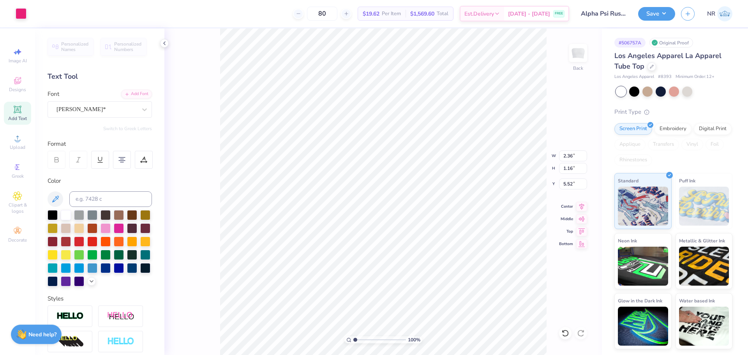
type input "2.85"
type input "1.17"
type input "5.50"
click at [568, 332] on icon at bounding box center [565, 333] width 7 height 7
type input "2.36"
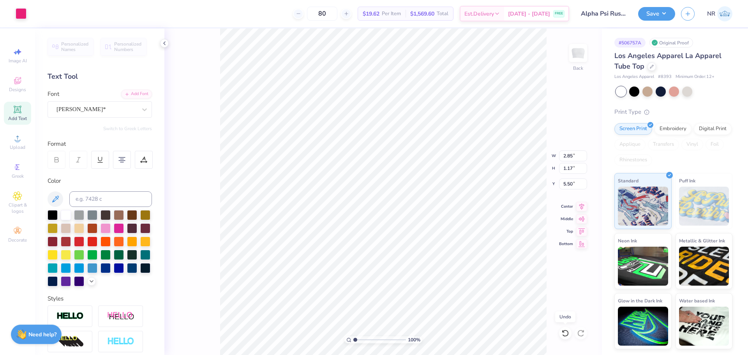
type input "1.16"
type input "5.52"
click at [114, 108] on div "Cooper*" at bounding box center [97, 109] width 82 height 12
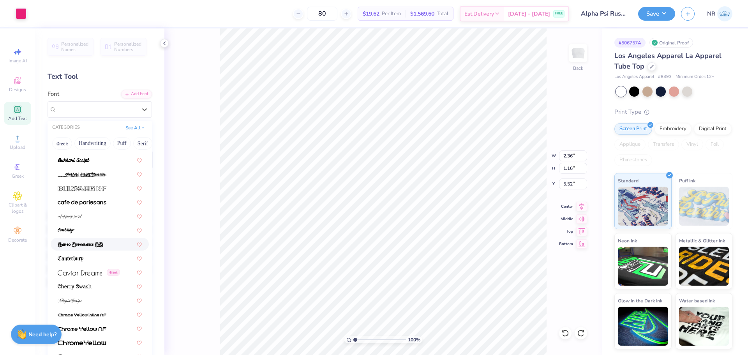
scroll to position [826, 0]
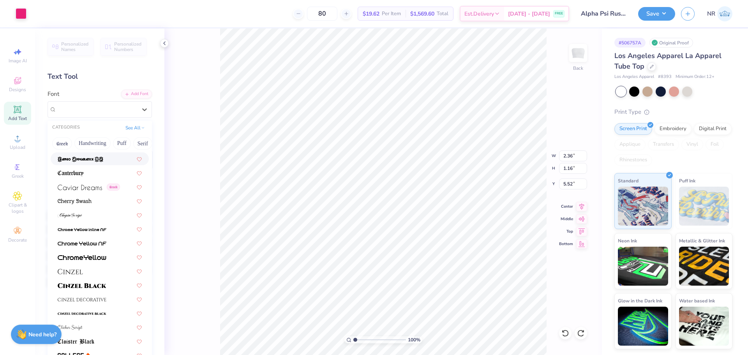
click at [135, 71] on div "Personalized Names Personalized Numbers Text Tool Add Font Font option Cameo Ap…" at bounding box center [99, 191] width 129 height 326
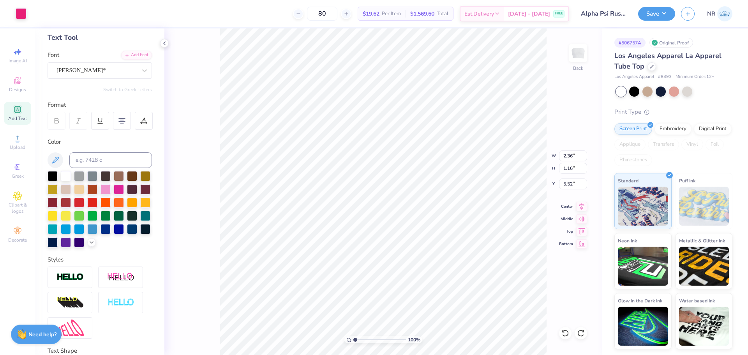
scroll to position [111, 0]
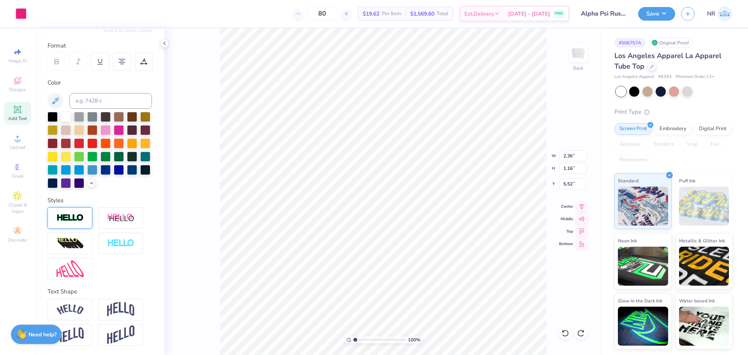
click at [78, 219] on img at bounding box center [69, 217] width 27 height 9
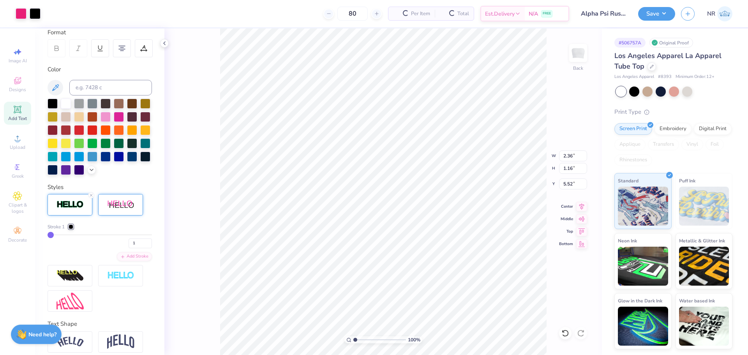
type input "2.87"
type input "1.18"
type input "5.49"
click at [73, 229] on div at bounding box center [71, 226] width 5 height 5
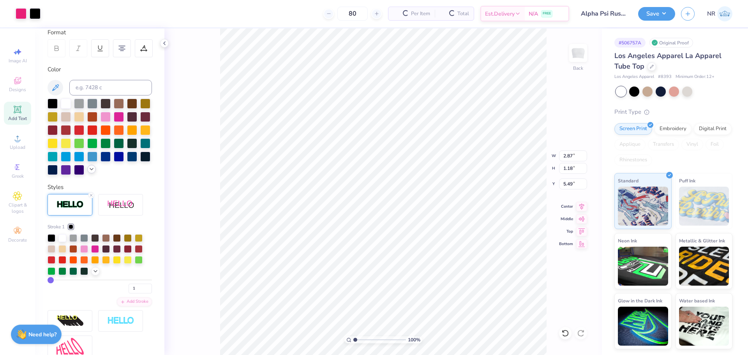
click at [88, 172] on icon at bounding box center [91, 169] width 6 height 6
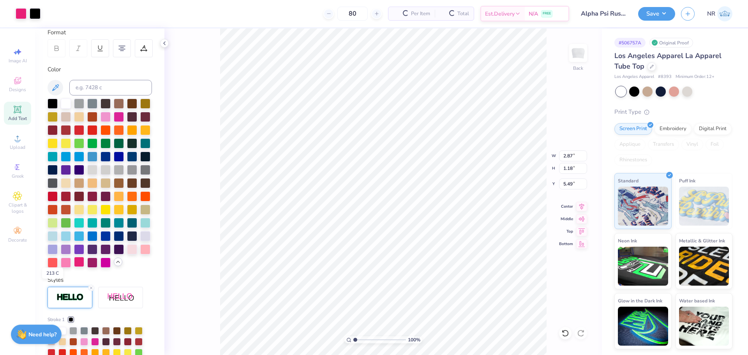
click at [74, 267] on div at bounding box center [79, 262] width 10 height 10
click at [568, 333] on icon at bounding box center [565, 333] width 7 height 7
click at [514, 150] on div "100 % Back W 2.87 H 1.18 Y 5.49 Center Middle Top Bottom" at bounding box center [382, 191] width 437 height 326
click at [569, 332] on div at bounding box center [565, 333] width 12 height 12
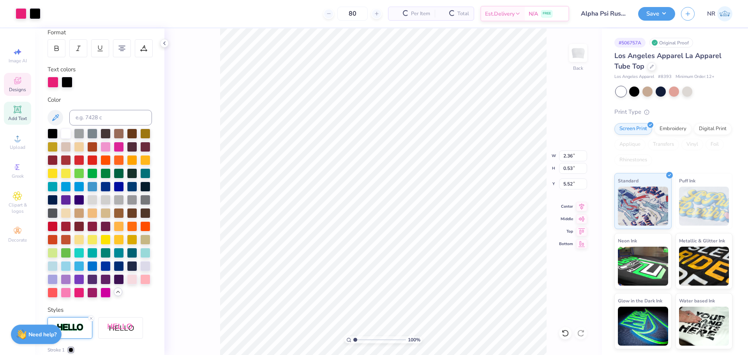
type input "2.38"
type input "0.55"
type input "5.51"
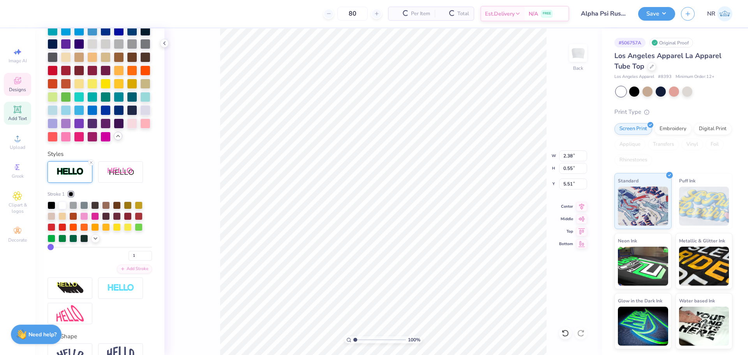
scroll to position [306, 0]
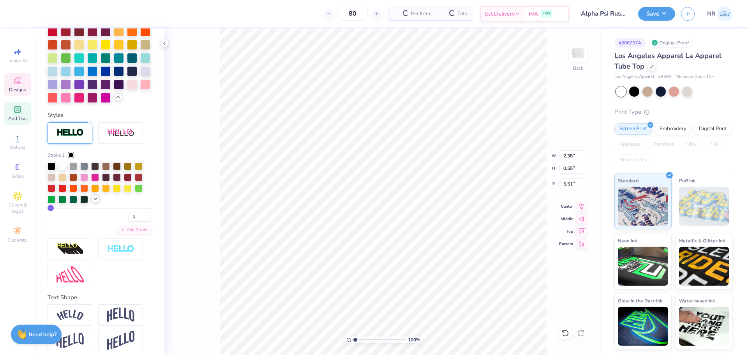
click at [95, 202] on icon at bounding box center [95, 199] width 6 height 6
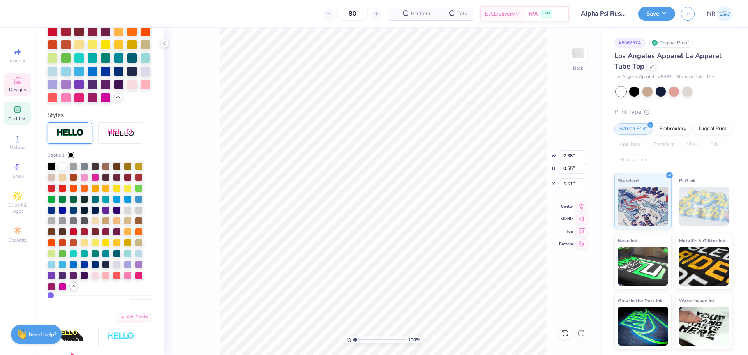
scroll to position [345, 0]
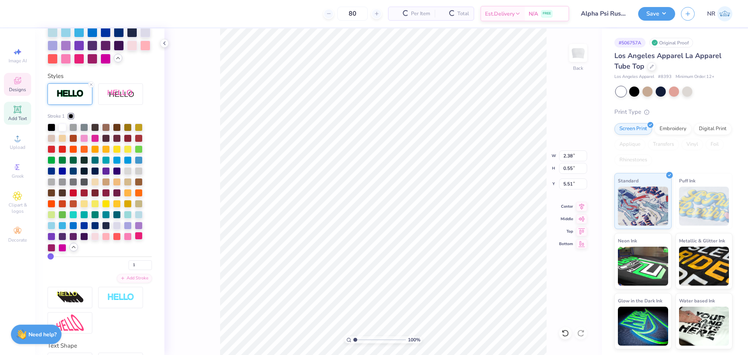
click at [139, 240] on div at bounding box center [139, 236] width 8 height 8
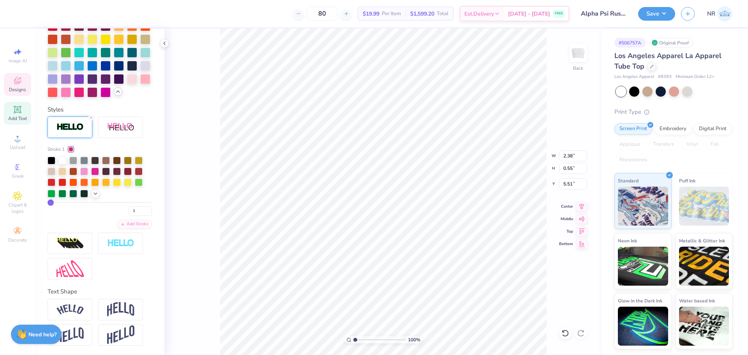
scroll to position [308, 0]
type input "0.92"
type input "0.50"
type input "6.18"
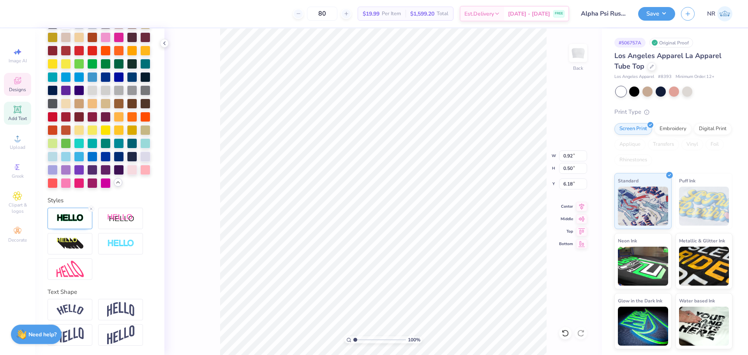
type input "0.93"
type input "0.51"
type input "6.17"
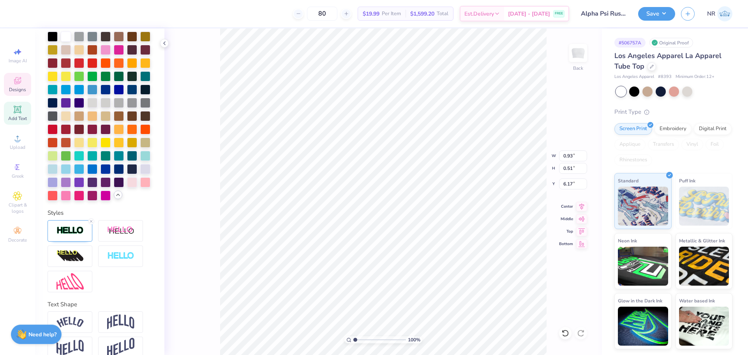
scroll to position [247, 0]
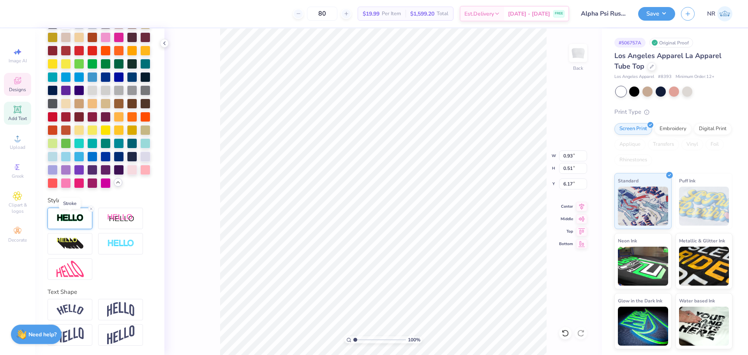
click at [76, 220] on img at bounding box center [69, 217] width 27 height 9
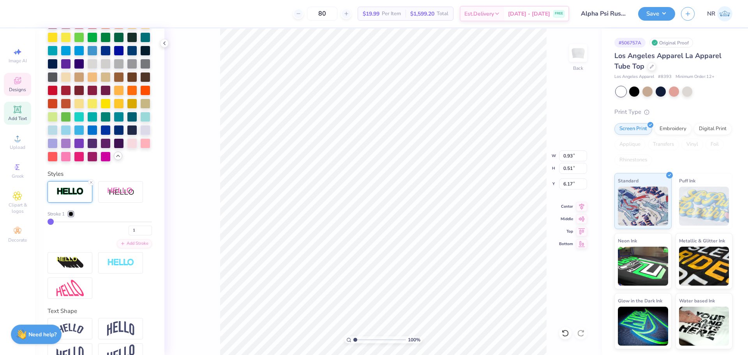
click at [72, 216] on div at bounding box center [71, 214] width 5 height 5
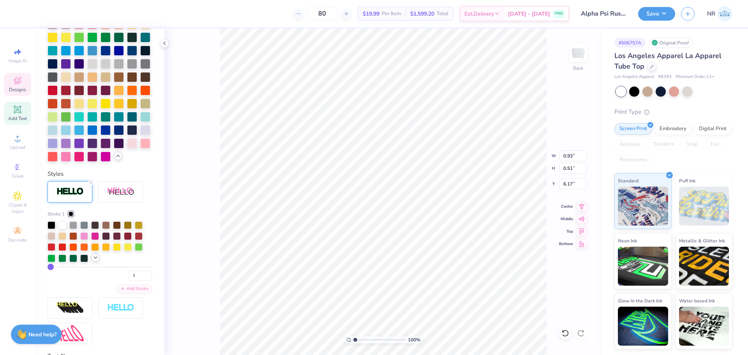
click at [95, 261] on icon at bounding box center [95, 257] width 6 height 6
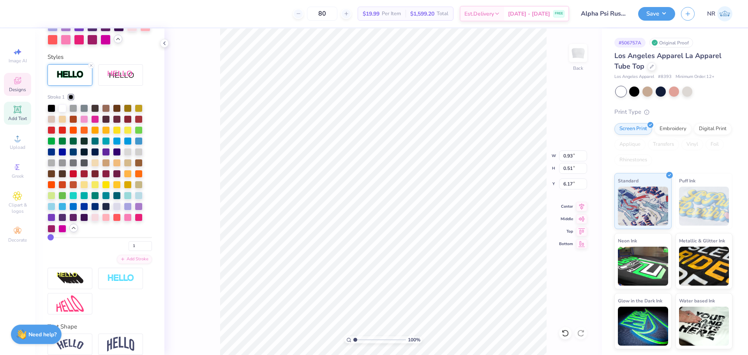
scroll to position [403, 0]
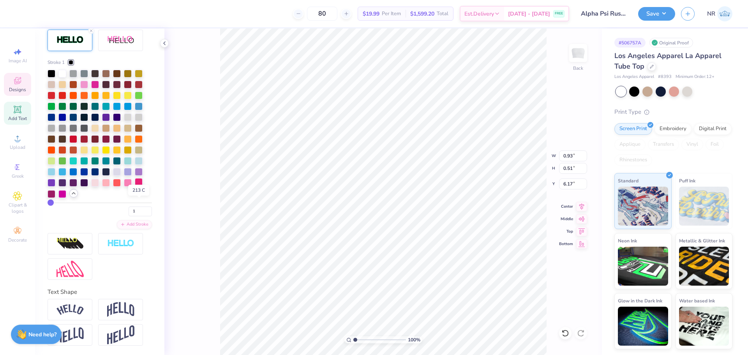
click at [137, 186] on div at bounding box center [139, 182] width 8 height 8
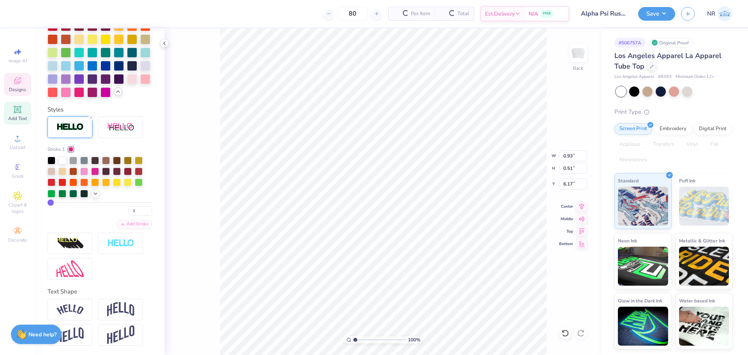
scroll to position [308, 0]
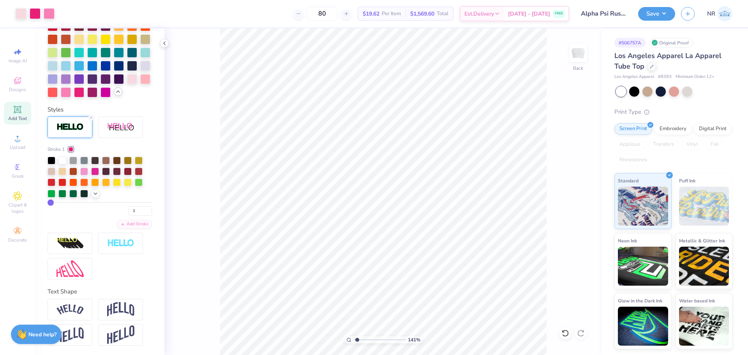
click at [357, 337] on input "range" at bounding box center [379, 339] width 53 height 7
click at [373, 340] on input "range" at bounding box center [379, 339] width 53 height 7
drag, startPoint x: 372, startPoint y: 338, endPoint x: 341, endPoint y: 330, distance: 31.9
type input "1"
click at [353, 336] on input "range" at bounding box center [379, 339] width 53 height 7
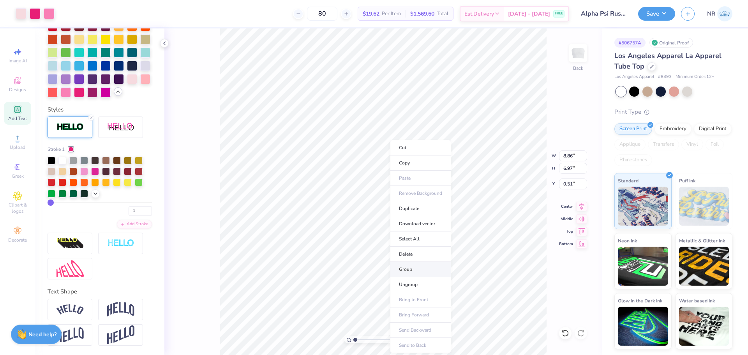
click at [416, 271] on li "Group" at bounding box center [420, 269] width 61 height 15
click at [579, 205] on icon at bounding box center [581, 205] width 11 height 9
click at [567, 158] on input "8.86" at bounding box center [573, 155] width 28 height 11
type input "7.00"
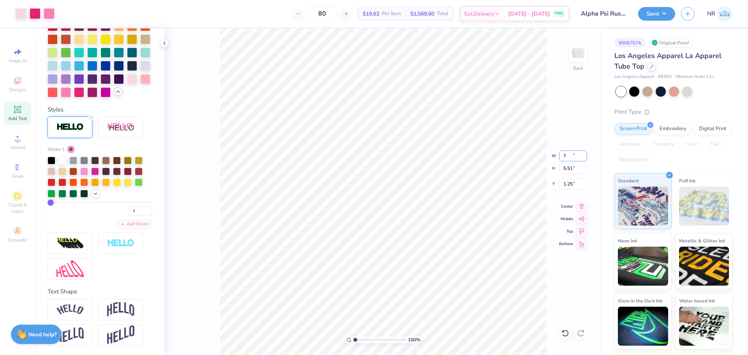
type input "5.51"
type input "1.25"
click at [567, 152] on input "7.00" at bounding box center [573, 155] width 28 height 11
type input "8.90"
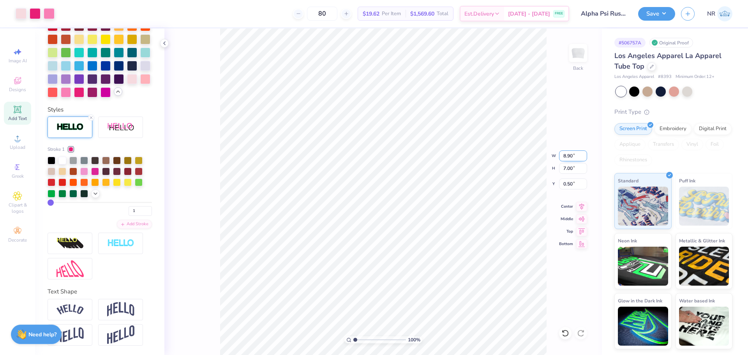
click at [566, 155] on input "8.90" at bounding box center [573, 155] width 28 height 11
click at [570, 156] on input "8.90" at bounding box center [573, 155] width 28 height 11
click at [569, 184] on input "0.66" at bounding box center [573, 183] width 28 height 11
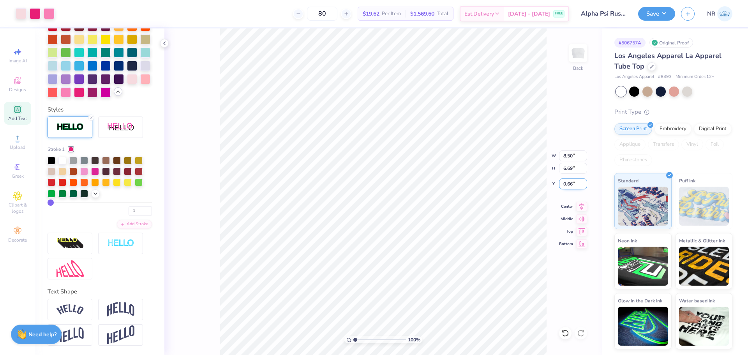
click at [569, 184] on input "0.66" at bounding box center [573, 183] width 28 height 11
click at [568, 180] on input "0.81" at bounding box center [573, 183] width 28 height 11
click at [572, 184] on input "50" at bounding box center [573, 183] width 28 height 11
click at [578, 180] on input "50" at bounding box center [573, 183] width 28 height 11
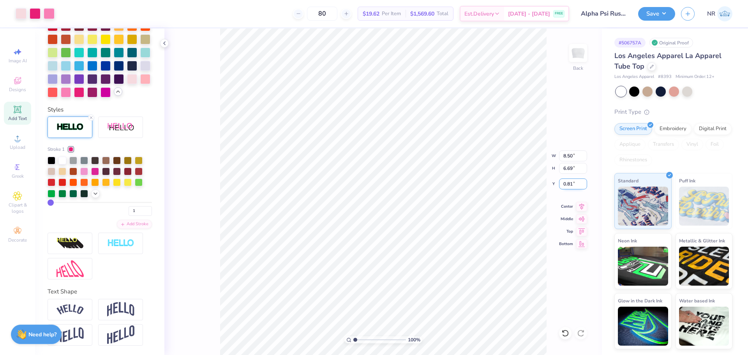
click at [567, 185] on input "0.81" at bounding box center [573, 183] width 28 height 11
click at [570, 168] on input "6.69" at bounding box center [573, 168] width 28 height 11
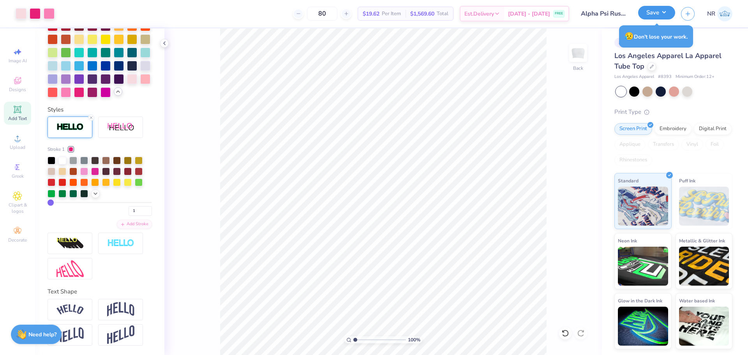
click at [663, 16] on button "Save" at bounding box center [656, 13] width 37 height 14
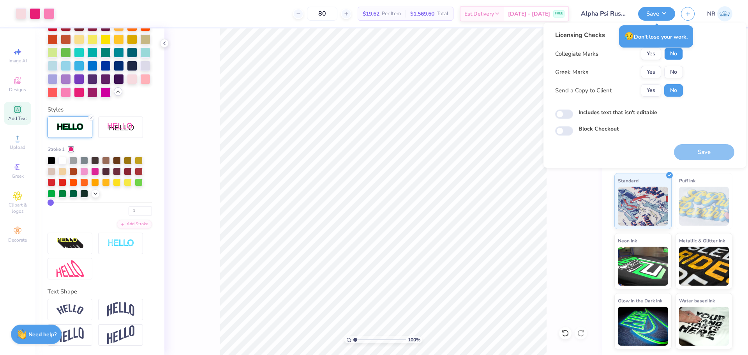
click at [671, 58] on button "No" at bounding box center [673, 54] width 19 height 12
click at [672, 69] on button "No" at bounding box center [673, 72] width 19 height 12
click at [702, 152] on button "Save" at bounding box center [704, 152] width 60 height 16
click at [231, 16] on div "80 $19.62 Per Item $1,569.60 Total Est. Delivery Aug 24 - 27 FREE" at bounding box center [314, 13] width 509 height 27
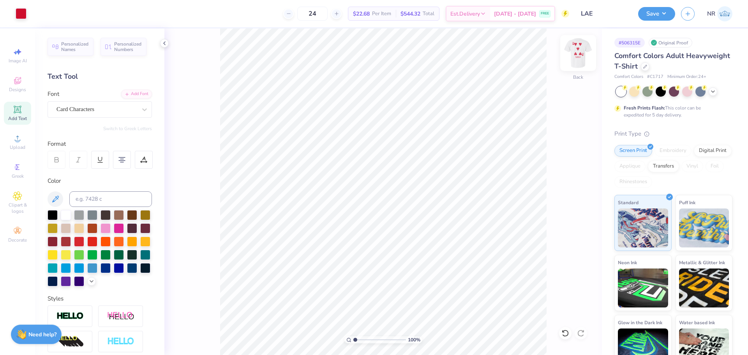
click at [575, 46] on img at bounding box center [578, 52] width 31 height 31
click at [512, 67] on div "Almost there" at bounding box center [456, 191] width 584 height 326
click at [16, 142] on circle at bounding box center [17, 141] width 4 height 4
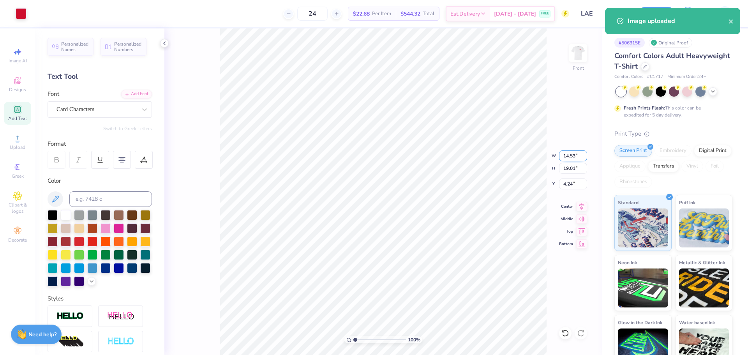
click at [574, 155] on input "14.53" at bounding box center [573, 155] width 28 height 11
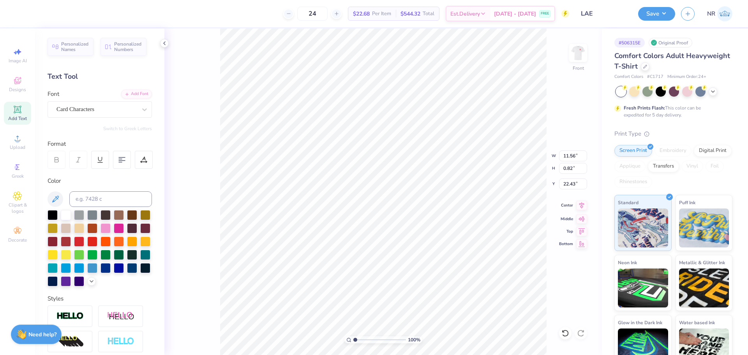
click at [581, 206] on icon at bounding box center [581, 205] width 11 height 9
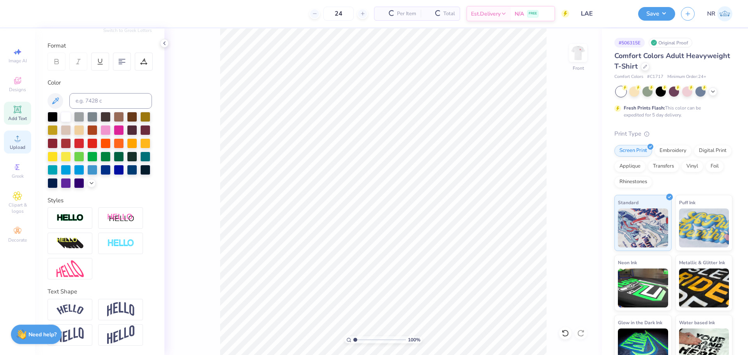
click at [16, 141] on icon at bounding box center [17, 138] width 5 height 5
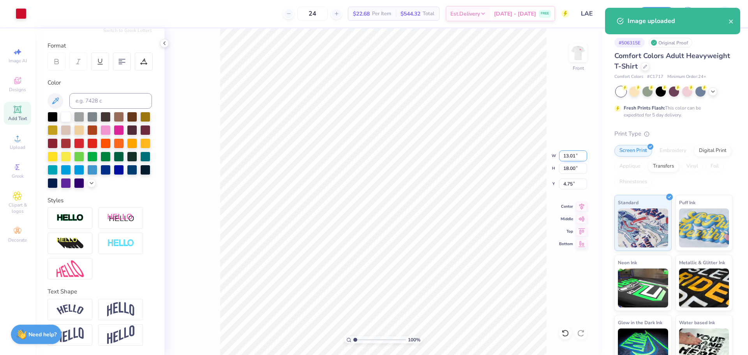
click at [575, 156] on input "13.01" at bounding box center [573, 155] width 28 height 11
click at [569, 154] on input "13.01" at bounding box center [573, 155] width 28 height 11
click at [572, 169] on input "18.00" at bounding box center [573, 168] width 28 height 11
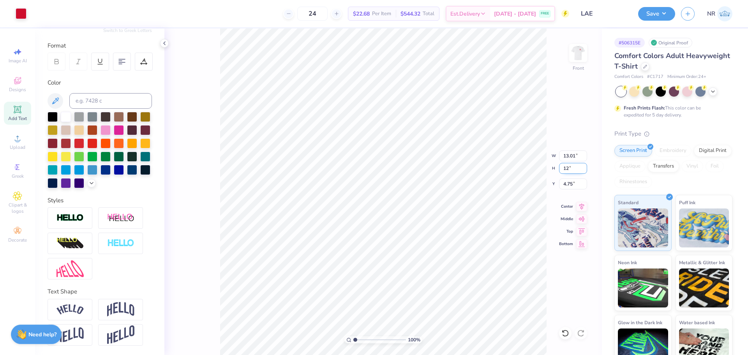
type input "12"
type input "8.68"
type input "12.00"
type input "7.75"
click at [568, 166] on input "12.00" at bounding box center [573, 168] width 28 height 11
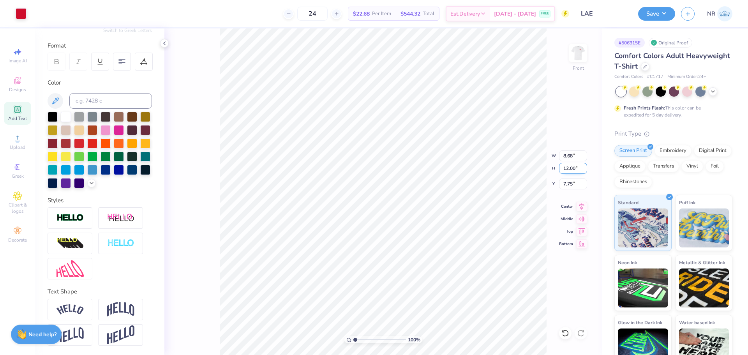
click at [568, 166] on input "12.00" at bounding box center [573, 168] width 28 height 11
click at [569, 154] on input "8.68" at bounding box center [573, 155] width 28 height 11
type input "12.00"
type input "16.60"
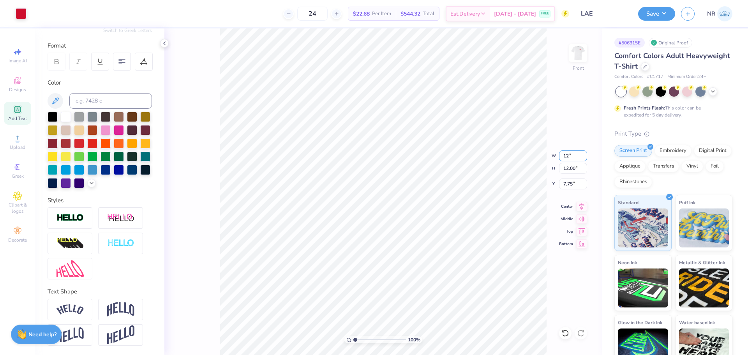
type input "5.45"
click at [568, 157] on input "12.00" at bounding box center [573, 155] width 28 height 11
type input "10.00"
type input "13.83"
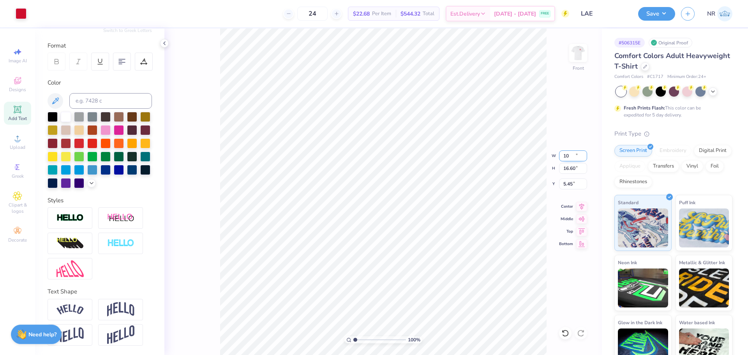
type input "6.84"
click at [568, 166] on input "13.83" at bounding box center [573, 168] width 28 height 11
type input "15"
type input "10.85"
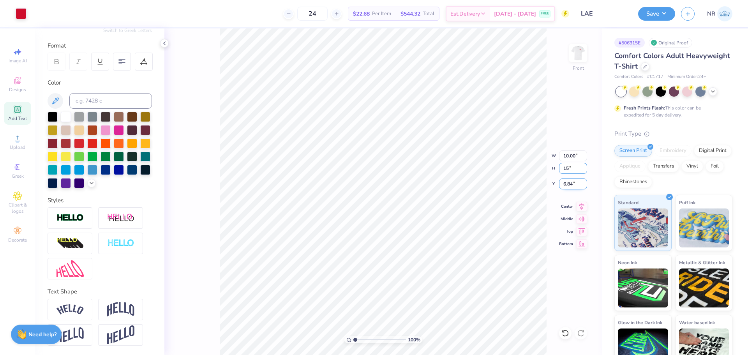
type input "15.00"
click at [570, 183] on input "6.25" at bounding box center [573, 183] width 28 height 11
type input "3.00"
click at [660, 13] on button "Save" at bounding box center [656, 13] width 37 height 14
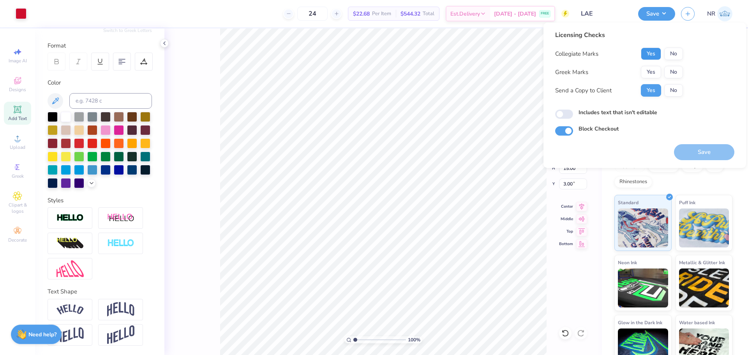
click at [656, 54] on button "Yes" at bounding box center [651, 54] width 20 height 12
click at [672, 69] on button "No" at bounding box center [673, 72] width 19 height 12
click at [699, 151] on button "Save" at bounding box center [704, 152] width 60 height 16
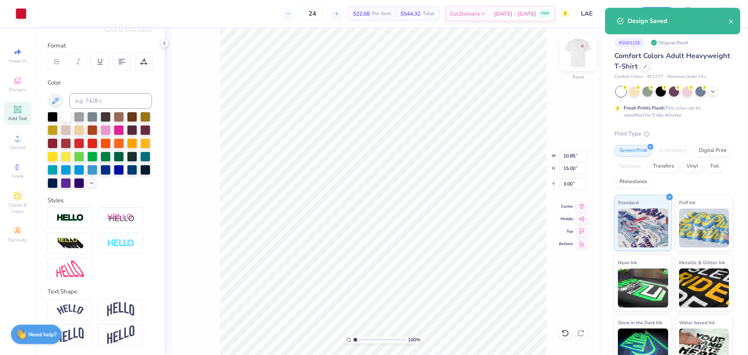
click at [580, 53] on img at bounding box center [578, 52] width 31 height 31
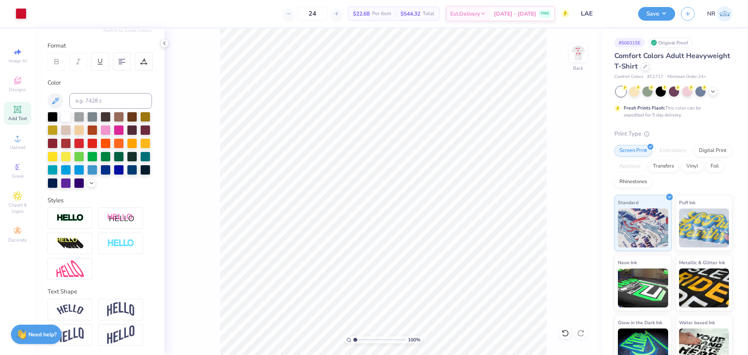
drag, startPoint x: 236, startPoint y: 18, endPoint x: 242, endPoint y: 0, distance: 18.6
click at [236, 18] on div "24 $22.68 Per Item $544.32 Total Est. Delivery Aug 24 - 27 FREE" at bounding box center [300, 13] width 537 height 27
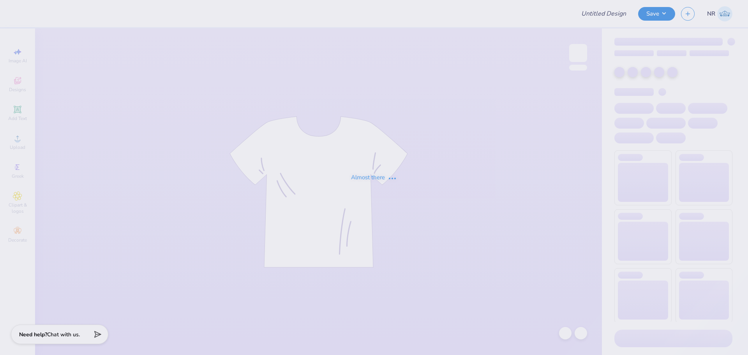
type input "ADPI Splash 2025"
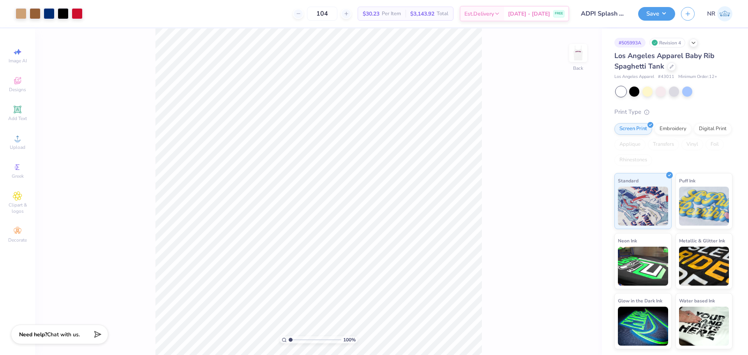
click at [498, 132] on div "100 % Back" at bounding box center [318, 191] width 567 height 326
drag, startPoint x: 290, startPoint y: 340, endPoint x: 325, endPoint y: 335, distance: 35.4
click at [325, 336] on input "range" at bounding box center [315, 339] width 53 height 7
drag, startPoint x: 328, startPoint y: 340, endPoint x: 301, endPoint y: 321, distance: 33.4
type input "2.97"
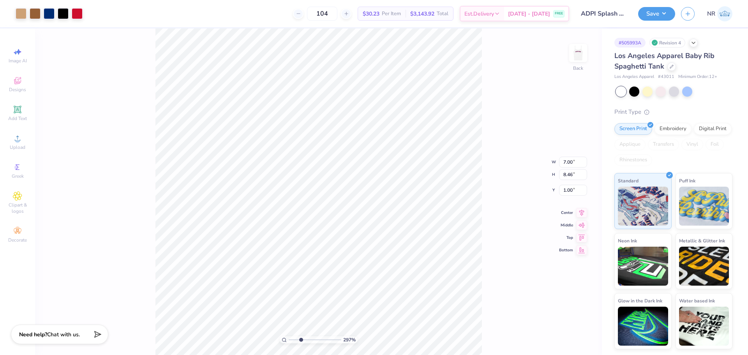
click at [301, 336] on input "range" at bounding box center [315, 339] width 53 height 7
click at [33, 14] on div at bounding box center [35, 12] width 11 height 11
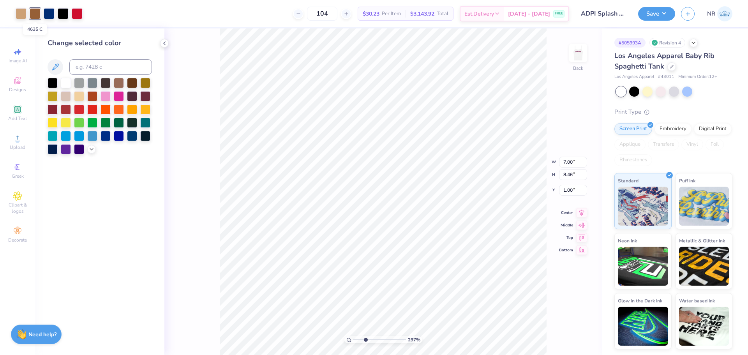
click at [34, 12] on div at bounding box center [35, 13] width 11 height 11
click at [99, 64] on input at bounding box center [110, 67] width 83 height 16
type input "728"
click at [204, 120] on div "297 % Back W 7.00 7.00 " H 8.46 8.46 " Y 1.00 1.00 " Center Middle Top Bottom" at bounding box center [382, 191] width 437 height 326
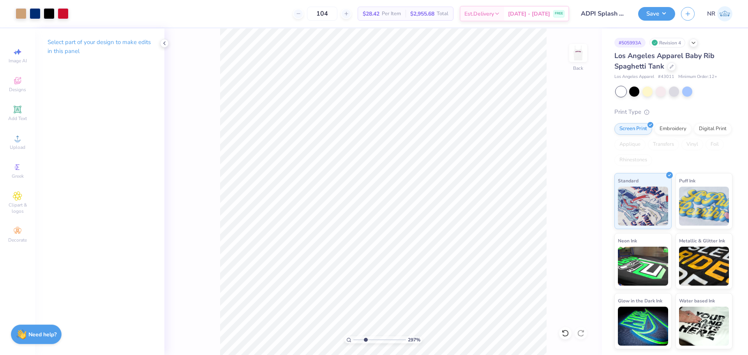
drag, startPoint x: 349, startPoint y: 339, endPoint x: 363, endPoint y: 338, distance: 14.0
click at [363, 338] on div "297 %" at bounding box center [383, 339] width 78 height 7
drag, startPoint x: 367, startPoint y: 340, endPoint x: 362, endPoint y: 335, distance: 7.4
click at [362, 336] on input "range" at bounding box center [379, 339] width 53 height 7
click at [578, 52] on img at bounding box center [578, 52] width 31 height 31
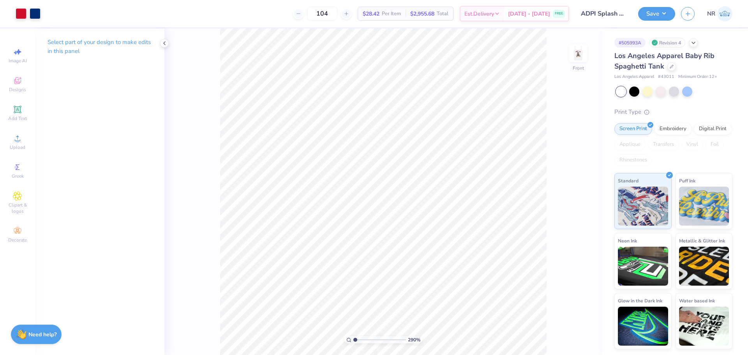
drag, startPoint x: 362, startPoint y: 339, endPoint x: 346, endPoint y: 330, distance: 18.8
type input "1"
click at [353, 336] on input "range" at bounding box center [379, 339] width 53 height 7
click at [577, 54] on img at bounding box center [578, 52] width 31 height 31
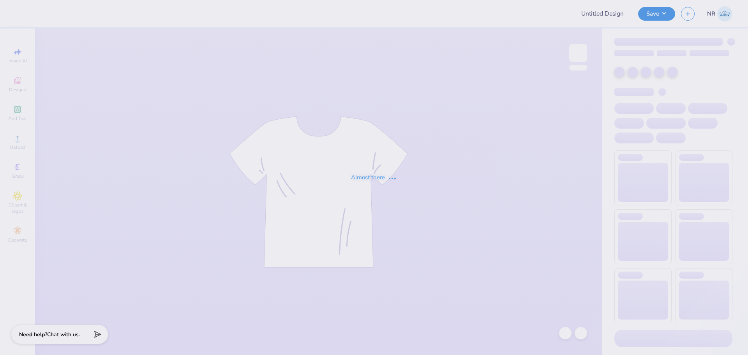
type input "ADPI Splash 2025"
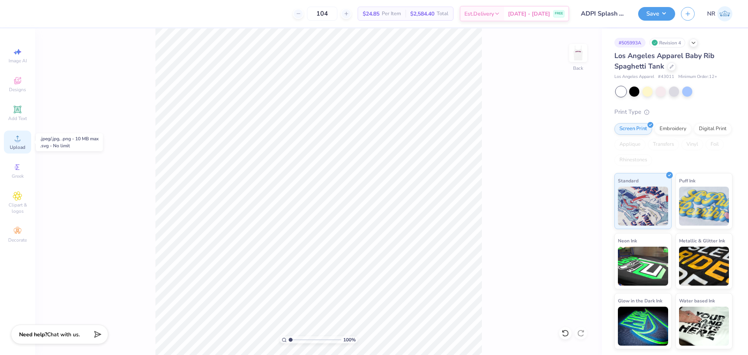
click at [21, 141] on icon at bounding box center [17, 138] width 9 height 9
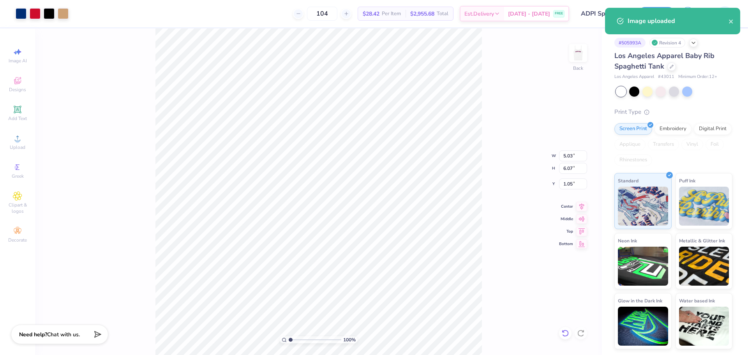
click at [564, 331] on icon at bounding box center [565, 333] width 7 height 7
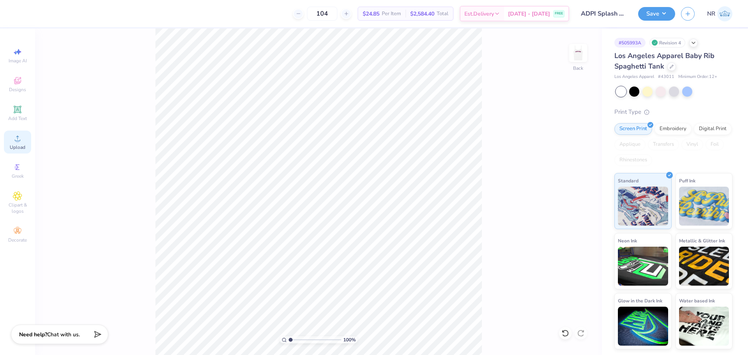
click at [23, 146] on span "Upload" at bounding box center [18, 147] width 16 height 6
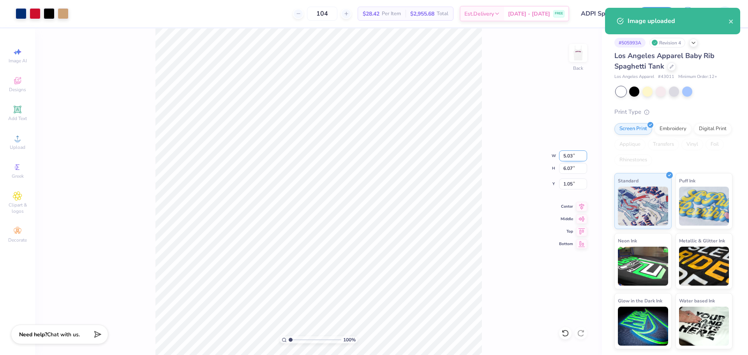
click at [571, 155] on input "5.03" at bounding box center [573, 155] width 28 height 11
type input "7.00"
type input "8.46"
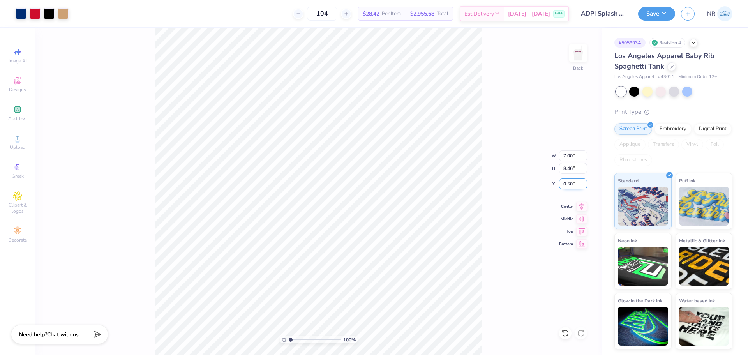
click at [570, 183] on input "0.50" at bounding box center [573, 183] width 28 height 11
type input "1.00"
click at [508, 160] on div "100 % Back W 7.00 7.00 " H 8.46 8.46 " Y 1.00 1.00 " Center Middle Top Bottom" at bounding box center [318, 191] width 567 height 326
click at [582, 206] on icon at bounding box center [581, 205] width 5 height 7
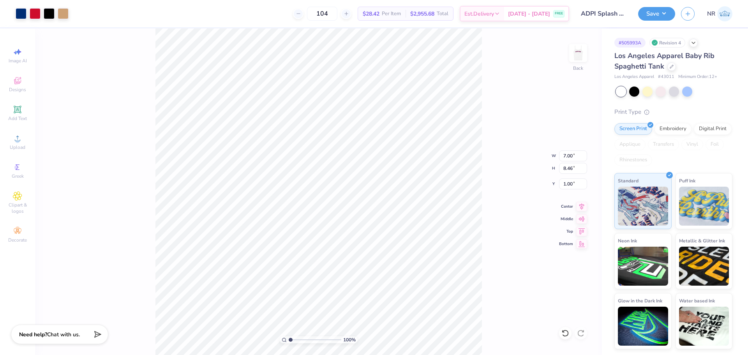
click at [495, 132] on div "100 % Back W 7.00 7.00 " H 8.46 8.46 " Y 1.00 1.00 " Center Middle Top Bottom" at bounding box center [318, 191] width 567 height 326
drag, startPoint x: 289, startPoint y: 340, endPoint x: 310, endPoint y: 340, distance: 20.6
click at [310, 340] on input "range" at bounding box center [315, 339] width 53 height 7
drag, startPoint x: 309, startPoint y: 339, endPoint x: 278, endPoint y: 332, distance: 32.3
click at [289, 336] on input "range" at bounding box center [315, 339] width 53 height 7
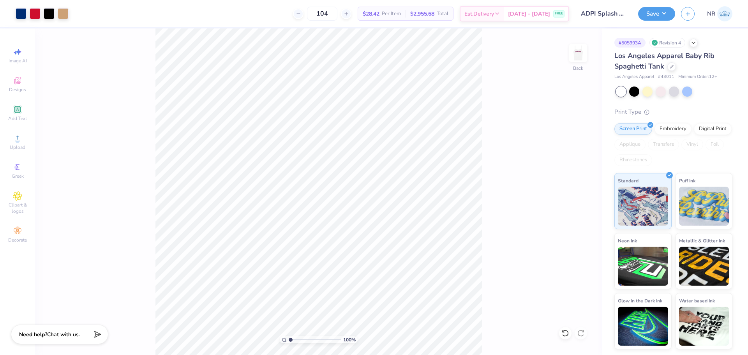
drag, startPoint x: 512, startPoint y: 77, endPoint x: 550, endPoint y: 62, distance: 41.1
click at [512, 77] on div "100 % Back" at bounding box center [318, 191] width 567 height 326
click at [581, 55] on img at bounding box center [578, 52] width 31 height 31
click at [484, 122] on div "100 % Front" at bounding box center [318, 191] width 567 height 326
type input "1"
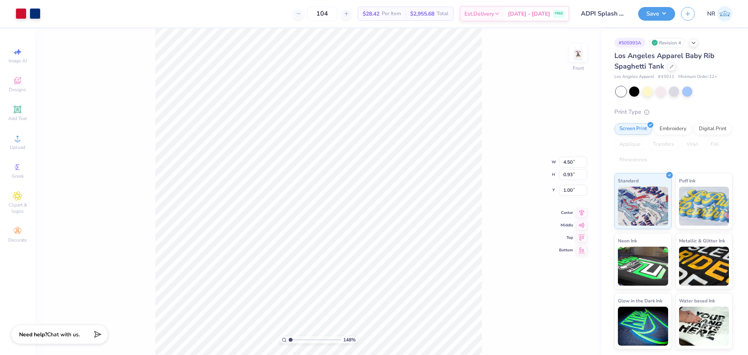
drag, startPoint x: 291, startPoint y: 339, endPoint x: 286, endPoint y: 330, distance: 9.9
click at [289, 336] on input "range" at bounding box center [315, 339] width 53 height 7
click at [576, 58] on img at bounding box center [578, 52] width 31 height 31
click at [644, 18] on button "Save" at bounding box center [656, 13] width 37 height 14
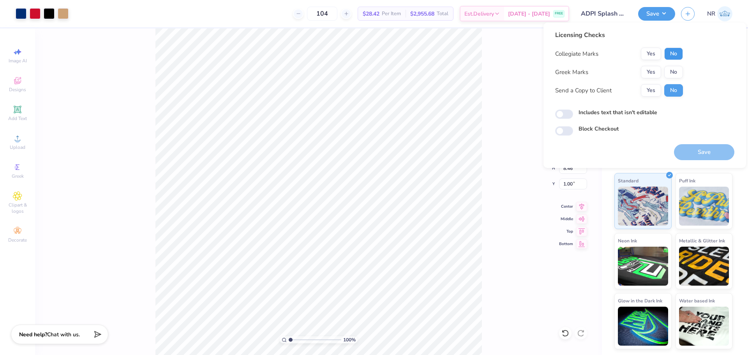
click at [673, 54] on button "No" at bounding box center [673, 54] width 19 height 12
click at [680, 71] on div "Licensing Checks Collegiate Marks Yes No Greek Marks Yes No Send a Copy to Clie…" at bounding box center [644, 82] width 179 height 105
click at [679, 71] on button "No" at bounding box center [673, 72] width 19 height 12
click at [661, 68] on button "Yes" at bounding box center [651, 72] width 20 height 12
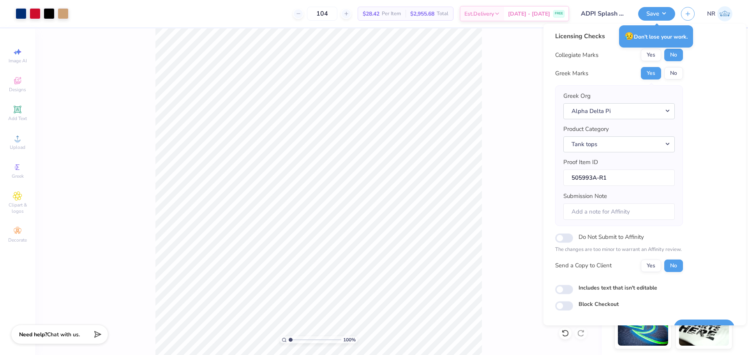
scroll to position [18, 0]
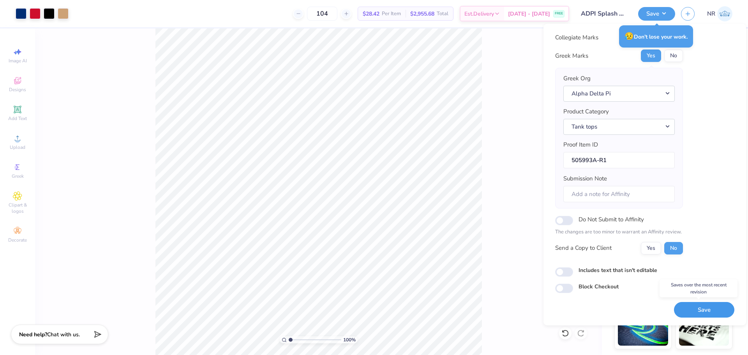
click at [699, 307] on button "Save" at bounding box center [704, 310] width 60 height 16
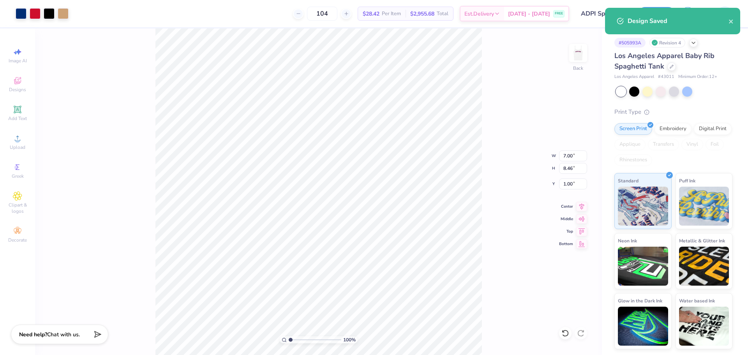
click at [226, 12] on div "104 $28.42 Per Item $2,955.68 Total Est. Delivery Aug 24 - 27 FREE" at bounding box center [321, 13] width 495 height 27
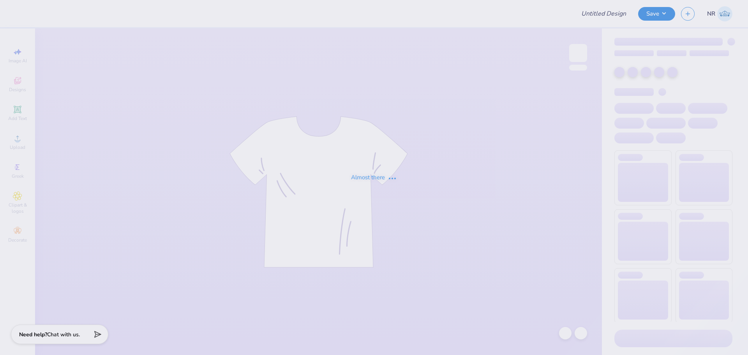
type input "ADPI Splash 2025"
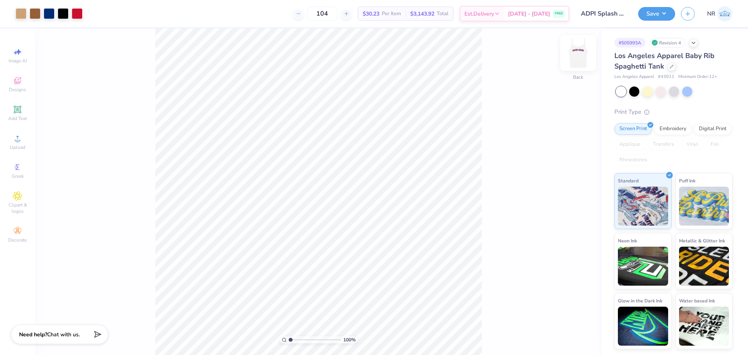
click at [579, 52] on img at bounding box center [578, 52] width 31 height 31
click at [577, 54] on img at bounding box center [578, 52] width 31 height 31
click at [490, 101] on div "100 % Back W 7.00 7.00 " H 8.46 8.46 " Y 1.00 1.00 " Center Middle Top Bottom" at bounding box center [318, 191] width 567 height 326
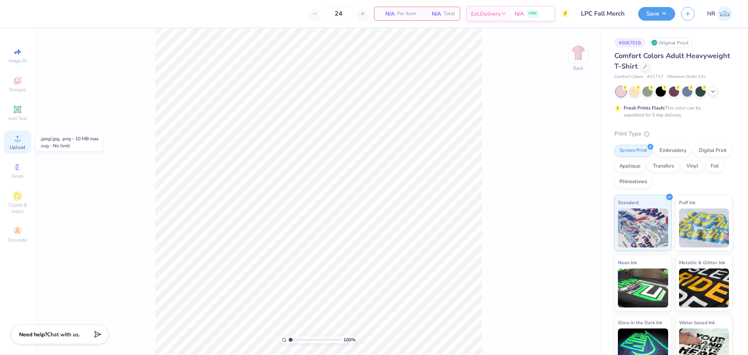
click at [20, 136] on icon at bounding box center [17, 138] width 9 height 9
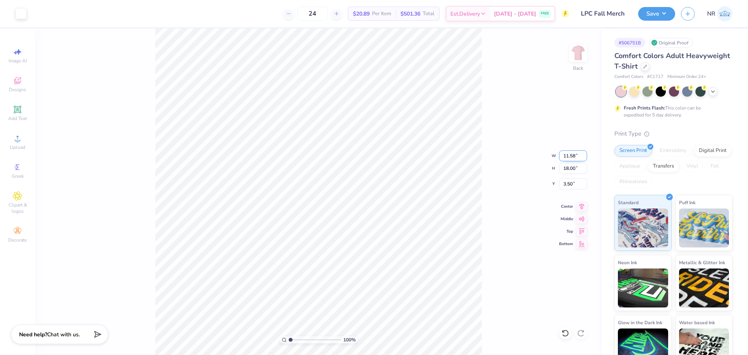
click at [566, 157] on input "11.58" at bounding box center [573, 155] width 28 height 11
click at [567, 167] on input "18.00" at bounding box center [573, 168] width 28 height 11
type input "15"
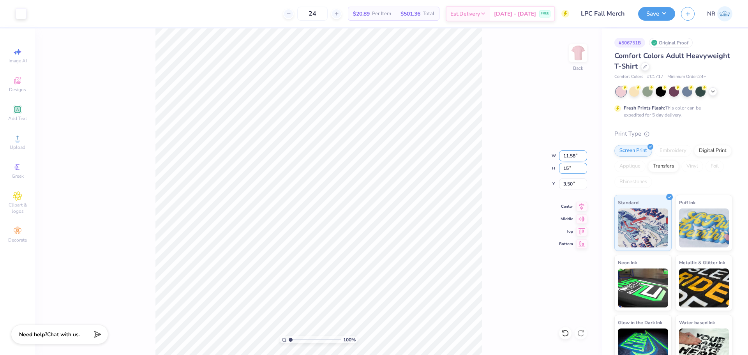
type input "9.65"
type input "15.00"
click at [566, 179] on input "5.00" at bounding box center [573, 183] width 28 height 11
type input "3.00"
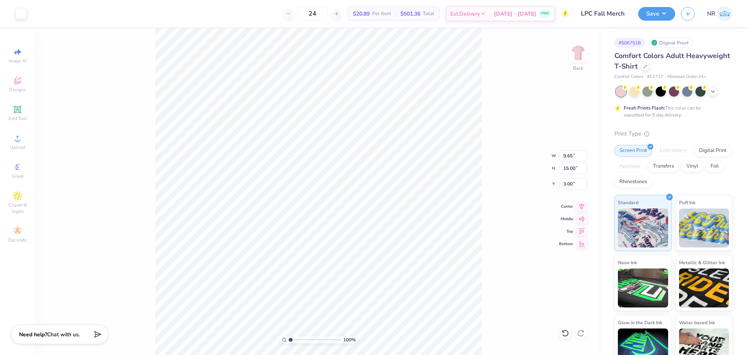
click at [493, 185] on div "100 % Back W 9.65 9.65 " H 15.00 15.00 " Y 3.00 3.00 " Center Middle Top Bottom" at bounding box center [318, 191] width 567 height 326
click at [572, 168] on input "15.00" at bounding box center [573, 168] width 28 height 11
type input "10"
type input "6.43"
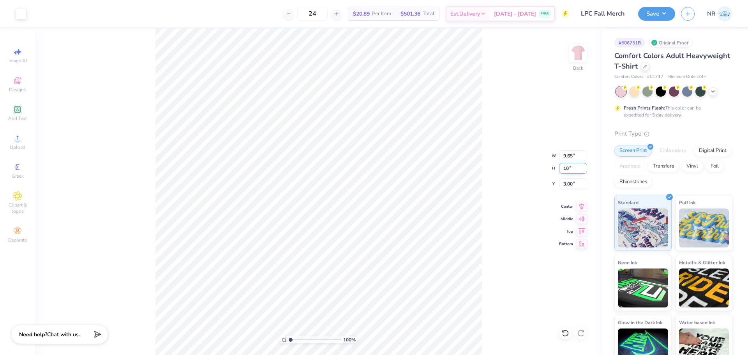
type input "10.00"
type input "5.50"
click at [570, 169] on input "10.00" at bounding box center [573, 168] width 28 height 11
type input "11"
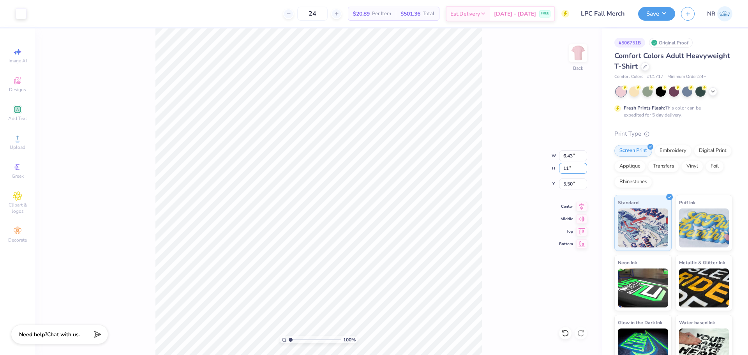
type input "7.08"
type input "11.00"
type input "5.00"
click at [569, 156] on input "7.08" at bounding box center [573, 155] width 28 height 11
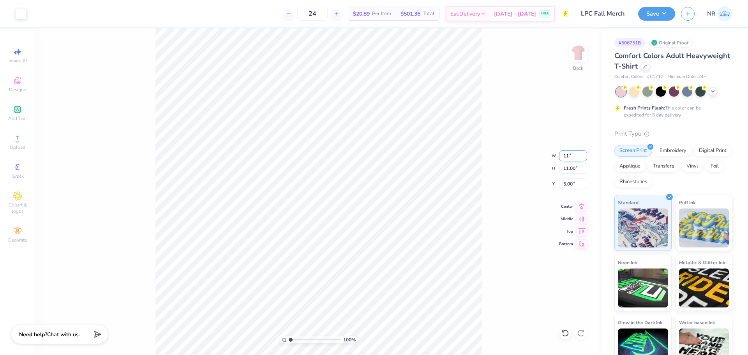
type input "11.00"
type input "17.10"
type input "1.95"
click at [567, 157] on input "11.00" at bounding box center [573, 155] width 28 height 11
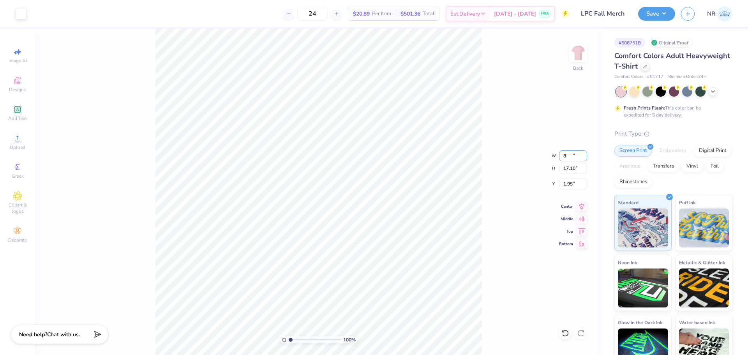
type input "8.00"
type input "12.43"
click at [572, 184] on input "4.28" at bounding box center [573, 183] width 28 height 11
click at [570, 186] on input "4.28" at bounding box center [573, 183] width 28 height 11
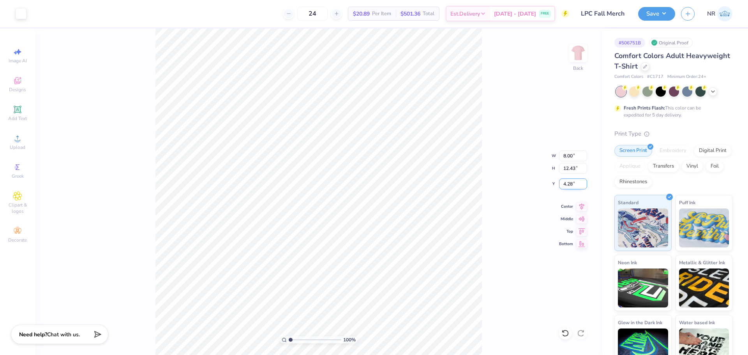
click at [570, 186] on input "4.28" at bounding box center [573, 183] width 28 height 11
type input "3.00"
click at [485, 161] on div "100 % Back" at bounding box center [318, 191] width 567 height 326
click at [573, 155] on input "8.00" at bounding box center [573, 155] width 28 height 11
click at [570, 155] on input "8.00" at bounding box center [573, 155] width 28 height 11
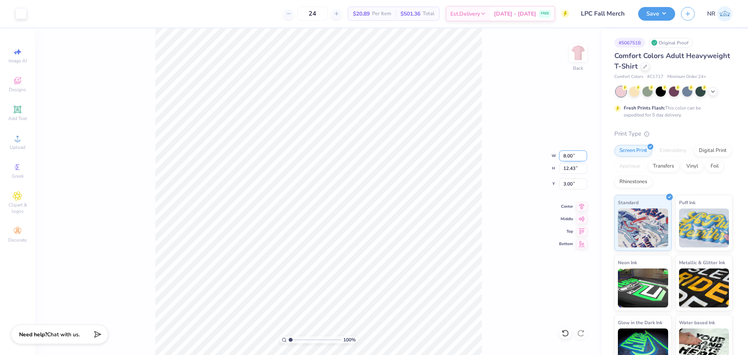
click at [570, 155] on input "8.00" at bounding box center [573, 155] width 28 height 11
type input "6.00"
type input "9.33"
type input "4.55"
click at [569, 156] on input "6.00" at bounding box center [573, 155] width 28 height 11
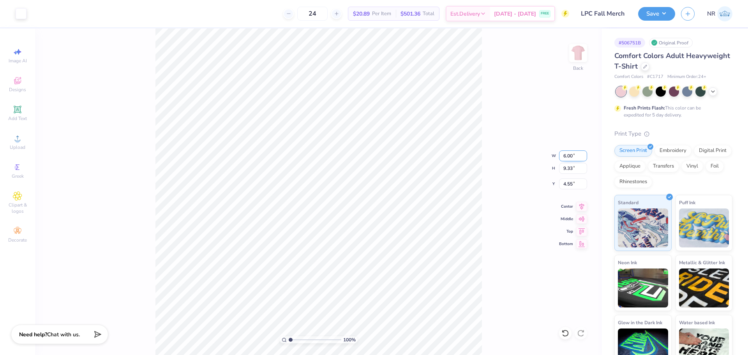
click at [569, 156] on input "6.00" at bounding box center [573, 155] width 28 height 11
type input "7.00"
type input "10.88"
click at [566, 181] on input "3.78" at bounding box center [573, 183] width 28 height 11
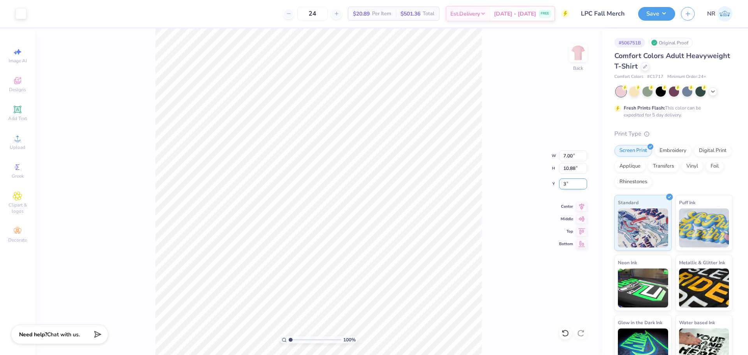
type input "3.00"
click at [585, 206] on icon at bounding box center [581, 205] width 11 height 9
click at [26, 139] on div "Upload" at bounding box center [17, 142] width 27 height 23
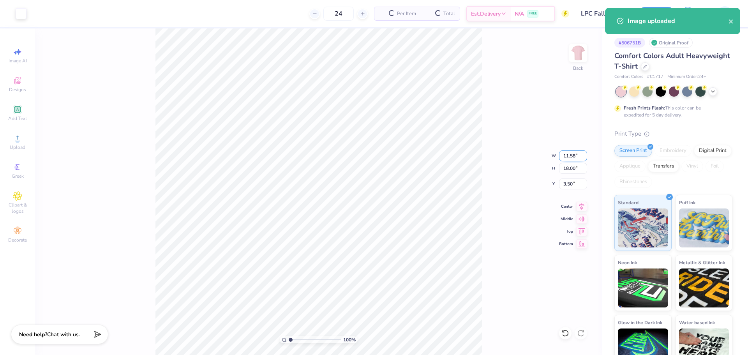
click at [568, 154] on input "11.58" at bounding box center [573, 155] width 28 height 11
type input "7.00"
type input "10.88"
click at [568, 182] on input "7.06" at bounding box center [573, 183] width 28 height 11
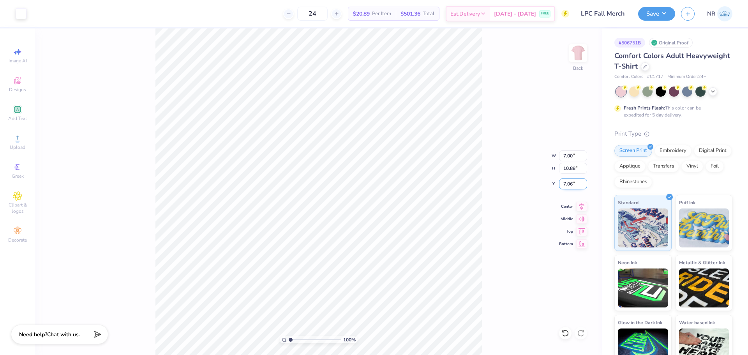
click at [568, 182] on input "7.06" at bounding box center [573, 183] width 28 height 11
type input "3.00"
click at [483, 171] on div "100 % Back W 7.00 7.00 " H 10.88 10.88 " Y 3.00 3.00 " Center Middle Top Bottom" at bounding box center [318, 191] width 567 height 326
click at [584, 206] on icon at bounding box center [581, 205] width 11 height 9
click at [506, 183] on div "100 % Back W 7.00 7.00 " H 10.88 10.88 " Y 3.00 3.00 " Center Middle Top Bottom" at bounding box center [318, 191] width 567 height 326
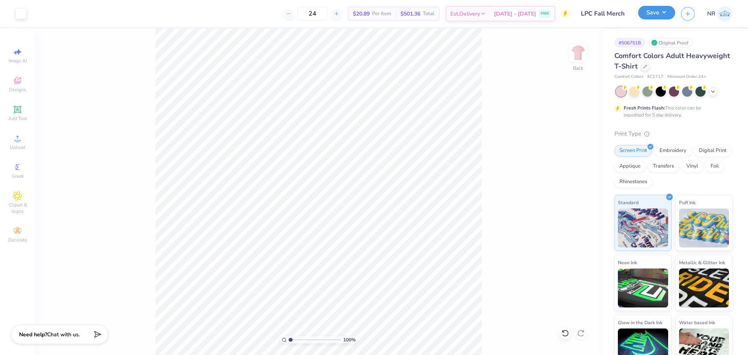
click at [656, 14] on button "Save" at bounding box center [656, 13] width 37 height 14
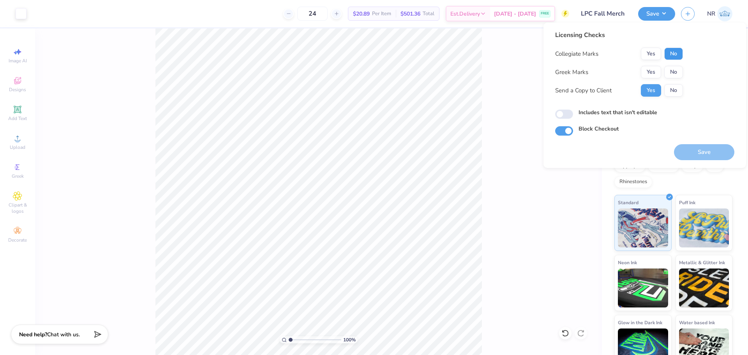
click at [675, 56] on button "No" at bounding box center [673, 54] width 19 height 12
click at [672, 73] on button "No" at bounding box center [673, 72] width 19 height 12
click at [714, 148] on button "Save" at bounding box center [704, 152] width 60 height 16
click at [237, 16] on div "24 Per Item Total Est. Delivery N/A FREE" at bounding box center [300, 13] width 537 height 27
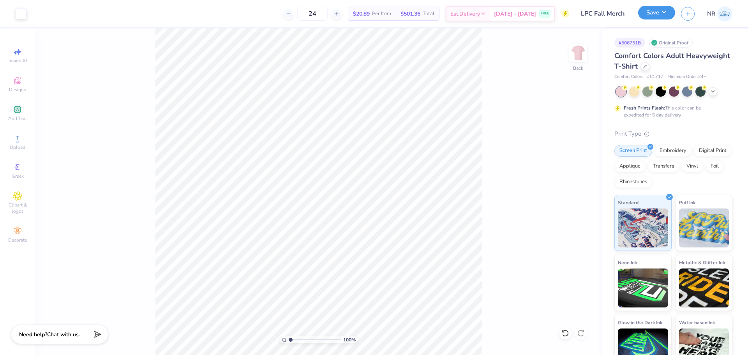
click at [651, 15] on button "Save" at bounding box center [656, 13] width 37 height 14
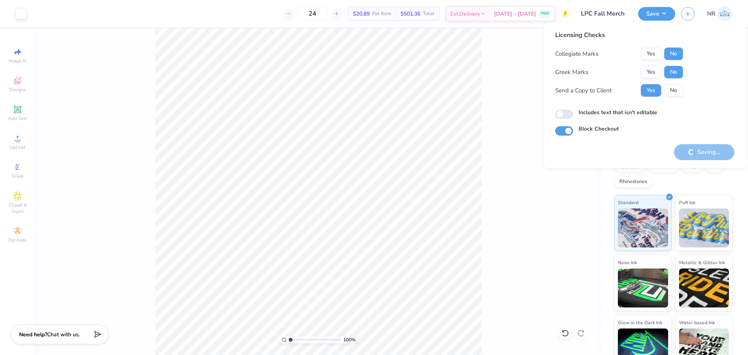
click at [201, 18] on div "24 $20.89 Per Item $501.36 Total Est. Delivery [DATE] - [DATE] FREE" at bounding box center [300, 13] width 537 height 27
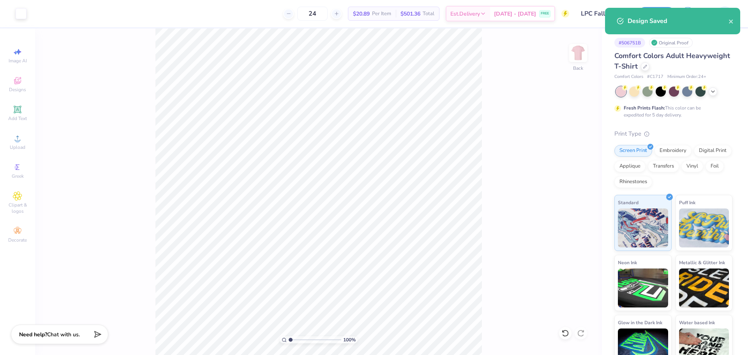
click at [191, 20] on div "24 $20.89 Per Item $501.36 Total Est. Delivery [DATE] - [DATE] FREE" at bounding box center [300, 13] width 537 height 27
